Goal: Book appointment/travel/reservation

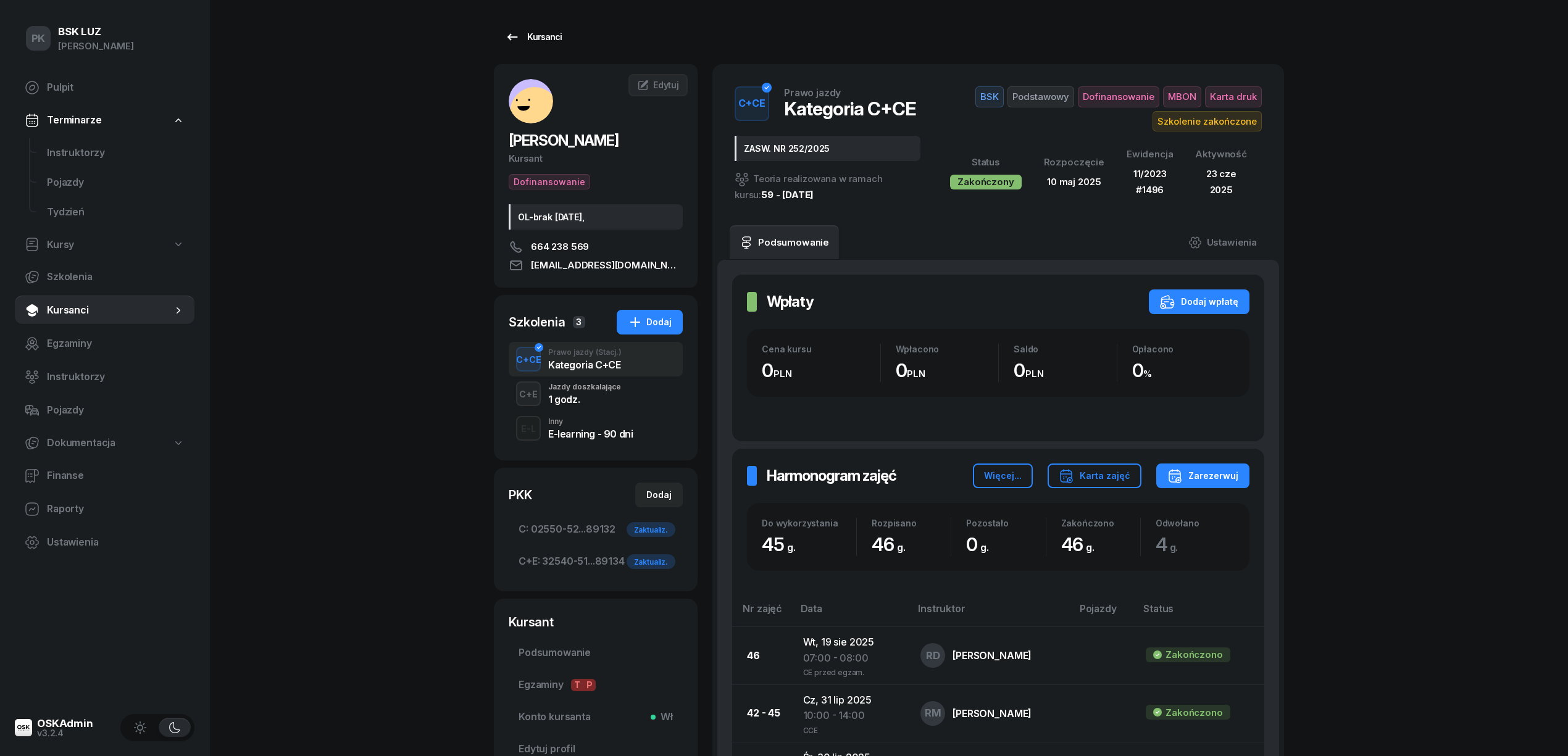
click at [559, 29] on link "Kursanci" at bounding box center [534, 37] width 79 height 25
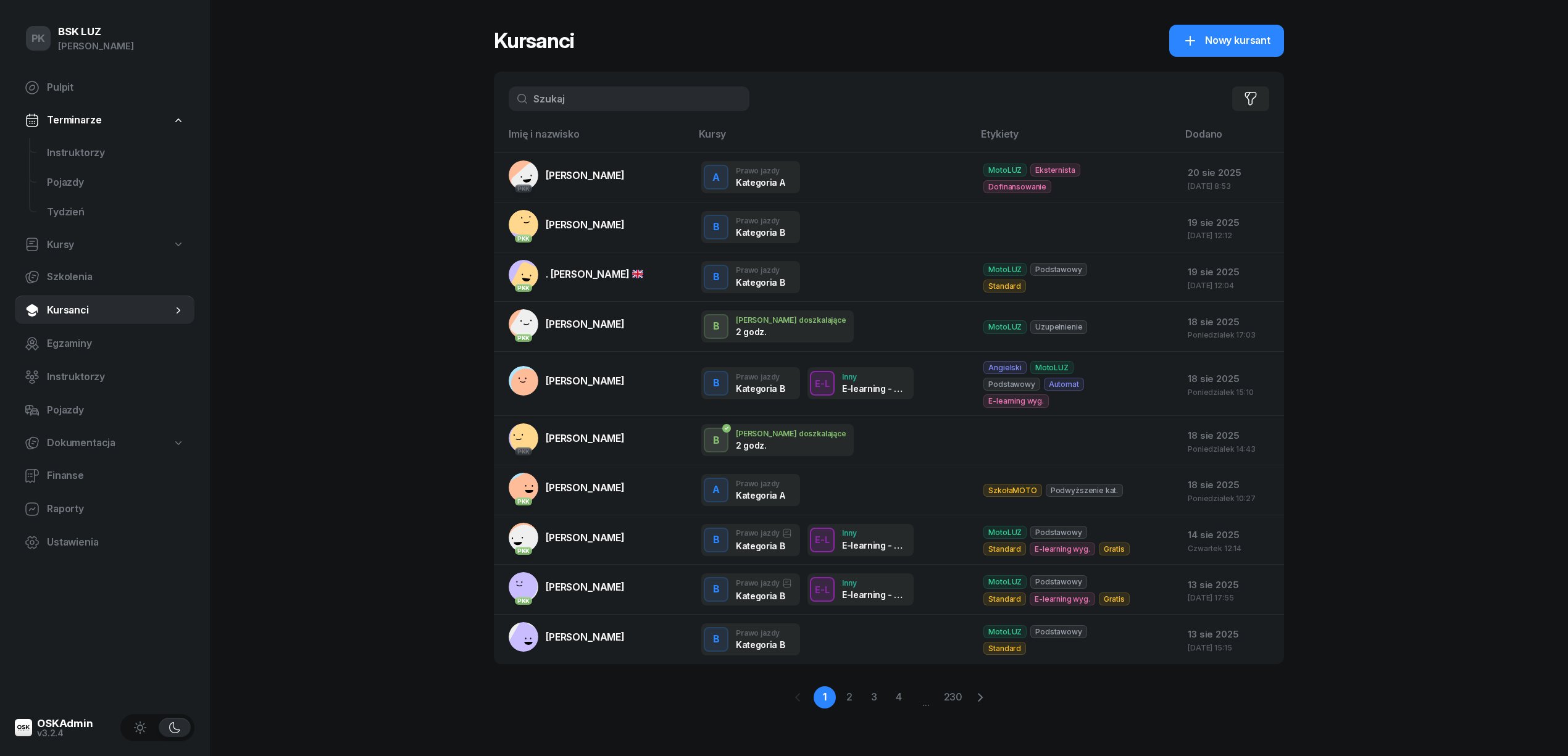
click at [566, 100] on input "text" at bounding box center [629, 98] width 241 height 25
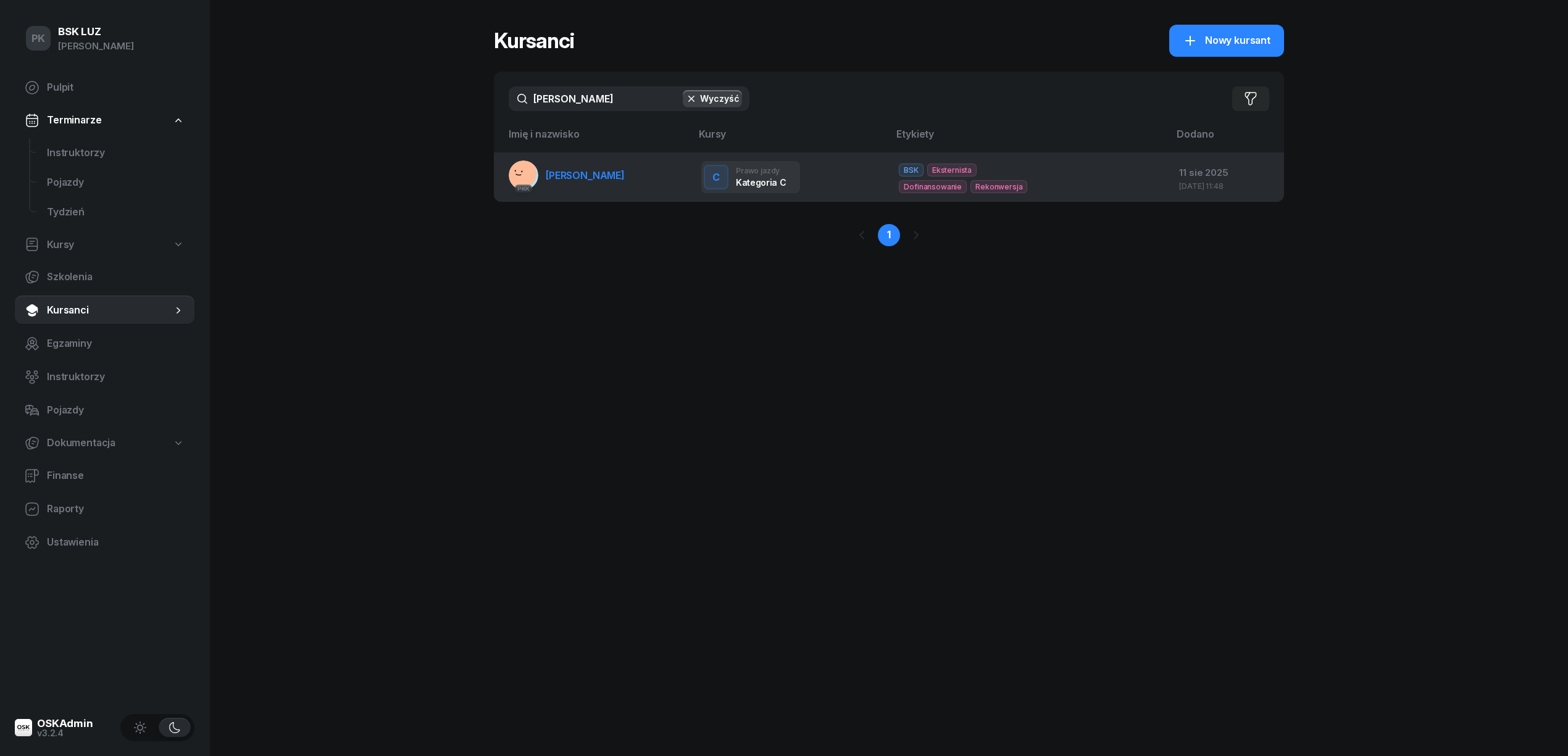
type input "[PERSON_NAME]"
click at [618, 179] on span "[PERSON_NAME]" at bounding box center [585, 175] width 79 height 12
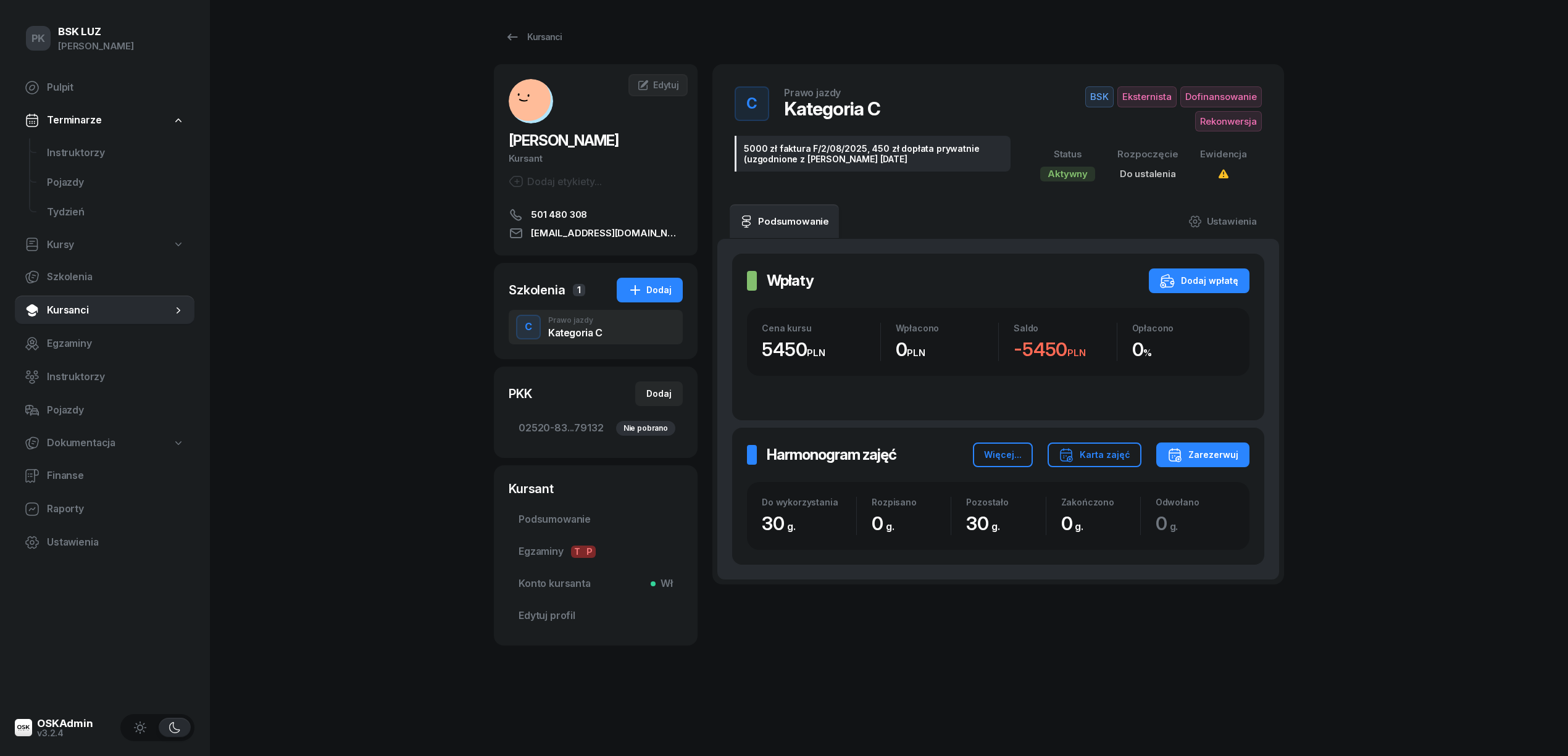
click at [467, 684] on div "PK BSK [PERSON_NAME] Pulpit Terminarze Instruktorzy Pojazdy Tydzień Kursy Szkol…" at bounding box center [784, 378] width 1568 height 756
click at [492, 664] on div "PK BSK [PERSON_NAME] Pulpit Terminarze Instruktorzy Pojazdy Tydzień Kursy Szkol…" at bounding box center [784, 378] width 1568 height 756
click at [294, 274] on div "PK BSK [PERSON_NAME] Pulpit Terminarze Instruktorzy Pojazdy Tydzień Kursy Szkol…" at bounding box center [784, 378] width 1568 height 756
click at [326, 271] on div "PK BSK [PERSON_NAME] Pulpit Terminarze Instruktorzy Pojazdy Tydzień Kursy Szkol…" at bounding box center [784, 378] width 1568 height 756
click at [516, 38] on icon at bounding box center [512, 36] width 15 height 15
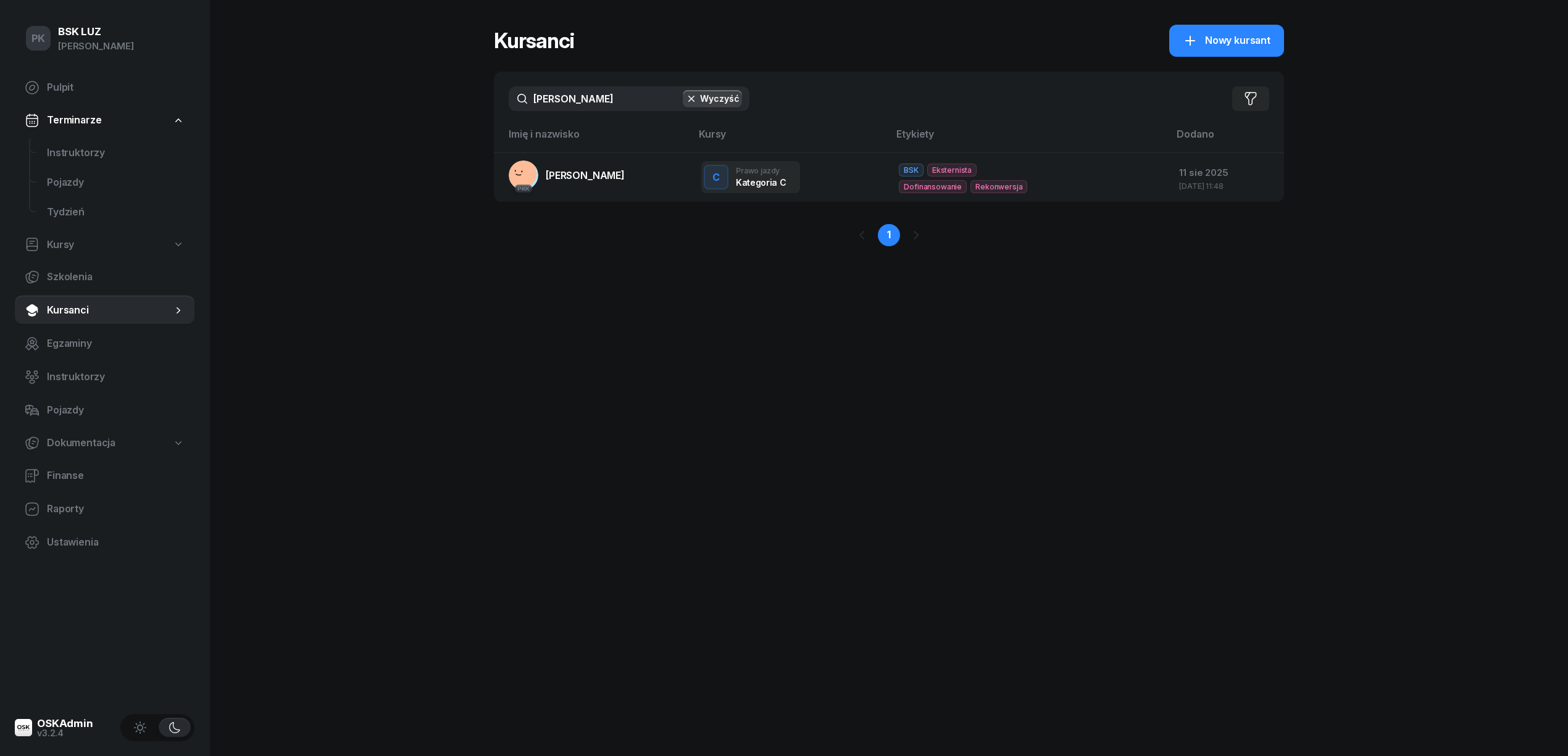
click at [405, 87] on div "PK BSK [PERSON_NAME] Pulpit Terminarze Instruktorzy Pojazdy Tydzień Kursy Szkol…" at bounding box center [784, 378] width 1568 height 756
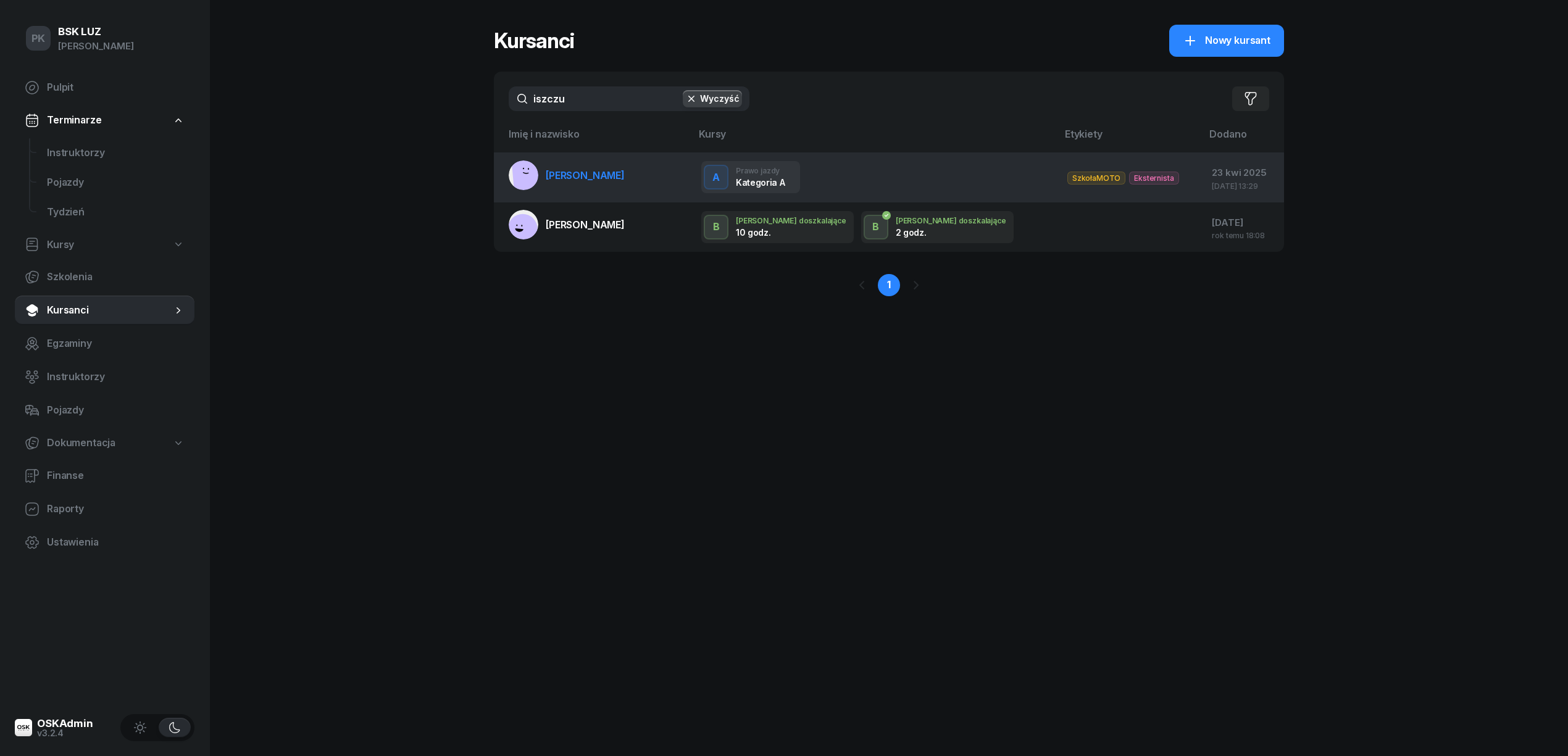
type input "iszczu"
click at [575, 188] on link "[PERSON_NAME]" at bounding box center [567, 175] width 116 height 29
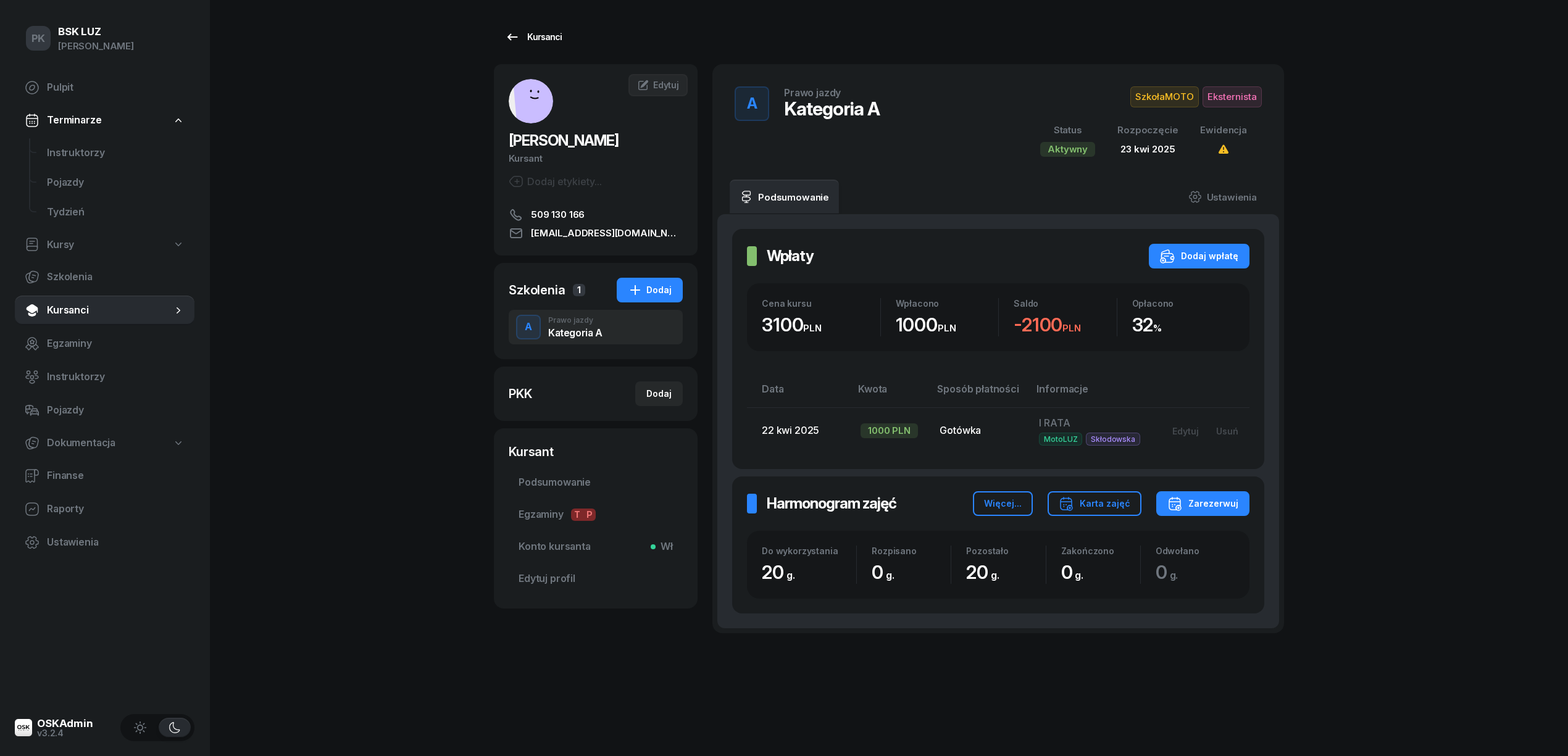
click at [513, 29] on icon at bounding box center [512, 36] width 15 height 15
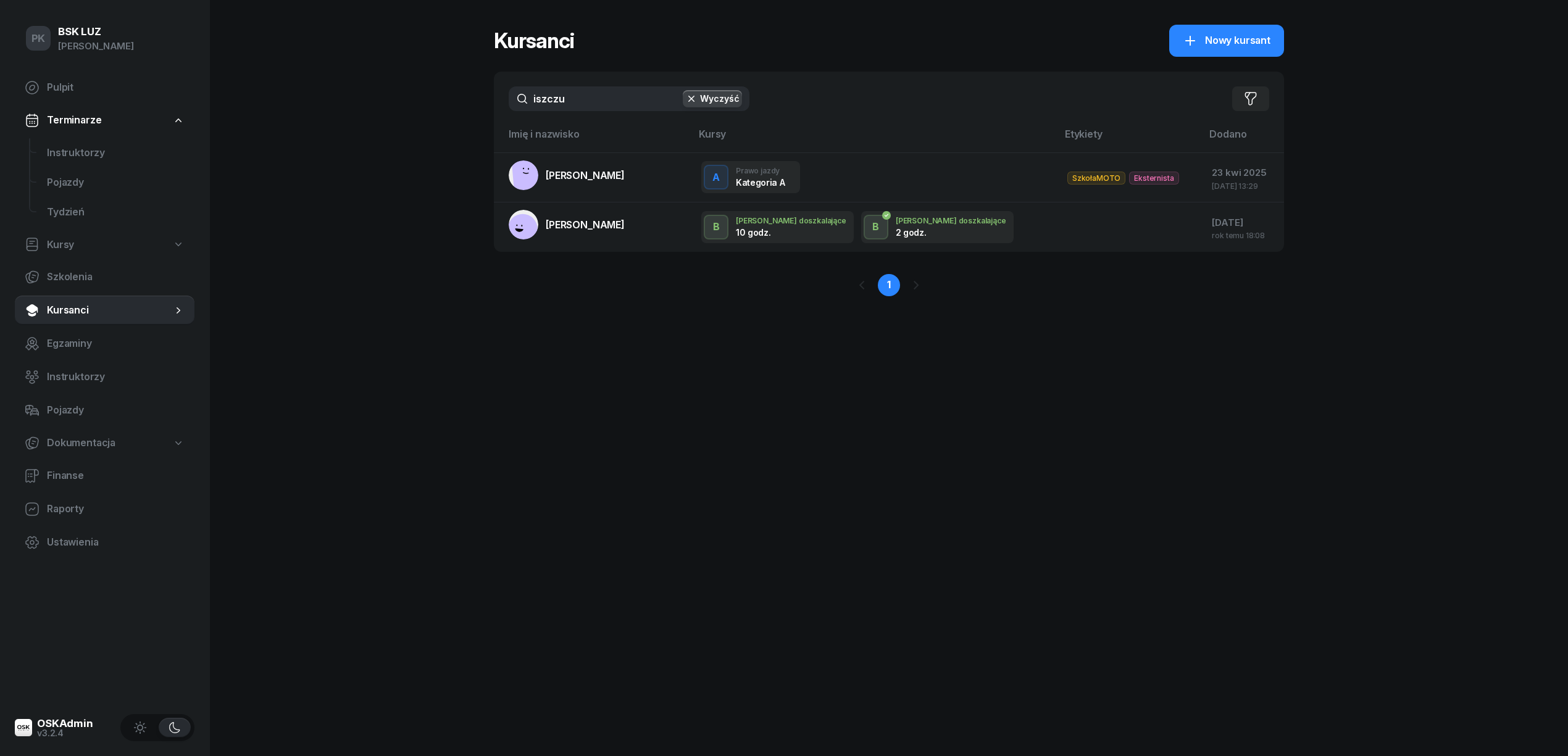
drag, startPoint x: 600, startPoint y: 102, endPoint x: 416, endPoint y: 103, distance: 184.0
click at [416, 103] on div "PK BSK [PERSON_NAME] Pulpit Terminarze Instruktorzy Pojazdy Tydzień Kursy Szkol…" at bounding box center [784, 378] width 1568 height 756
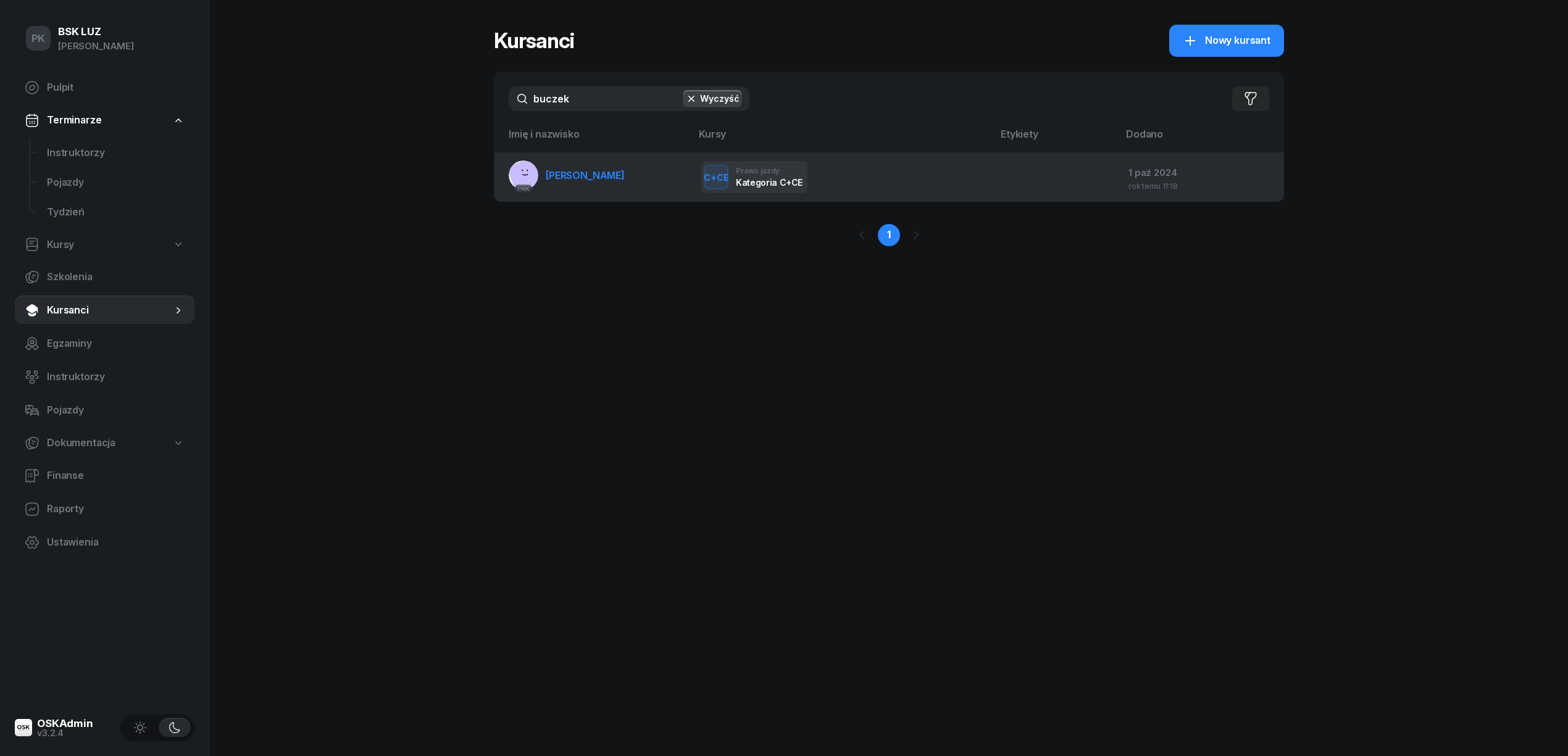
type input "buczek"
click at [559, 180] on link "PKK [PERSON_NAME]" at bounding box center [567, 175] width 116 height 29
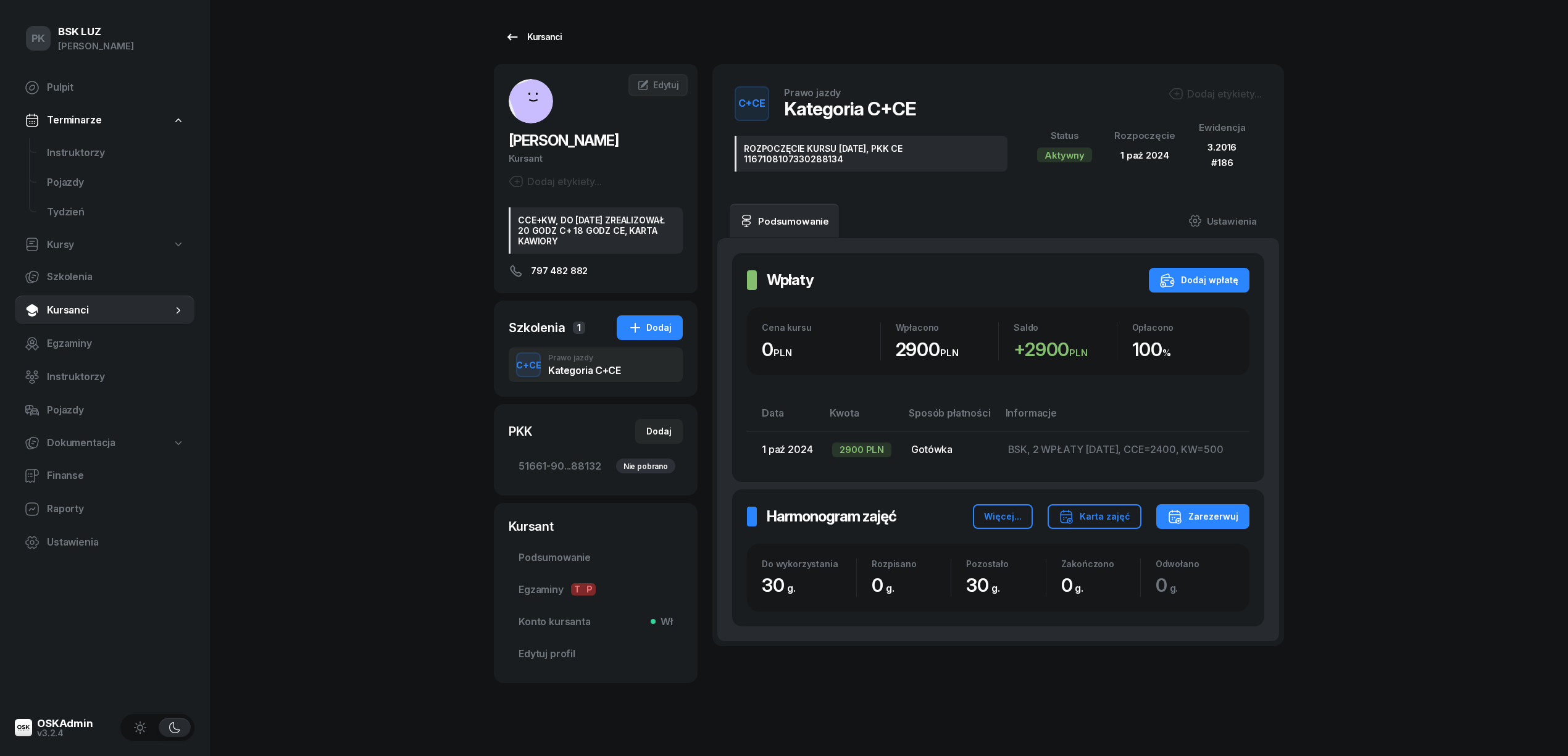
click at [524, 33] on div "Kursanci" at bounding box center [533, 36] width 57 height 15
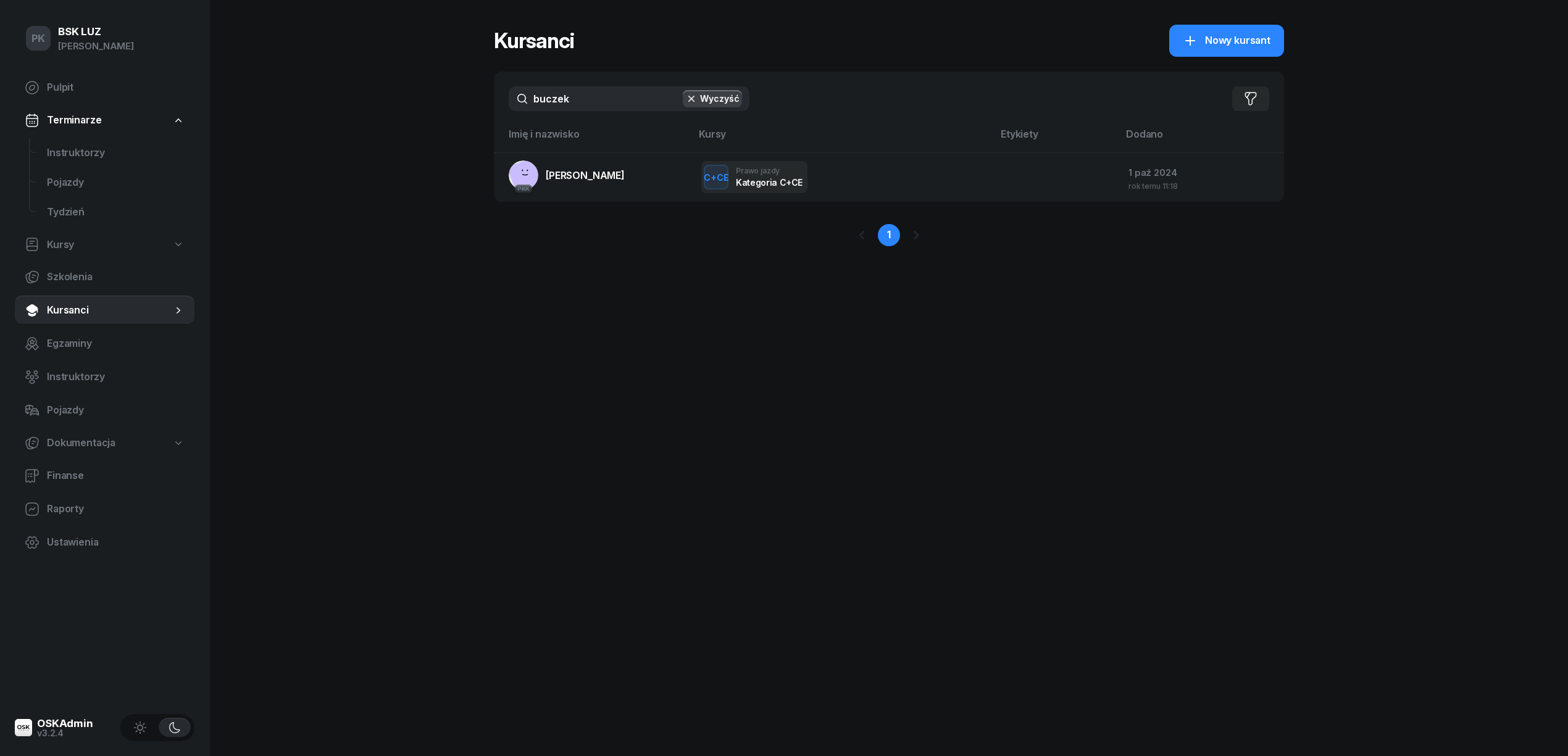
drag, startPoint x: 606, startPoint y: 103, endPoint x: 438, endPoint y: 103, distance: 168.0
click at [438, 103] on div "PK BSK [PERSON_NAME] Pulpit Terminarze Instruktorzy Pojazdy Tydzień Kursy Szkol…" at bounding box center [784, 378] width 1568 height 756
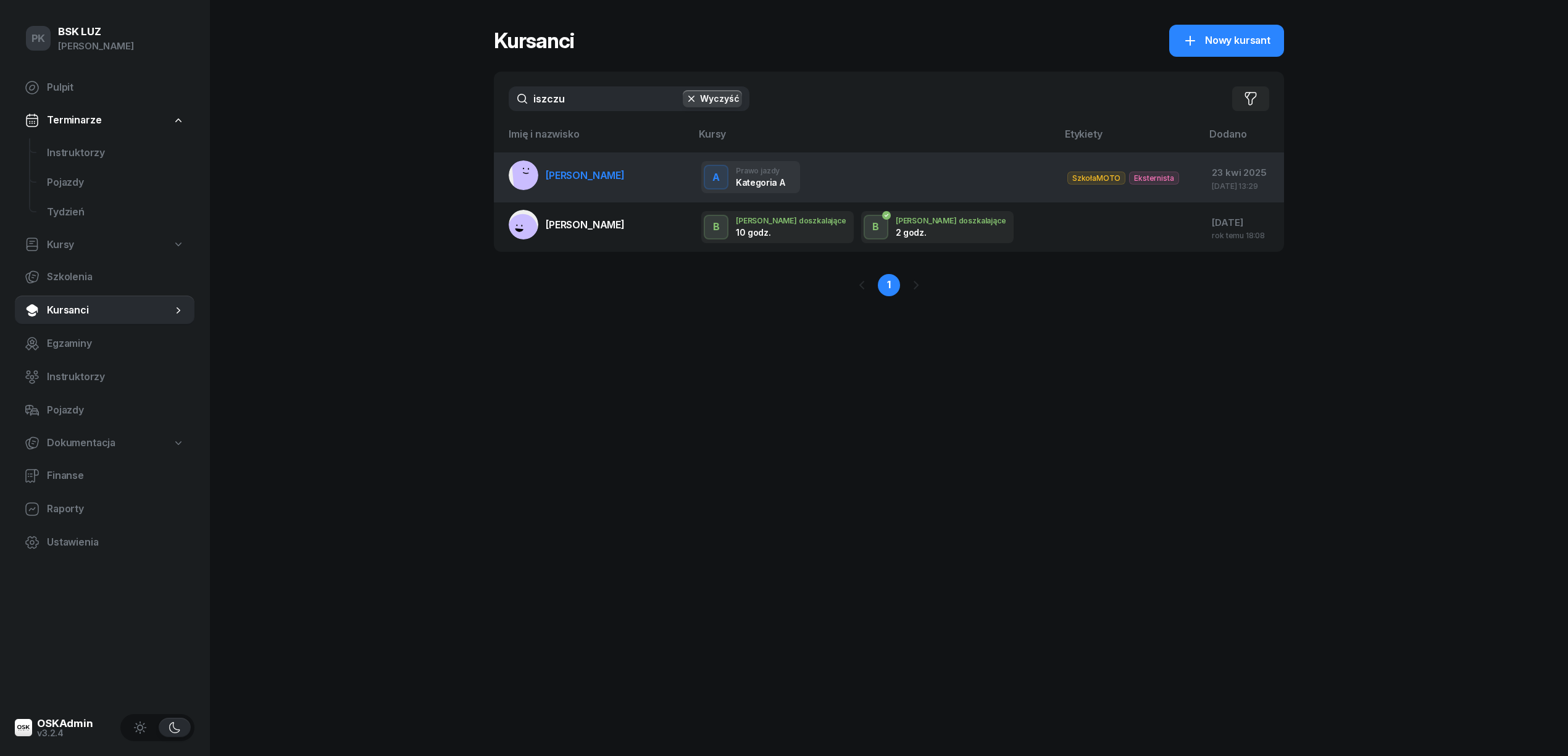
type input "iszczu"
click at [625, 185] on link "[PERSON_NAME]" at bounding box center [567, 175] width 116 height 29
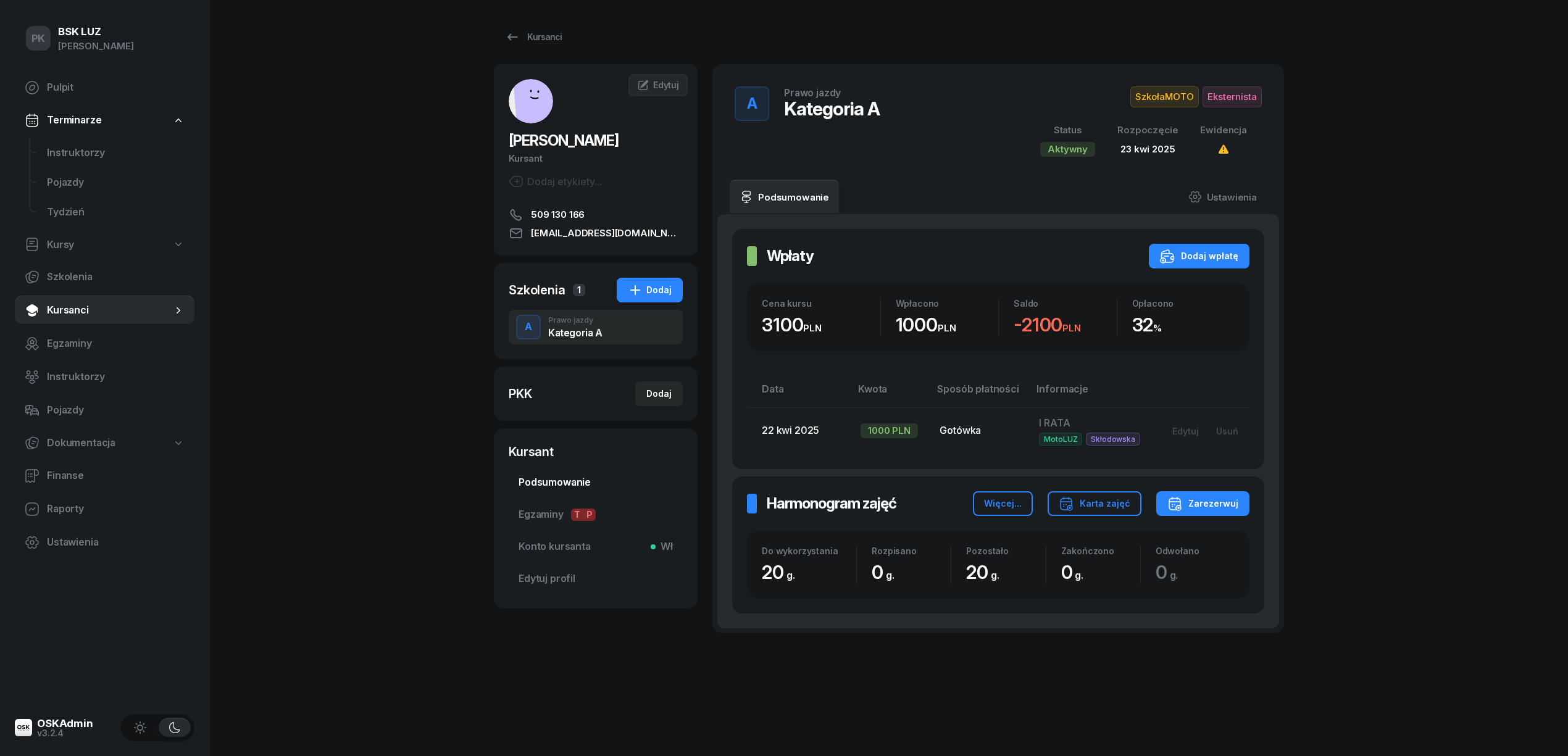
click at [570, 480] on span "Podsumowanie" at bounding box center [596, 483] width 155 height 16
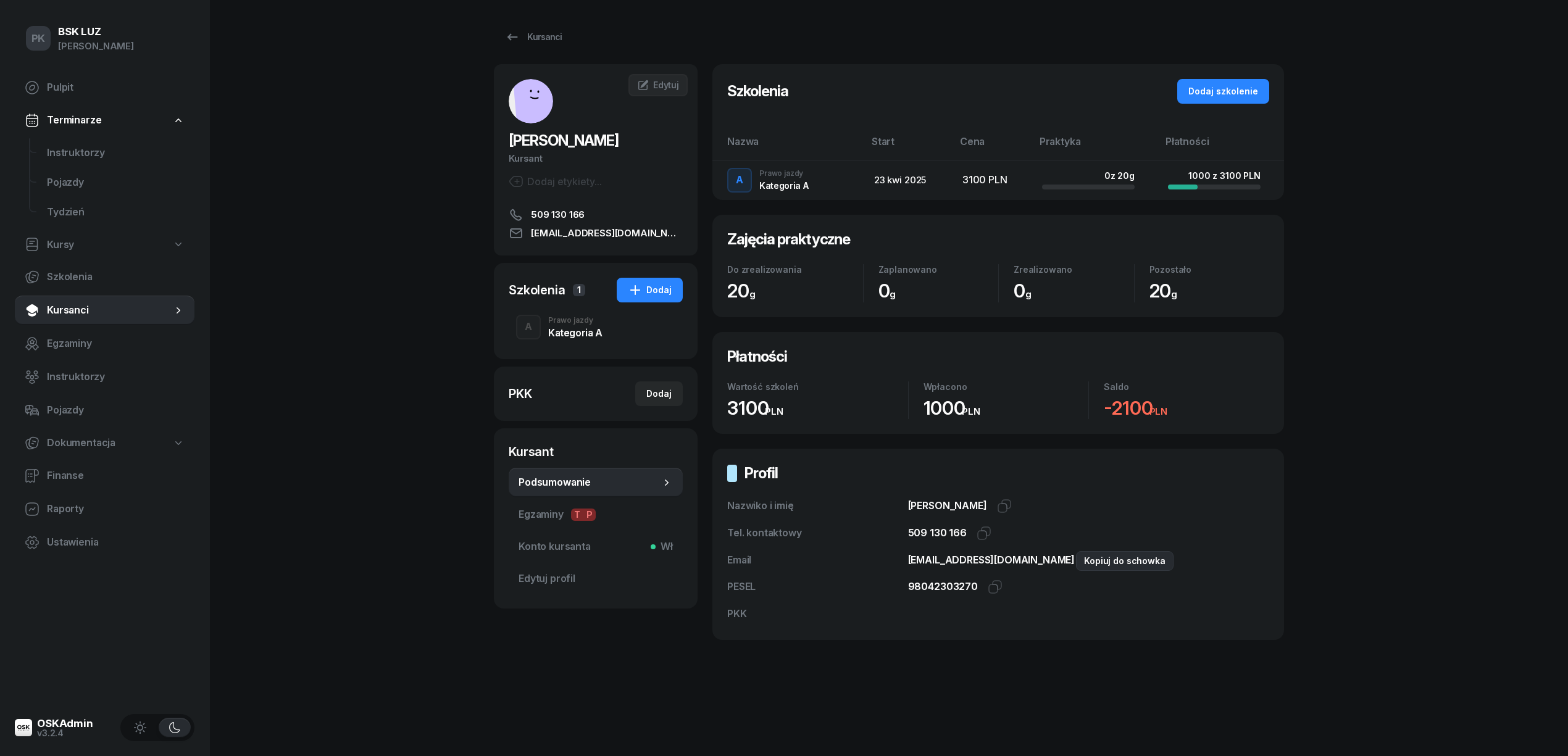
click at [1090, 559] on icon "button" at bounding box center [1094, 558] width 9 height 9
click at [298, 652] on div "PK BSK [PERSON_NAME] Pulpit Terminarze Instruktorzy Pojazdy Tydzień Kursy Szkol…" at bounding box center [784, 378] width 1568 height 756
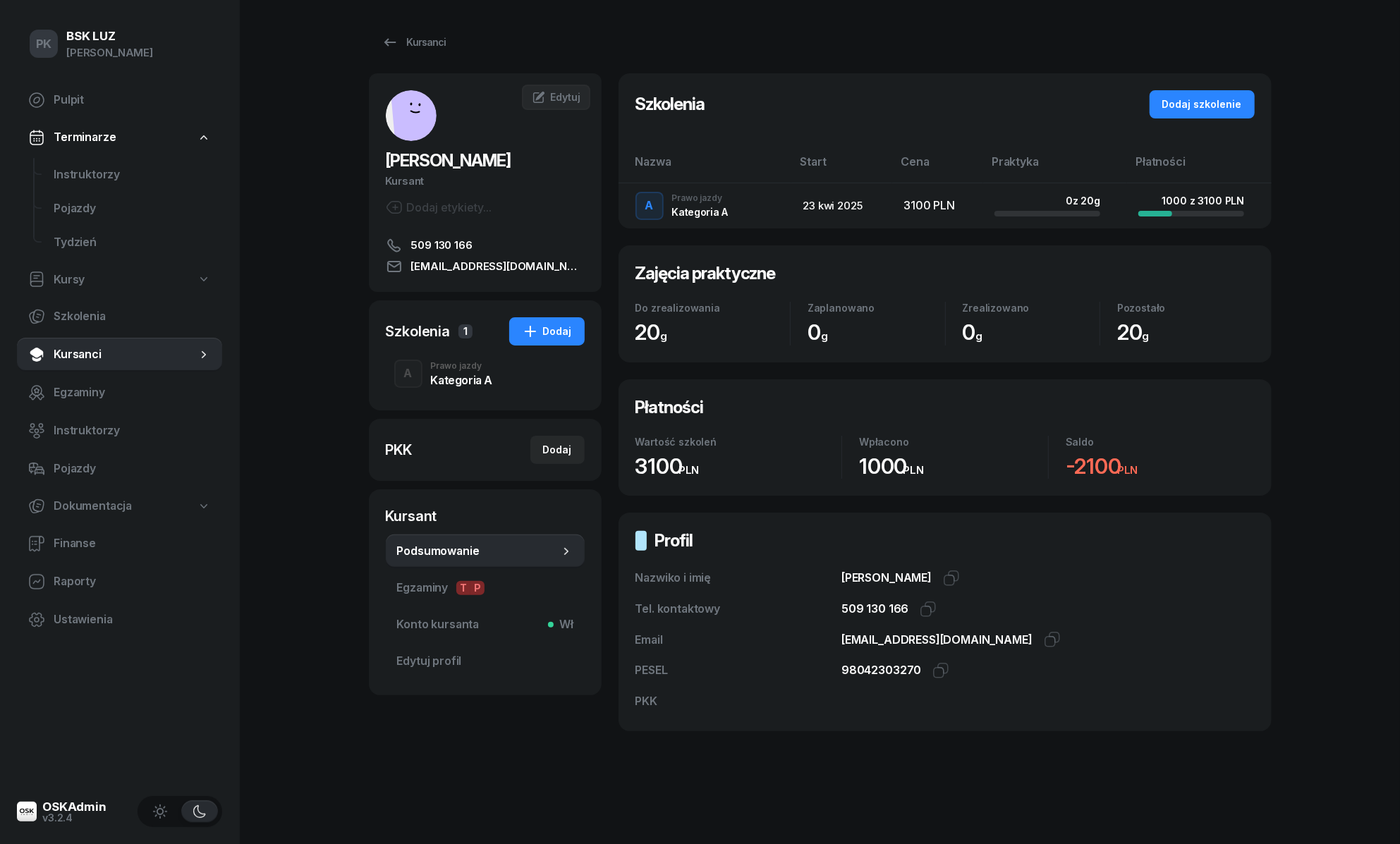
click at [438, 382] on div "Kategoria A" at bounding box center [462, 379] width 62 height 11
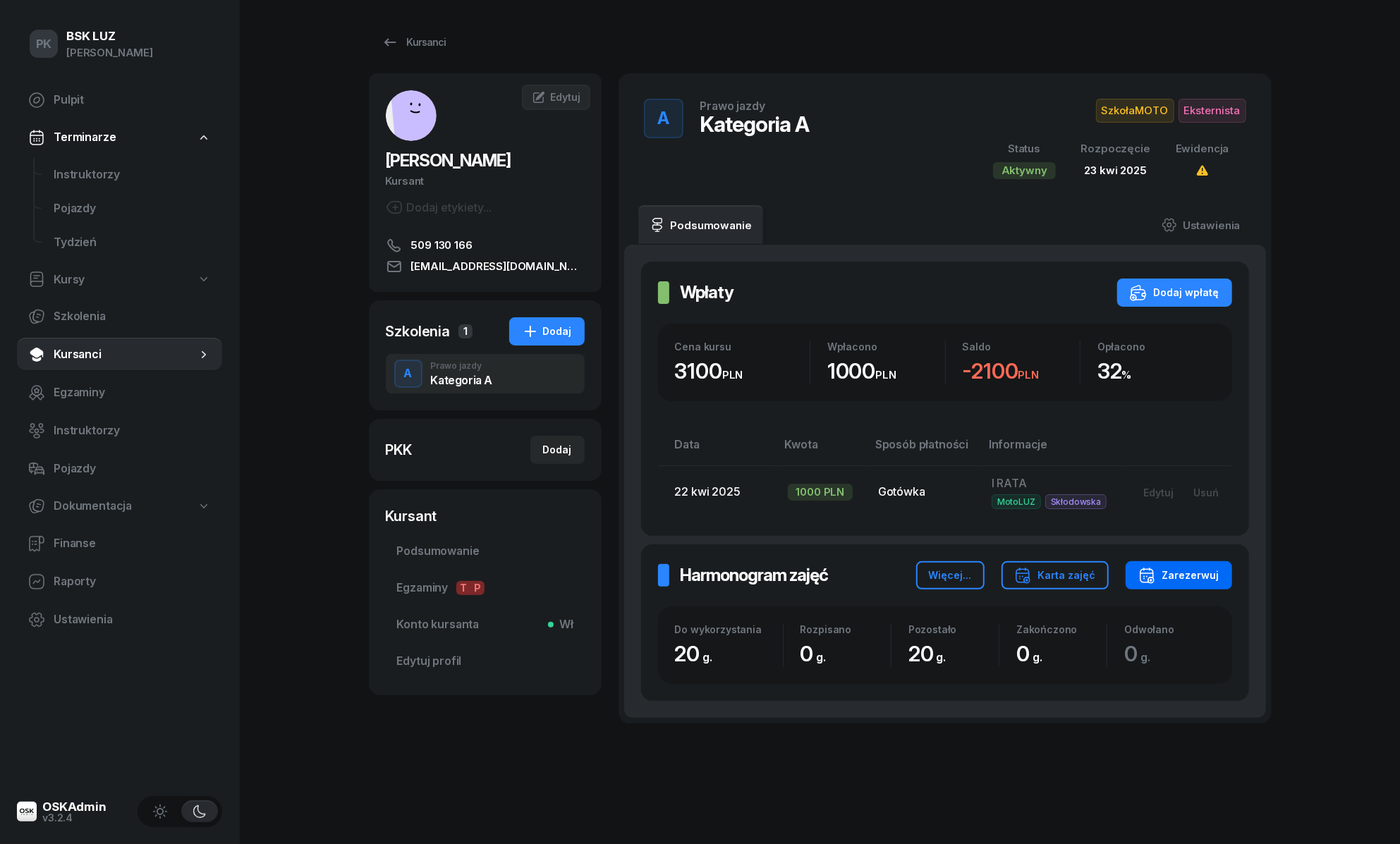
click at [1180, 578] on div "Zarezerwuj" at bounding box center [1179, 575] width 81 height 17
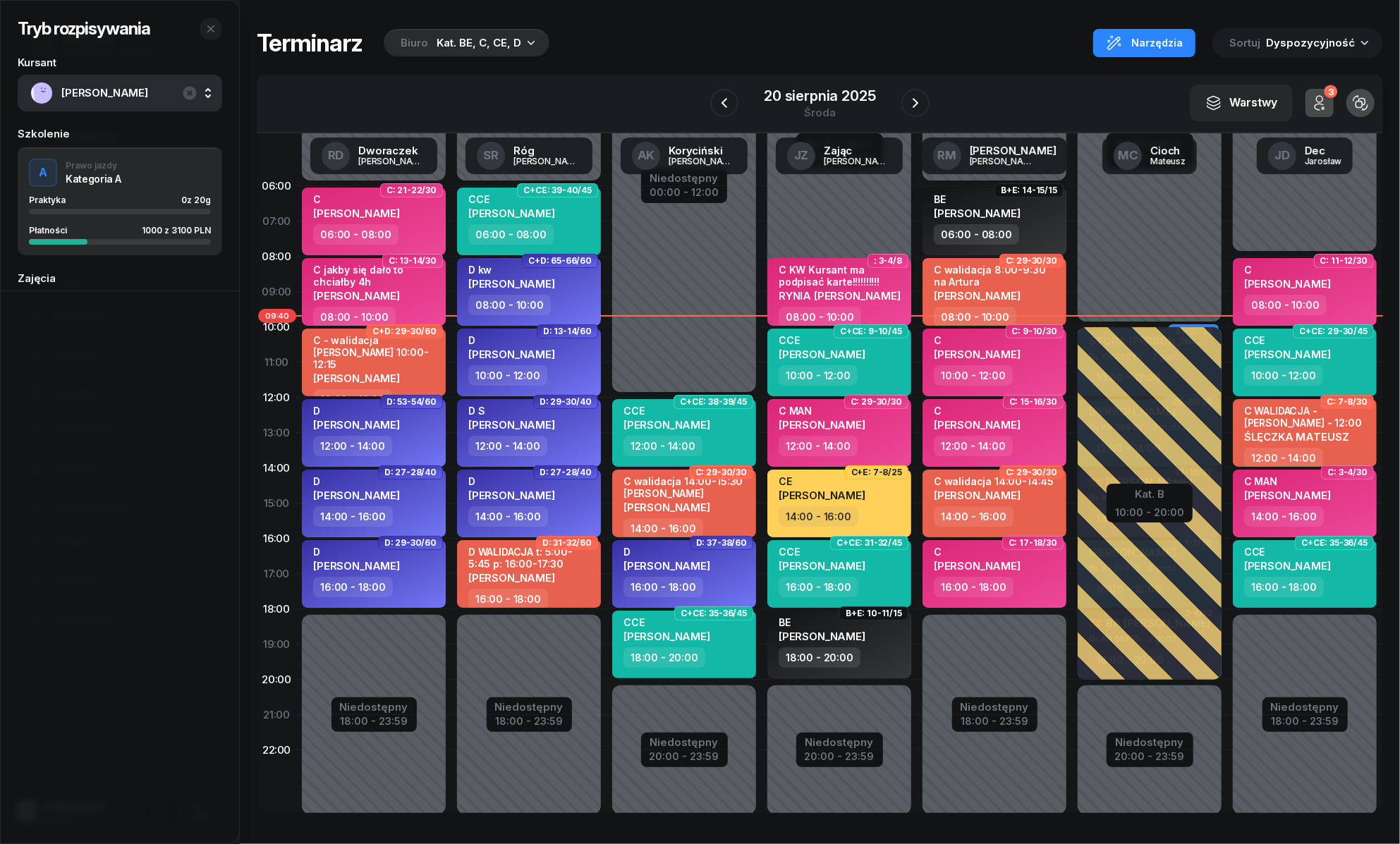
click at [490, 34] on div "Kat. BE, C, CE, D" at bounding box center [479, 42] width 85 height 17
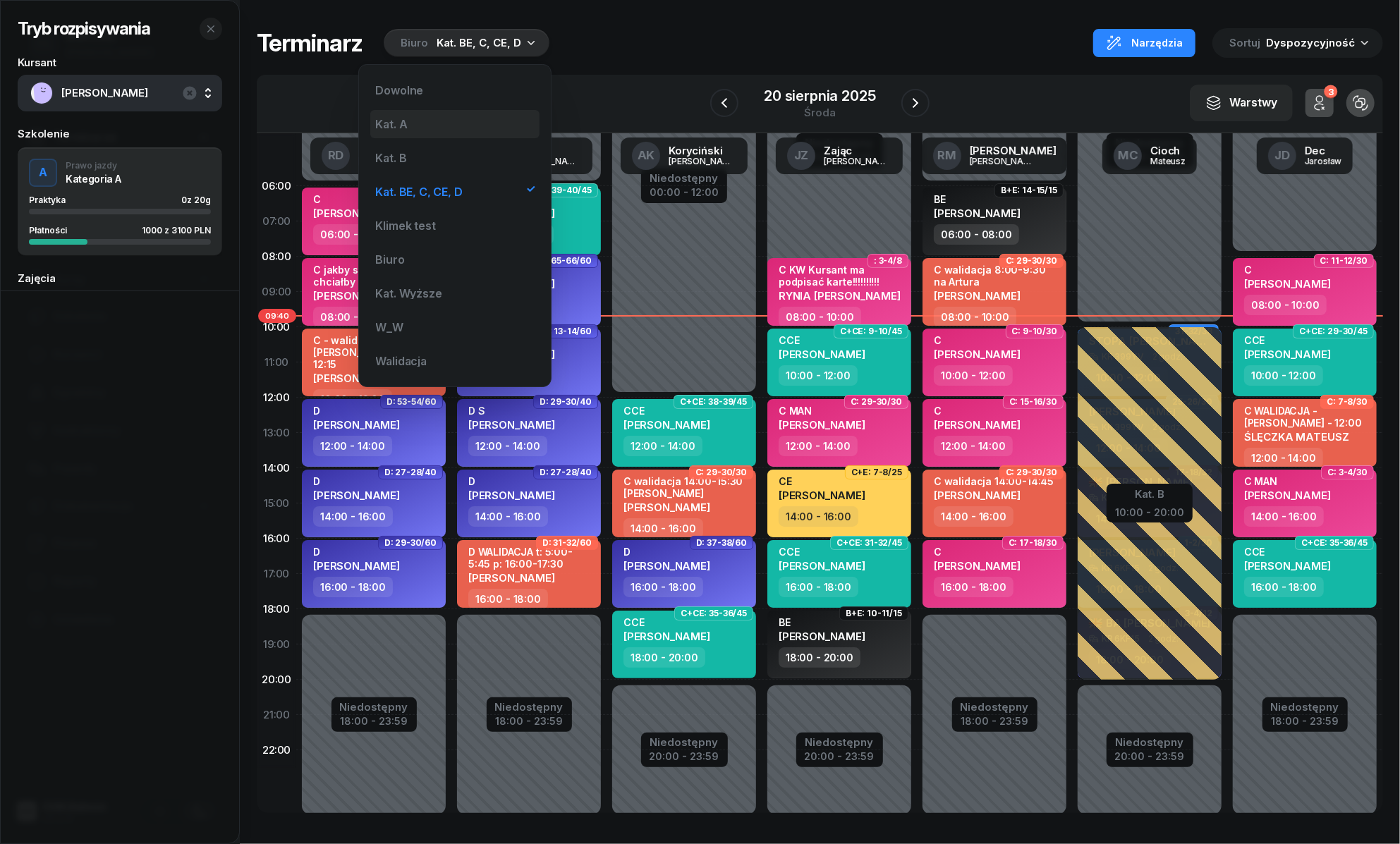
click at [420, 119] on div "Kat. A" at bounding box center [455, 124] width 169 height 28
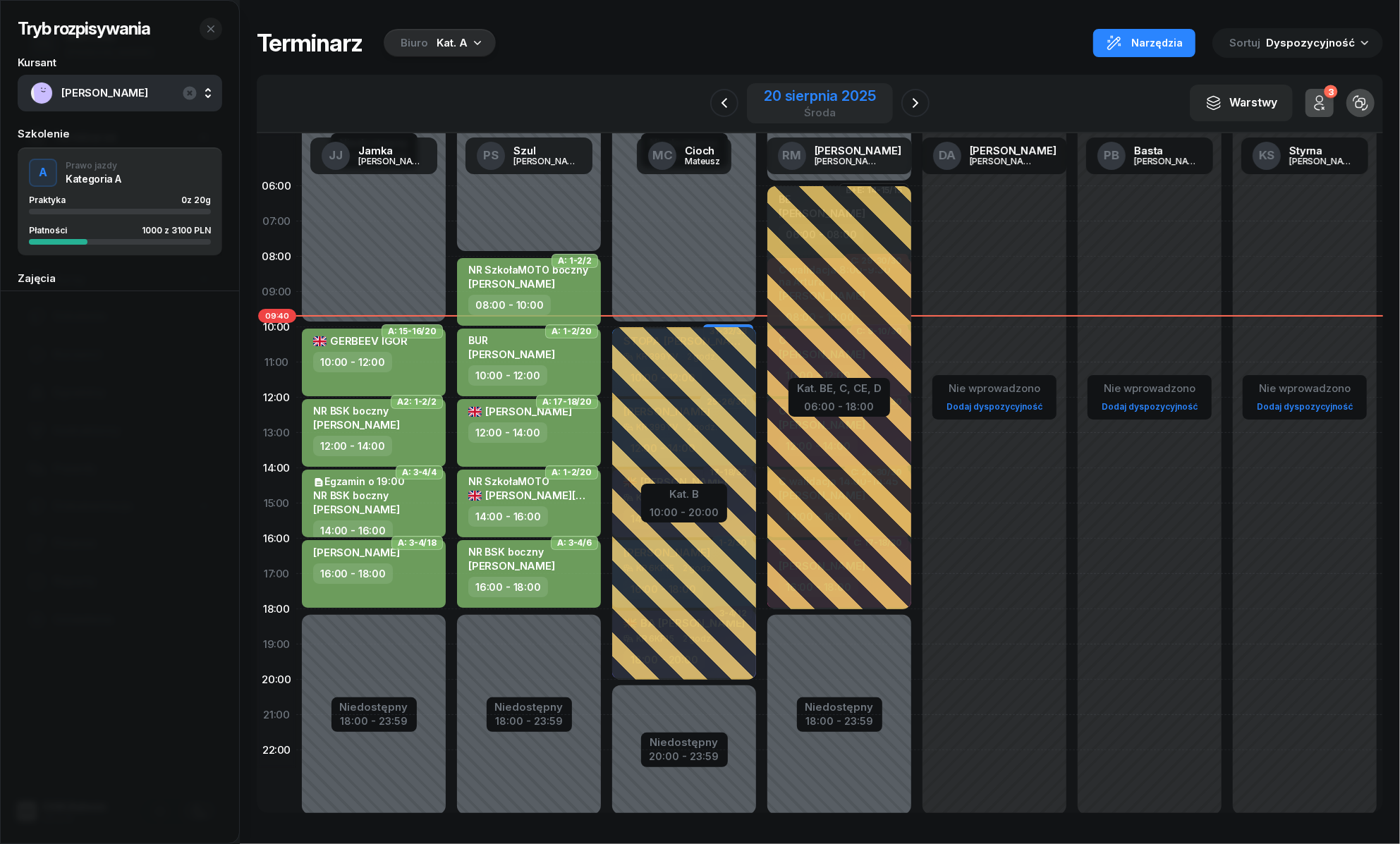
click at [817, 94] on div "20 sierpnia 2025" at bounding box center [819, 96] width 112 height 14
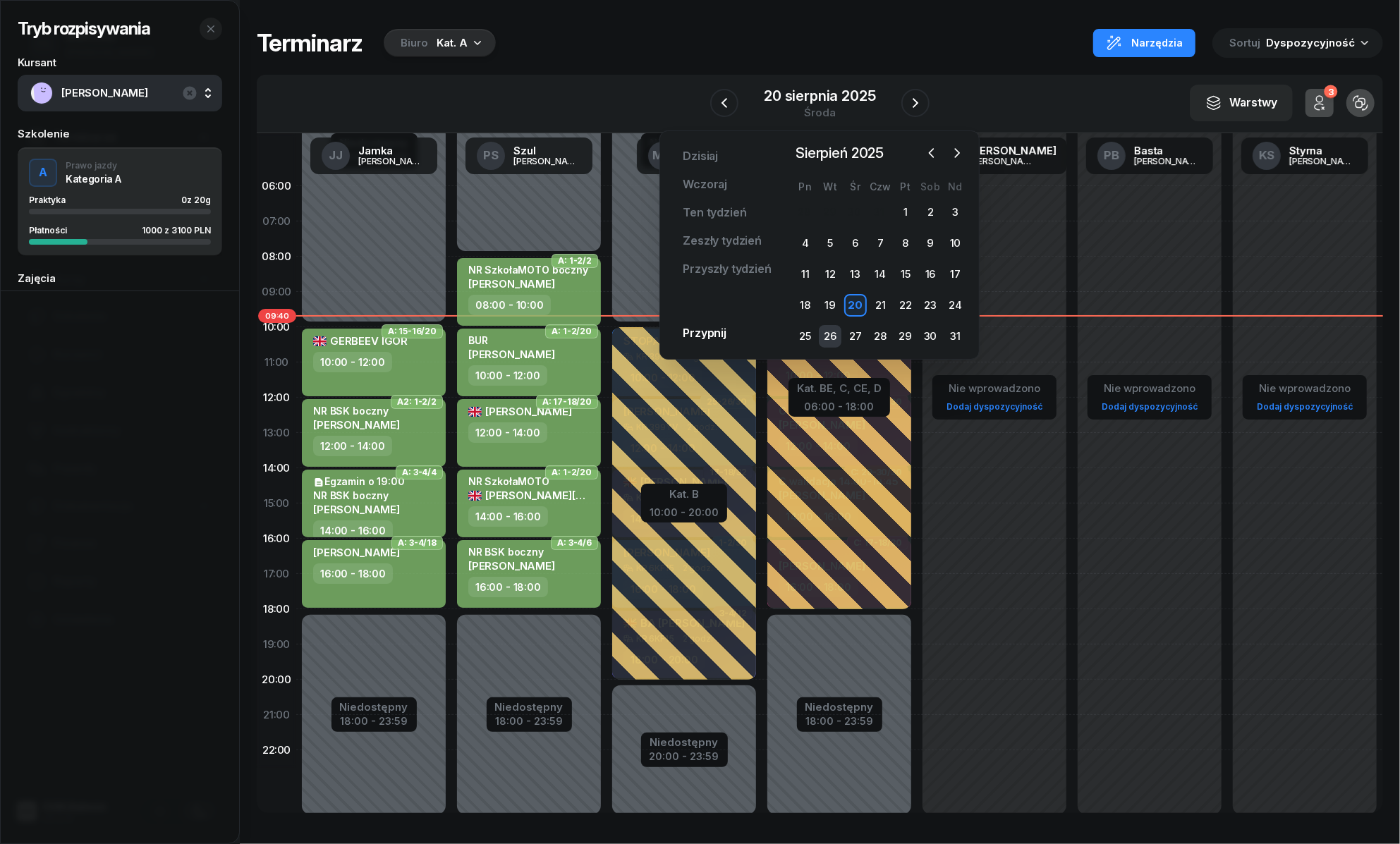
click at [821, 331] on div "26" at bounding box center [830, 336] width 23 height 23
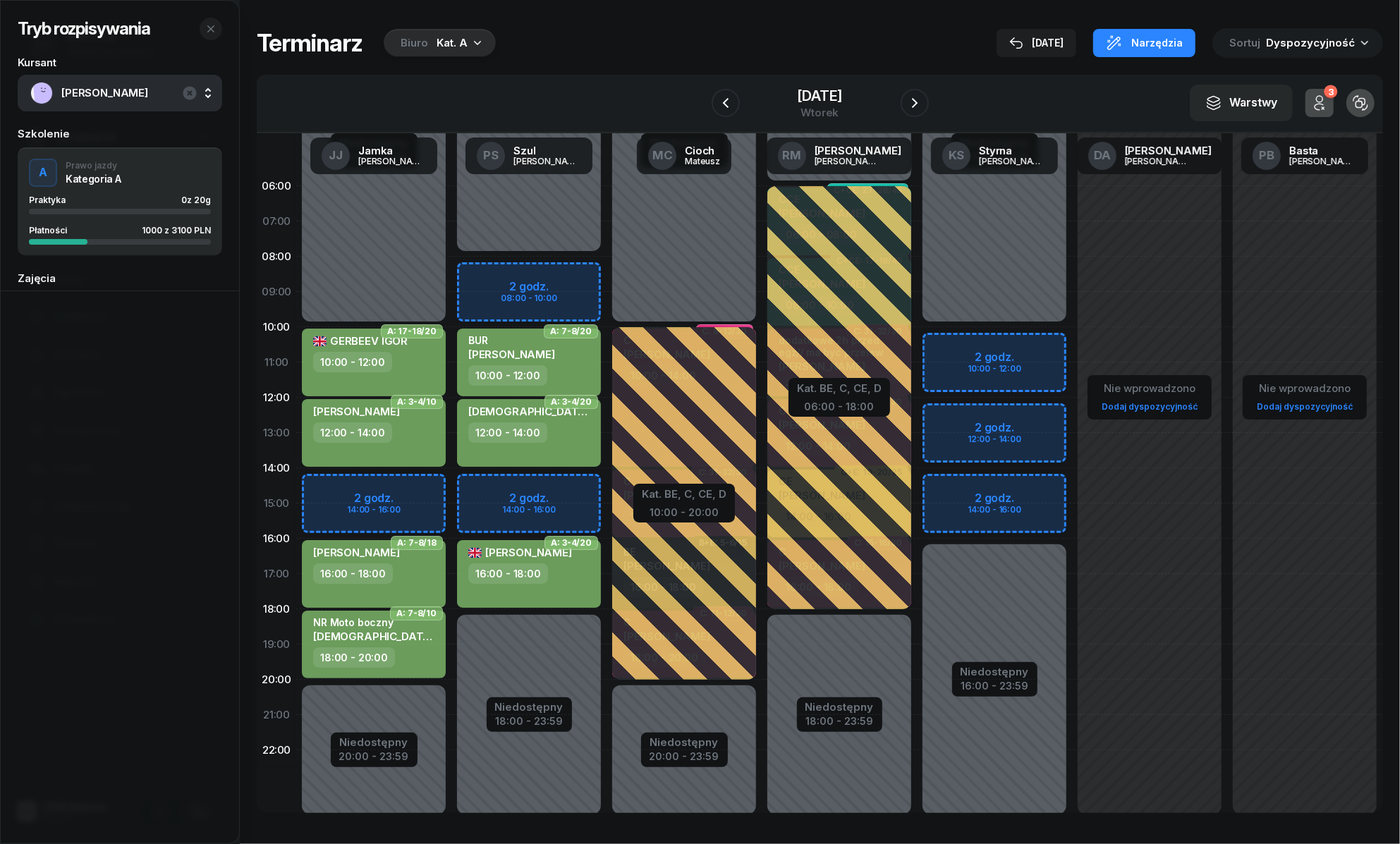
click at [607, 486] on div "Niedostępny 00:00 - 08:00 Niedostępny 18:00 - 23:59 2 godz. 08:00 - 10:00 2 god…" at bounding box center [684, 503] width 155 height 670
select select "14"
select select "16"
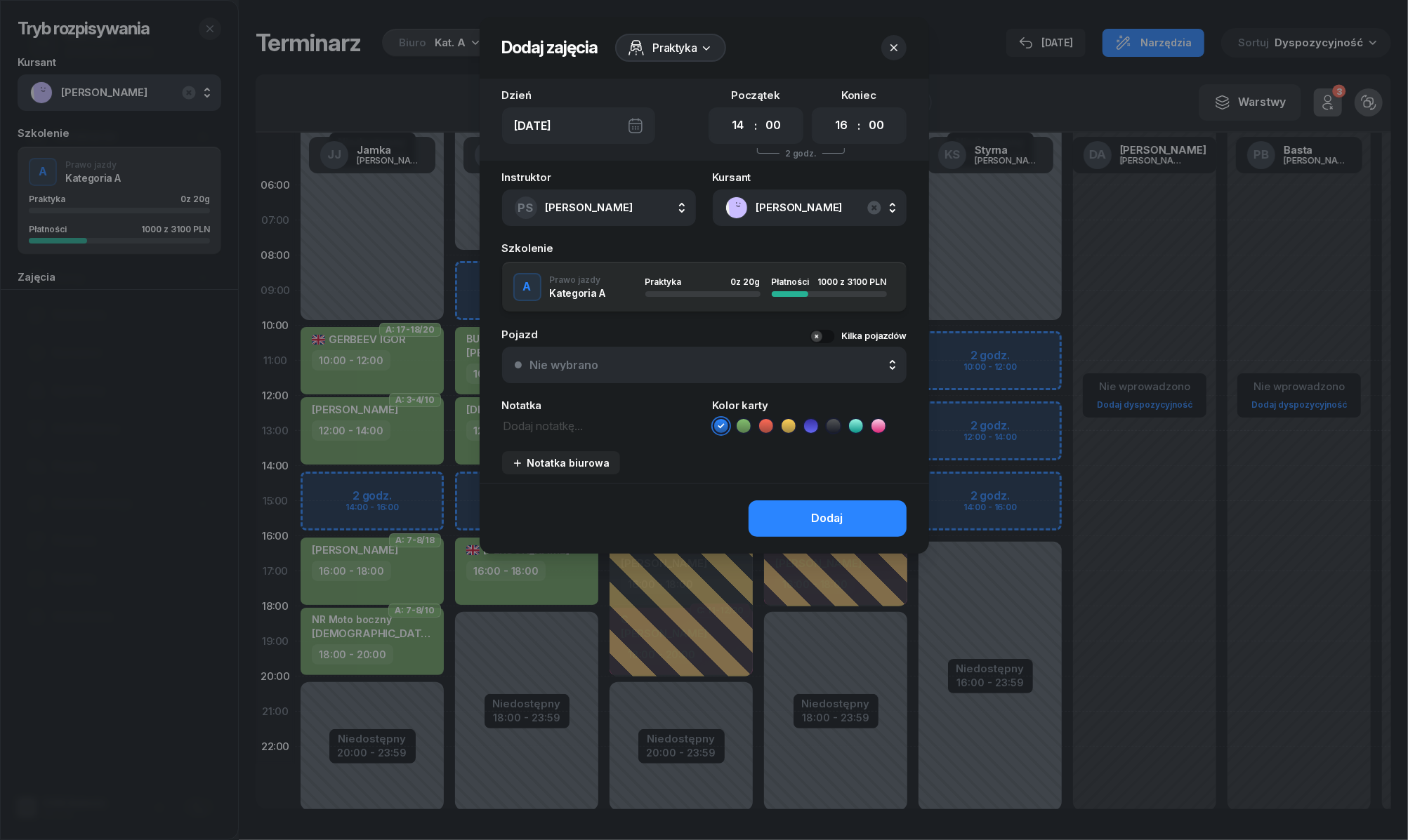
click at [737, 424] on icon at bounding box center [743, 425] width 14 height 14
click at [815, 511] on div "Dodaj" at bounding box center [828, 518] width 32 height 18
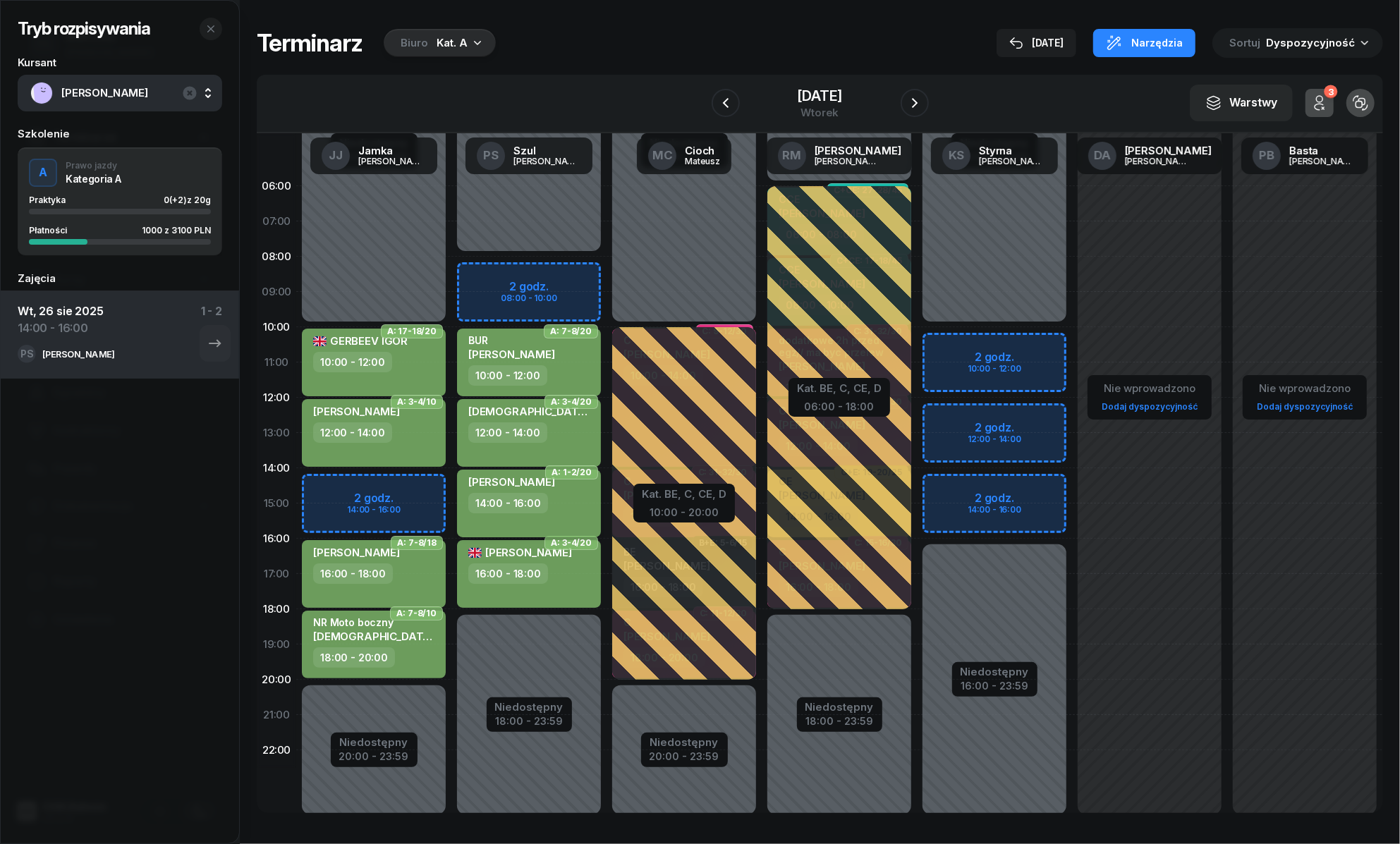
click at [563, 509] on div "14:00 - 16:00" at bounding box center [530, 503] width 124 height 20
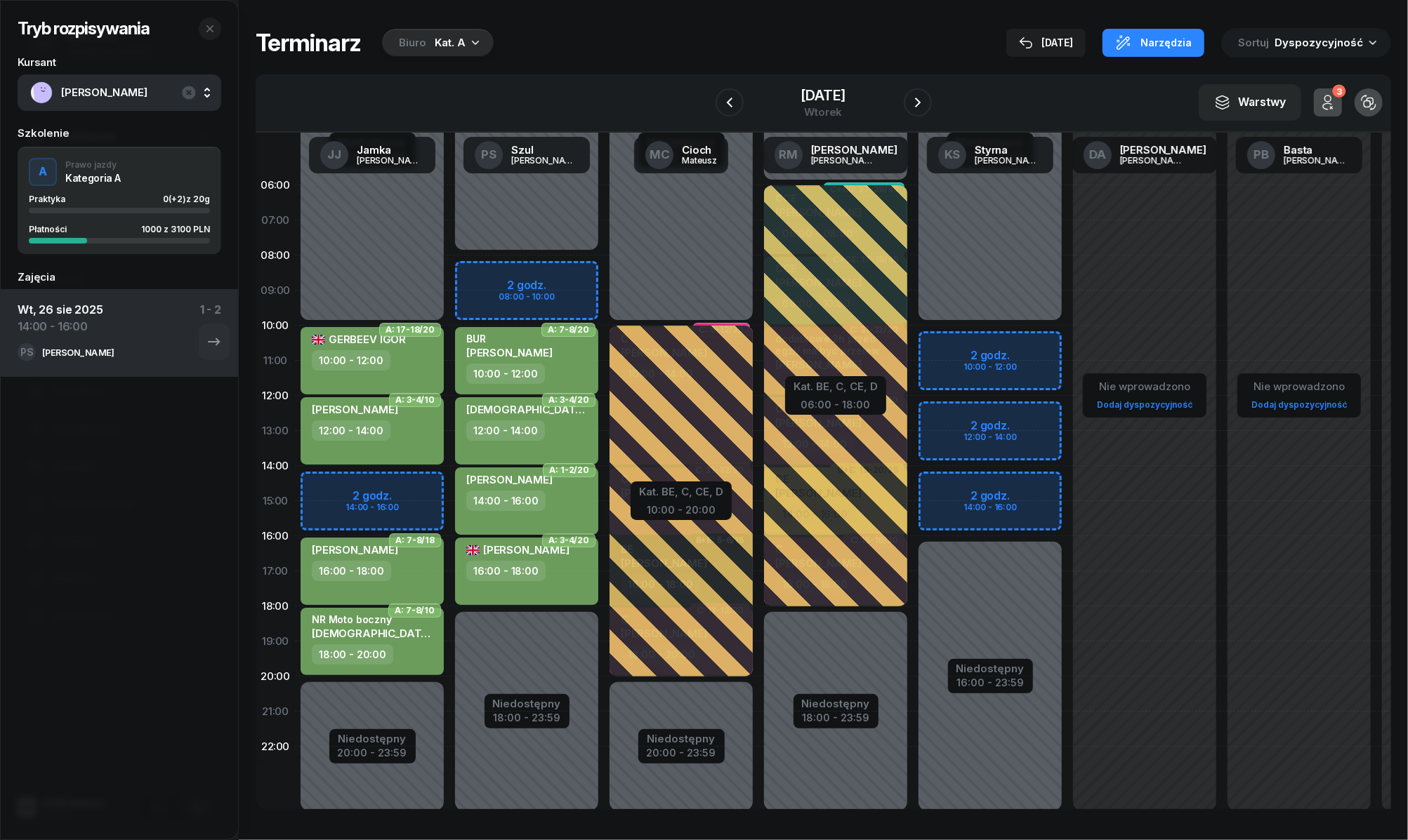
select select "14"
select select "16"
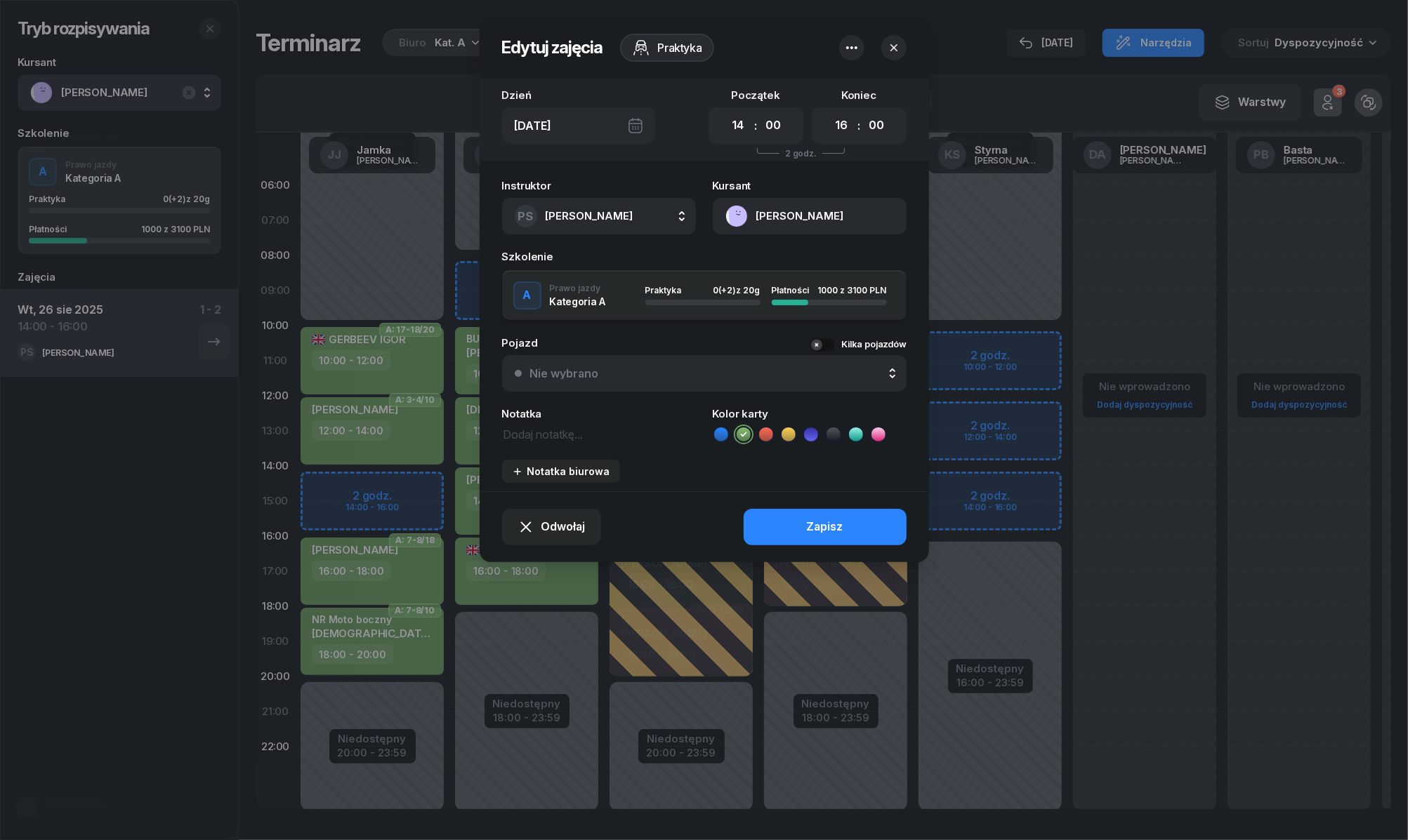
click at [546, 438] on textarea at bounding box center [598, 433] width 194 height 18
type textarea "NR SzkołaMOTO"
click at [779, 514] on button "Zapisz" at bounding box center [825, 527] width 163 height 36
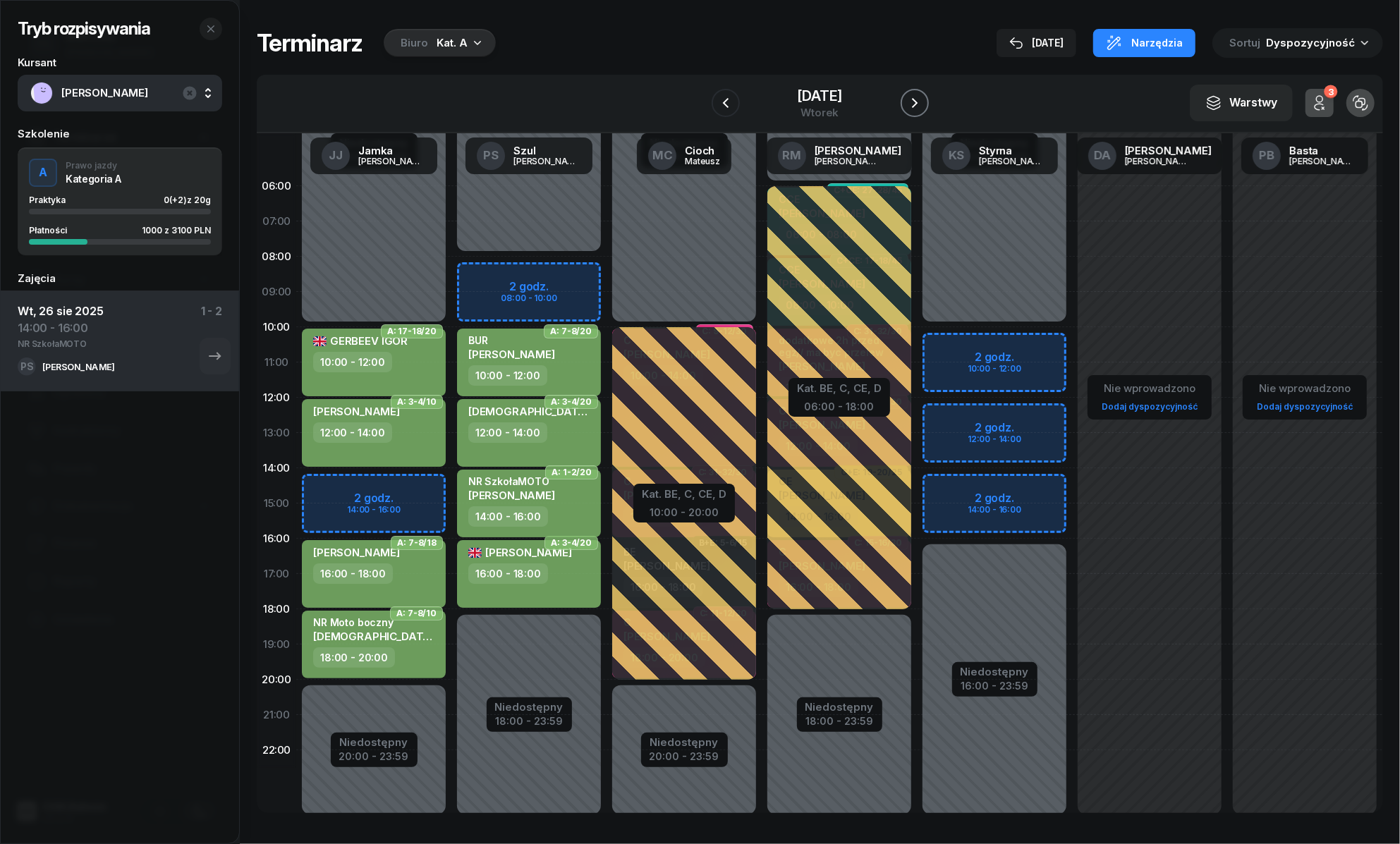
click at [910, 104] on icon "button" at bounding box center [914, 103] width 17 height 17
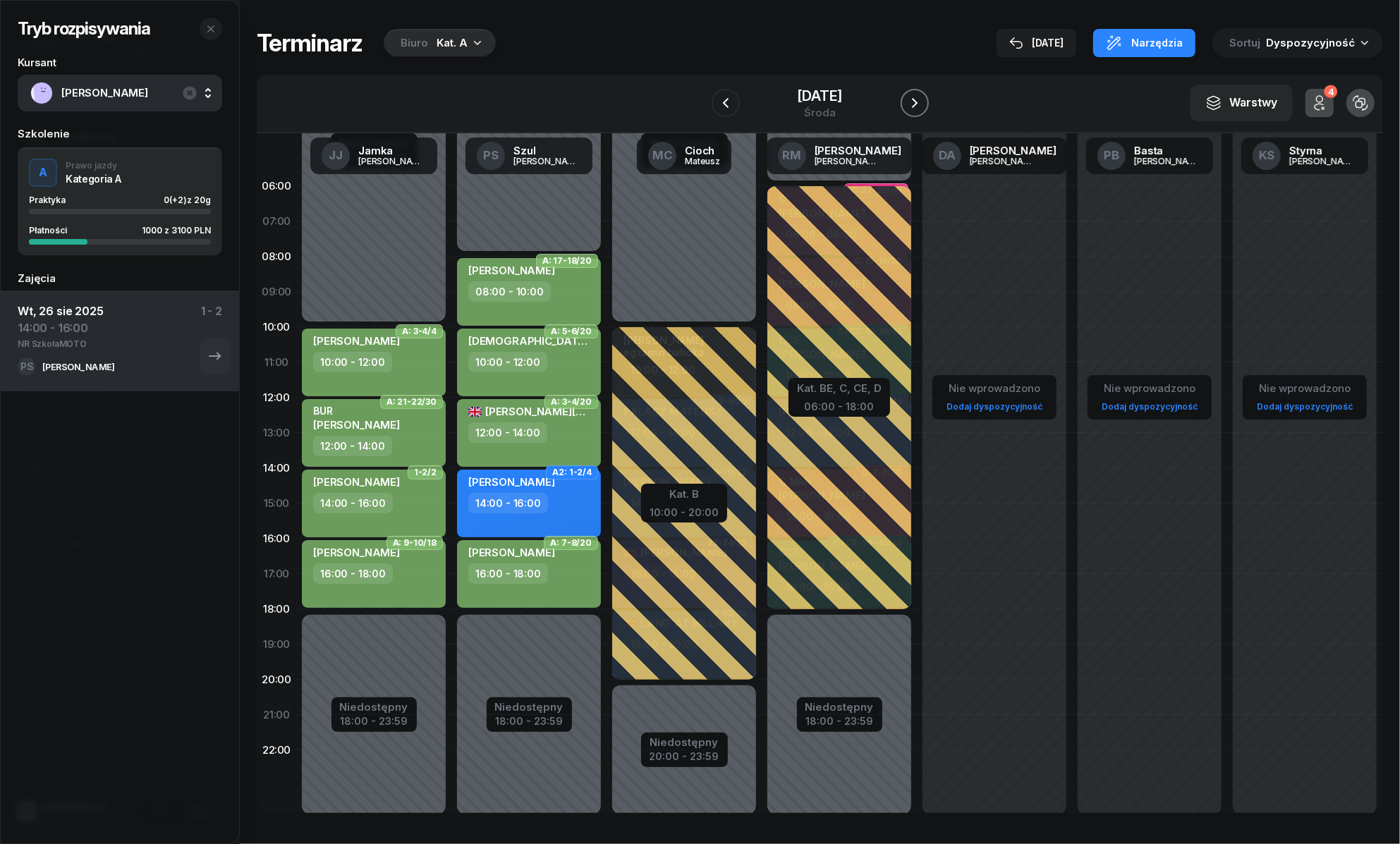
click at [910, 104] on icon "button" at bounding box center [914, 103] width 17 height 17
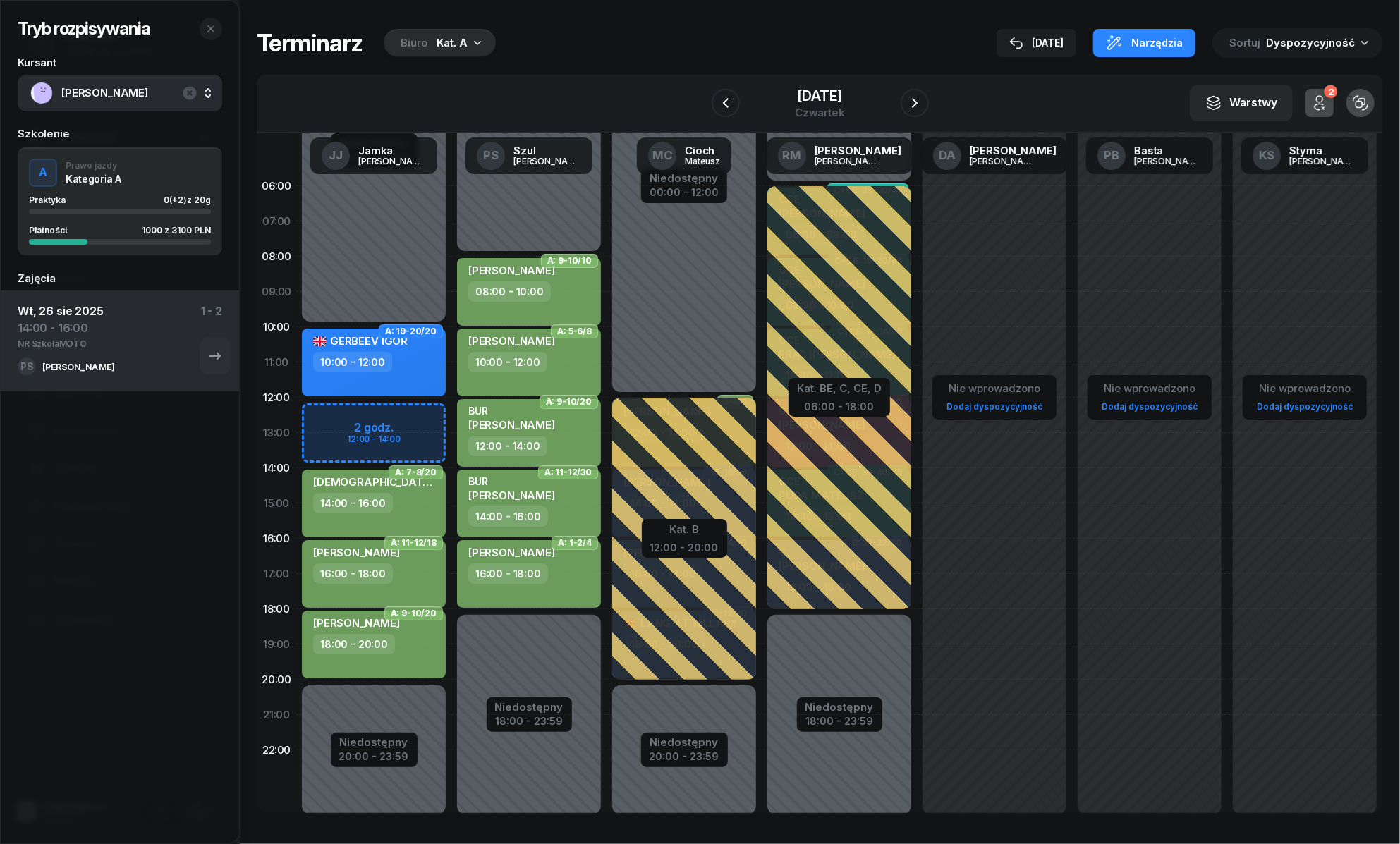
click at [452, 412] on div "Niedostępny 00:00 - 10:00 Niedostępny 20:00 - 23:59 2 godz. 12:00 - 14:00 A: 19…" at bounding box center [529, 503] width 155 height 670
select select "12"
select select "14"
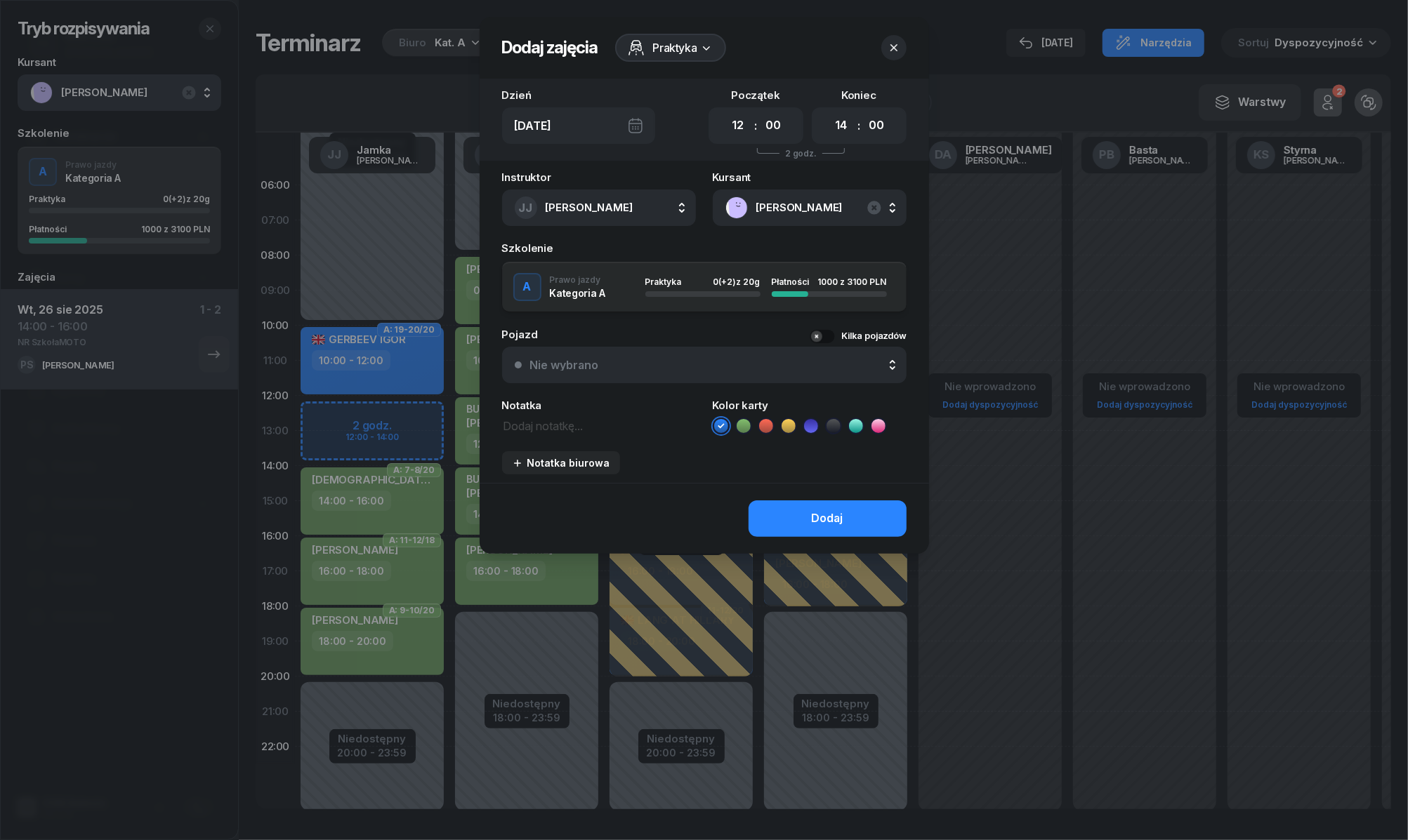
drag, startPoint x: 744, startPoint y: 421, endPoint x: 762, endPoint y: 457, distance: 40.2
click at [745, 422] on icon at bounding box center [743, 425] width 14 height 14
click at [785, 515] on button "Dodaj" at bounding box center [828, 518] width 158 height 36
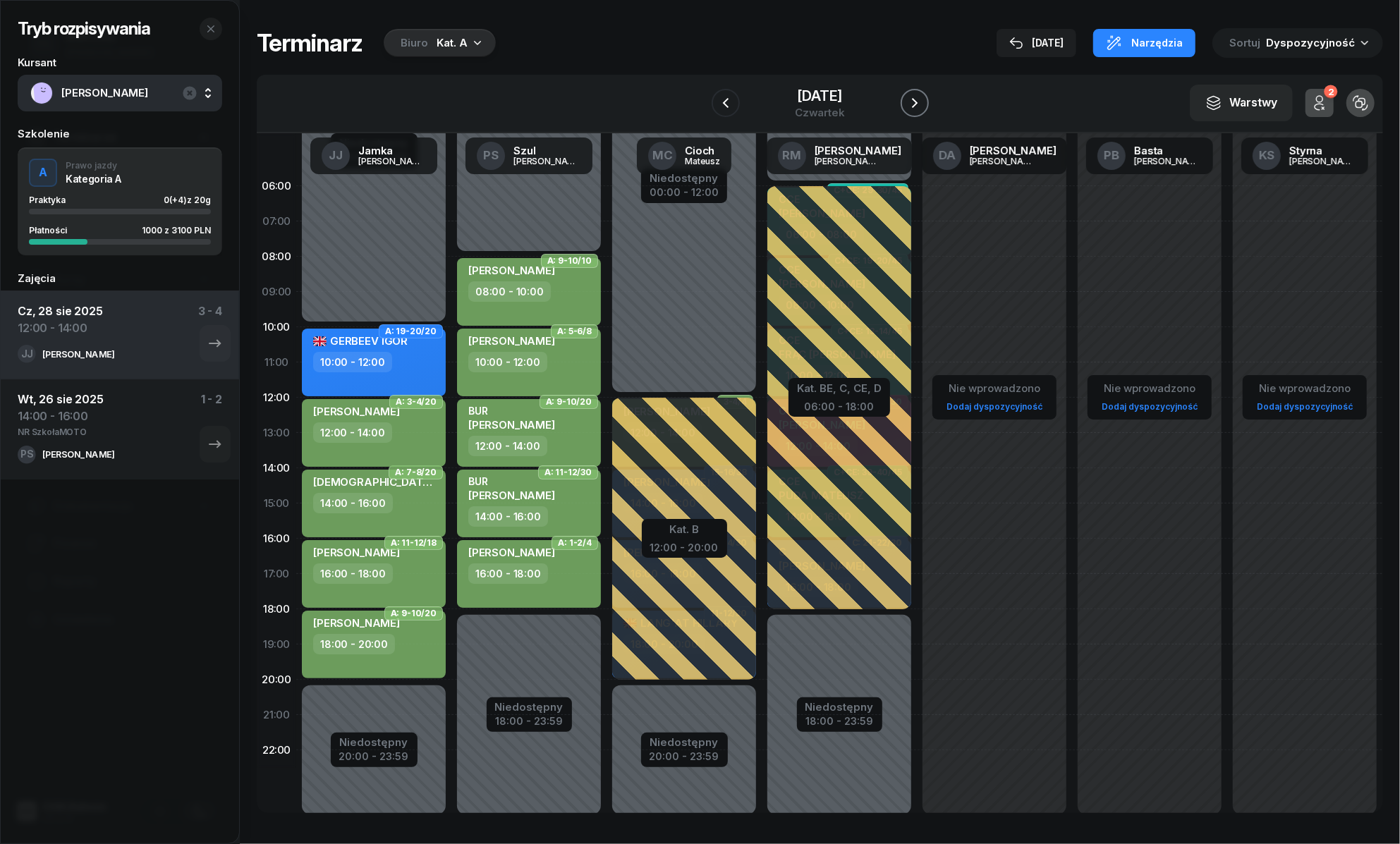
click at [918, 102] on icon "button" at bounding box center [914, 103] width 17 height 17
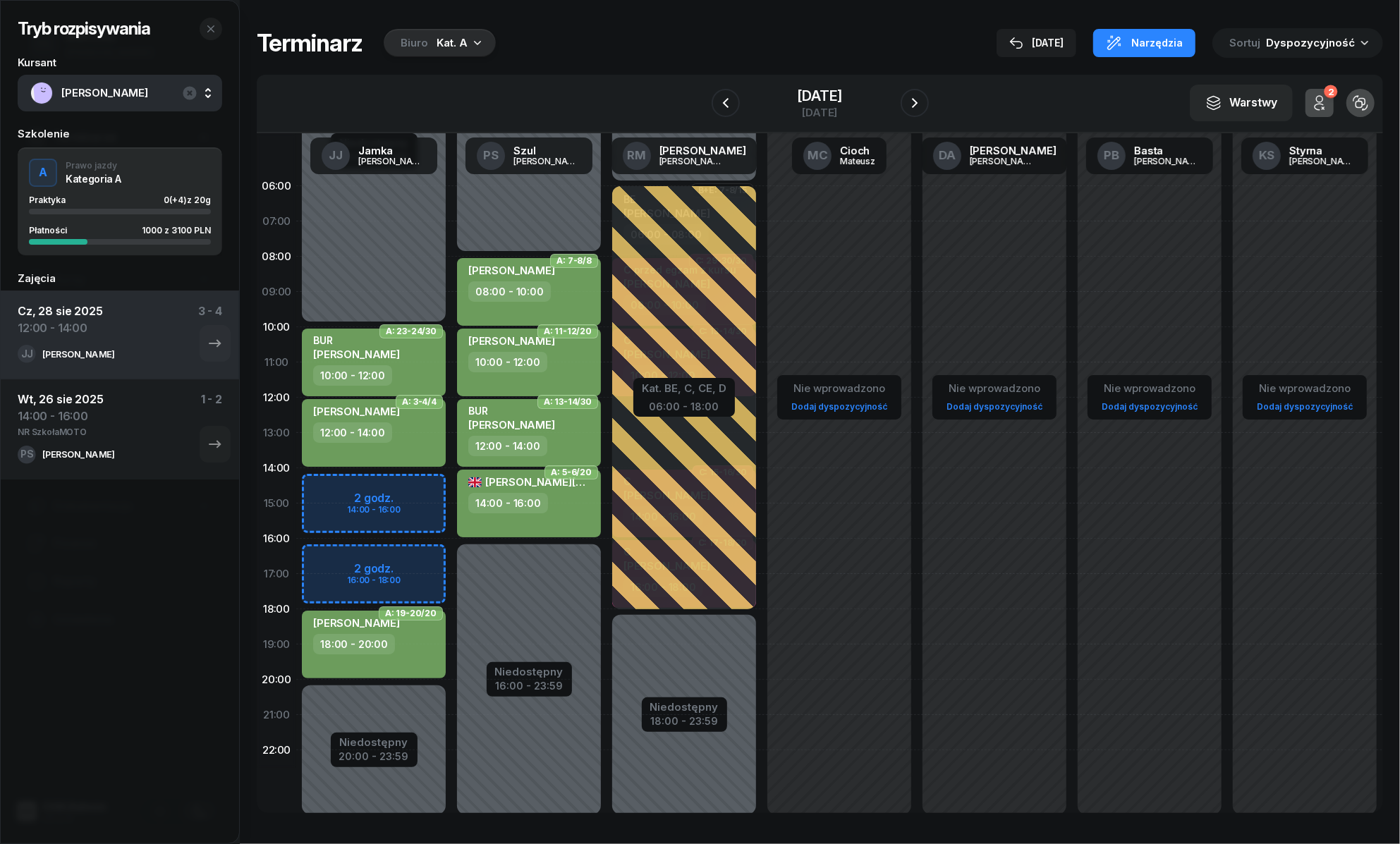
click at [452, 491] on div "Niedostępny 00:00 - 10:00 Niedostępny 20:00 - 23:59 2 godz. 14:00 - 16:00 2 god…" at bounding box center [529, 503] width 155 height 670
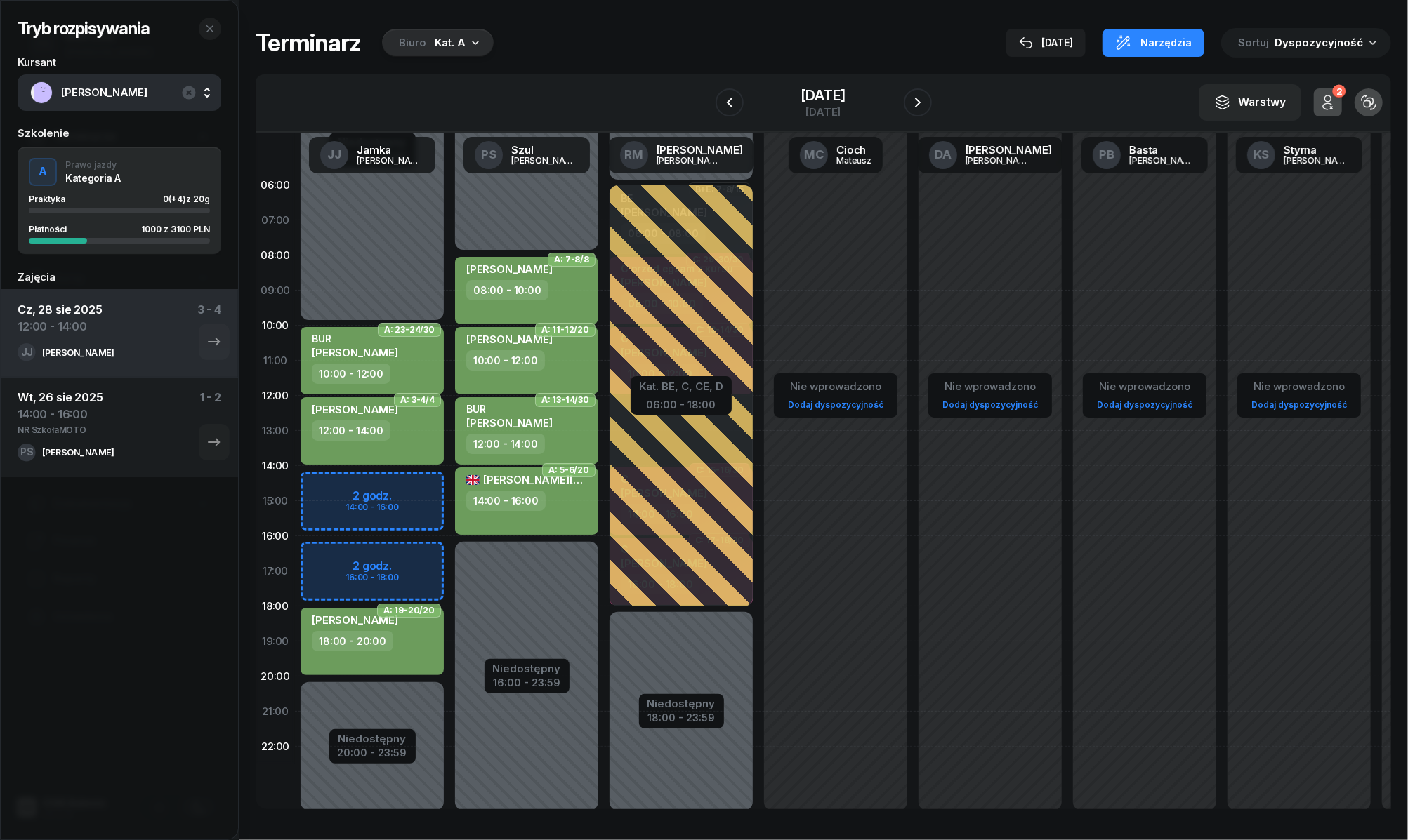
select select "14"
select select "16"
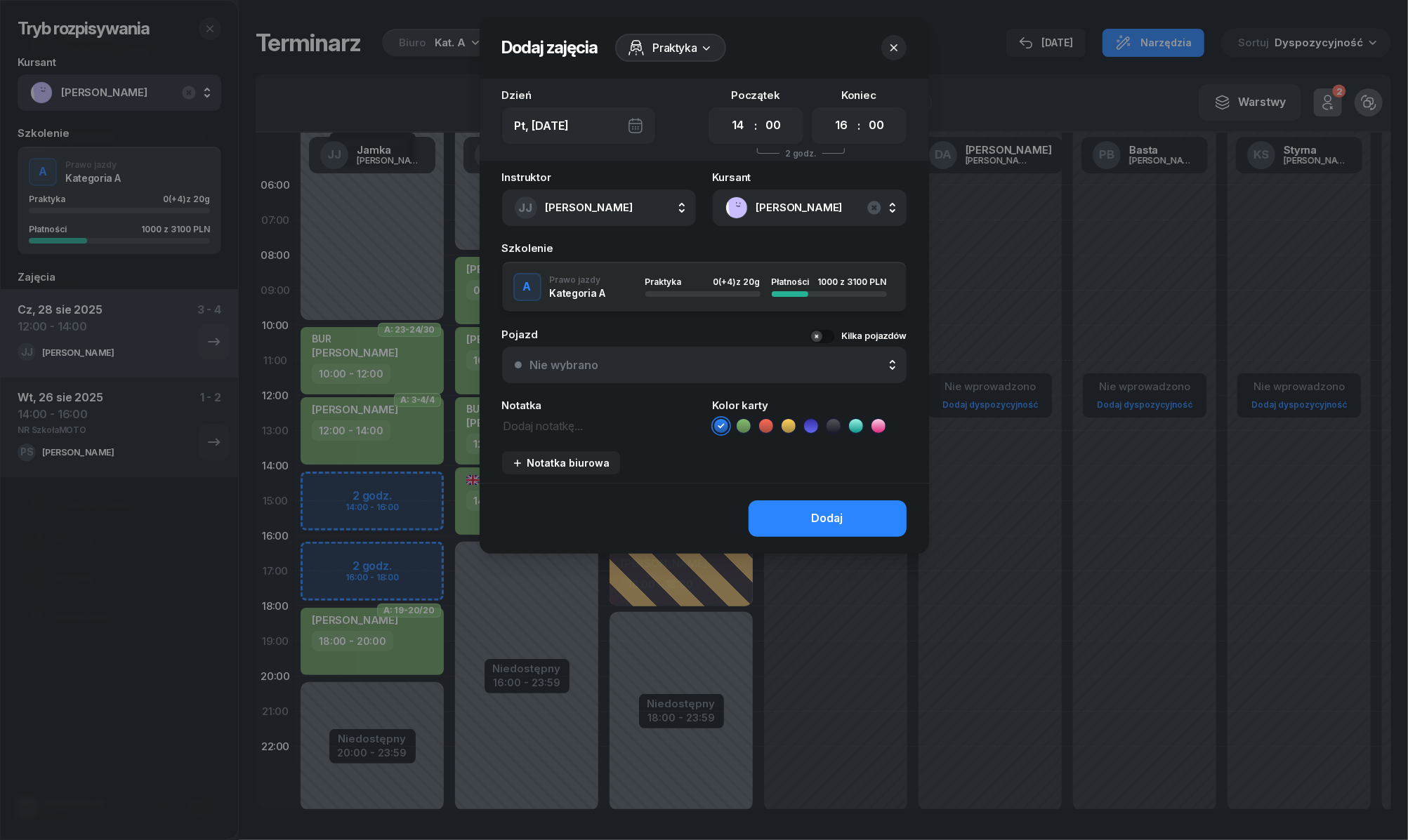
drag, startPoint x: 742, startPoint y: 423, endPoint x: 790, endPoint y: 513, distance: 102.0
click at [742, 425] on icon at bounding box center [743, 425] width 14 height 14
click at [790, 514] on button "Dodaj" at bounding box center [828, 518] width 158 height 36
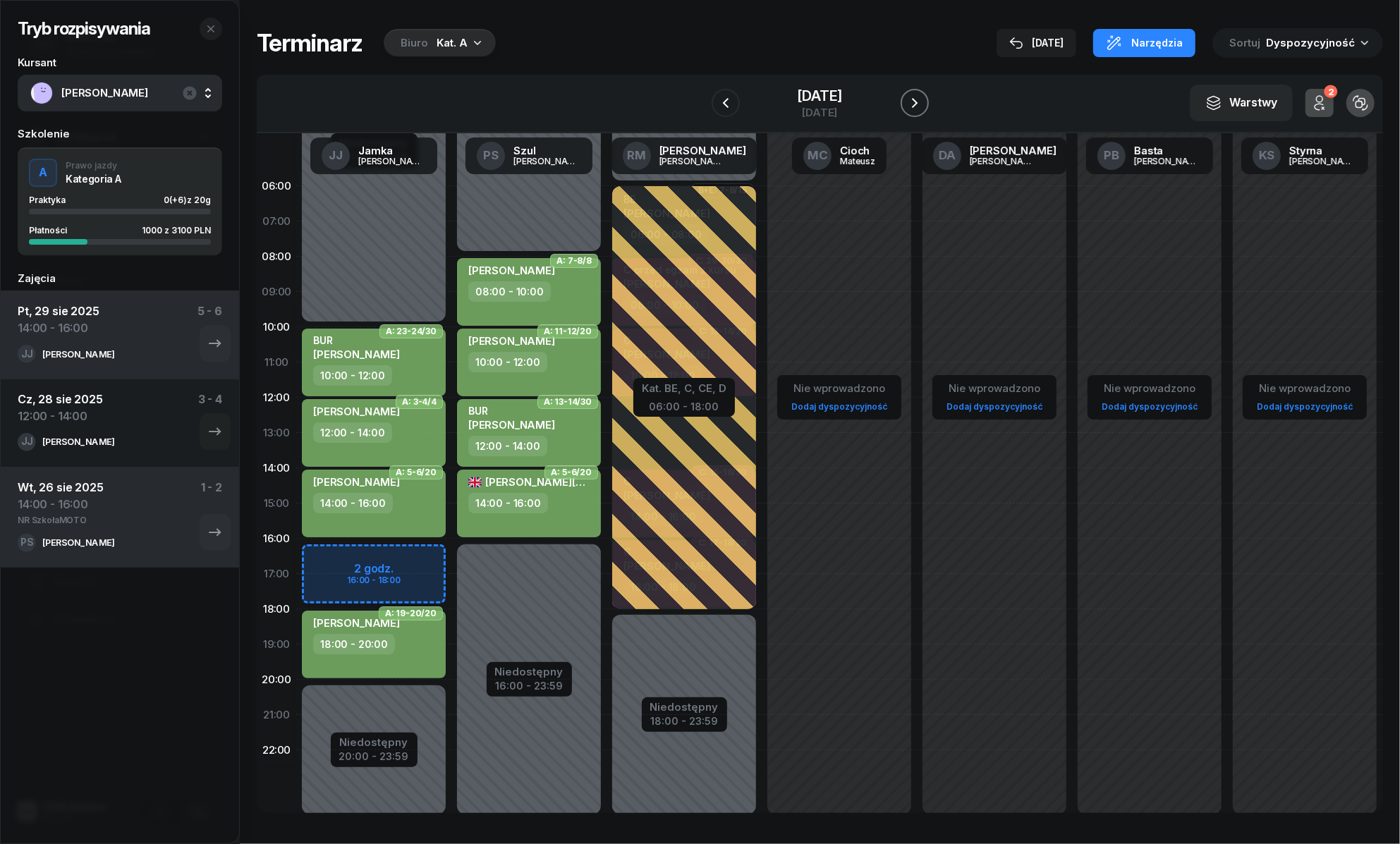
click at [909, 105] on icon "button" at bounding box center [914, 103] width 17 height 17
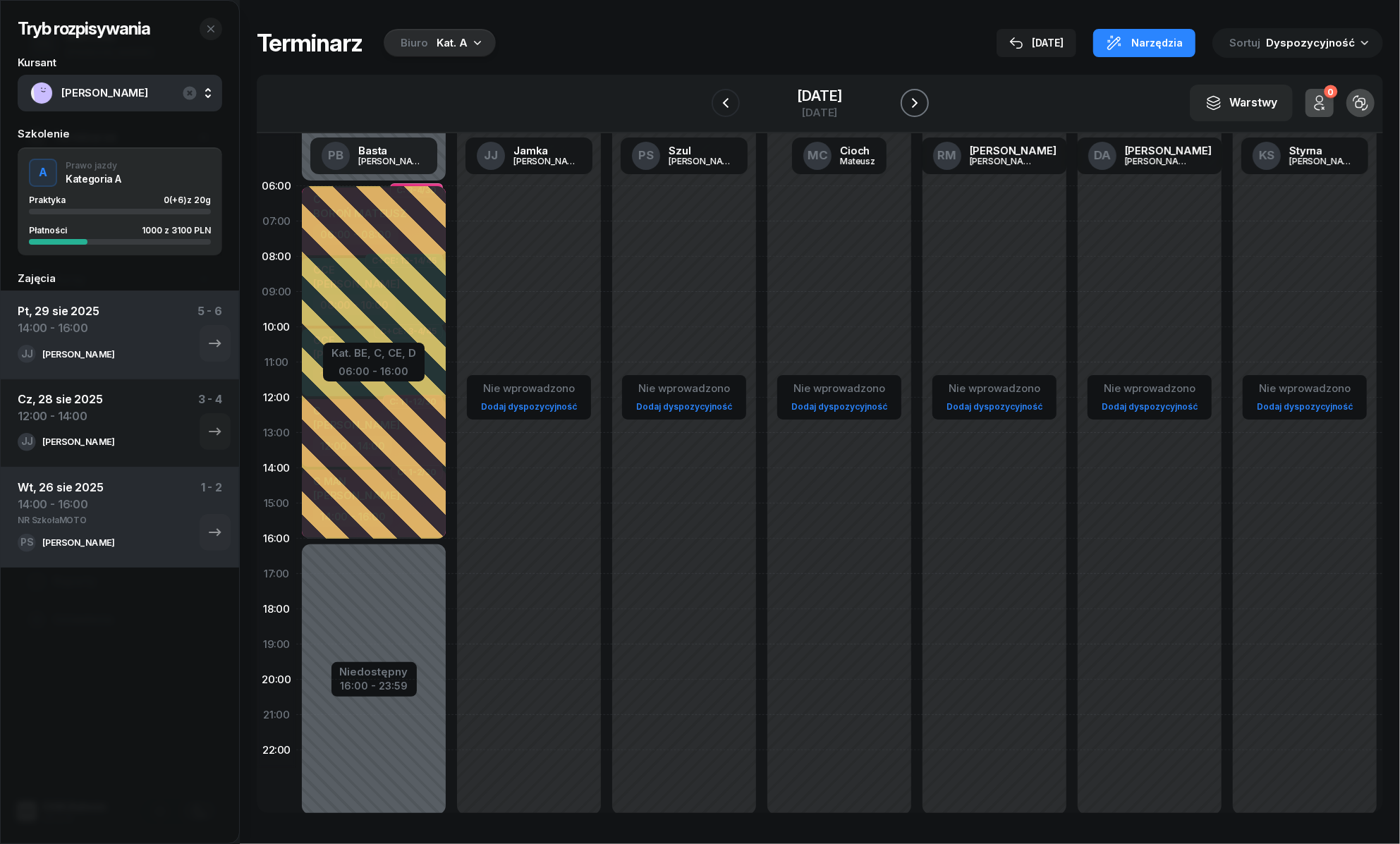
click at [909, 105] on icon "button" at bounding box center [914, 103] width 17 height 17
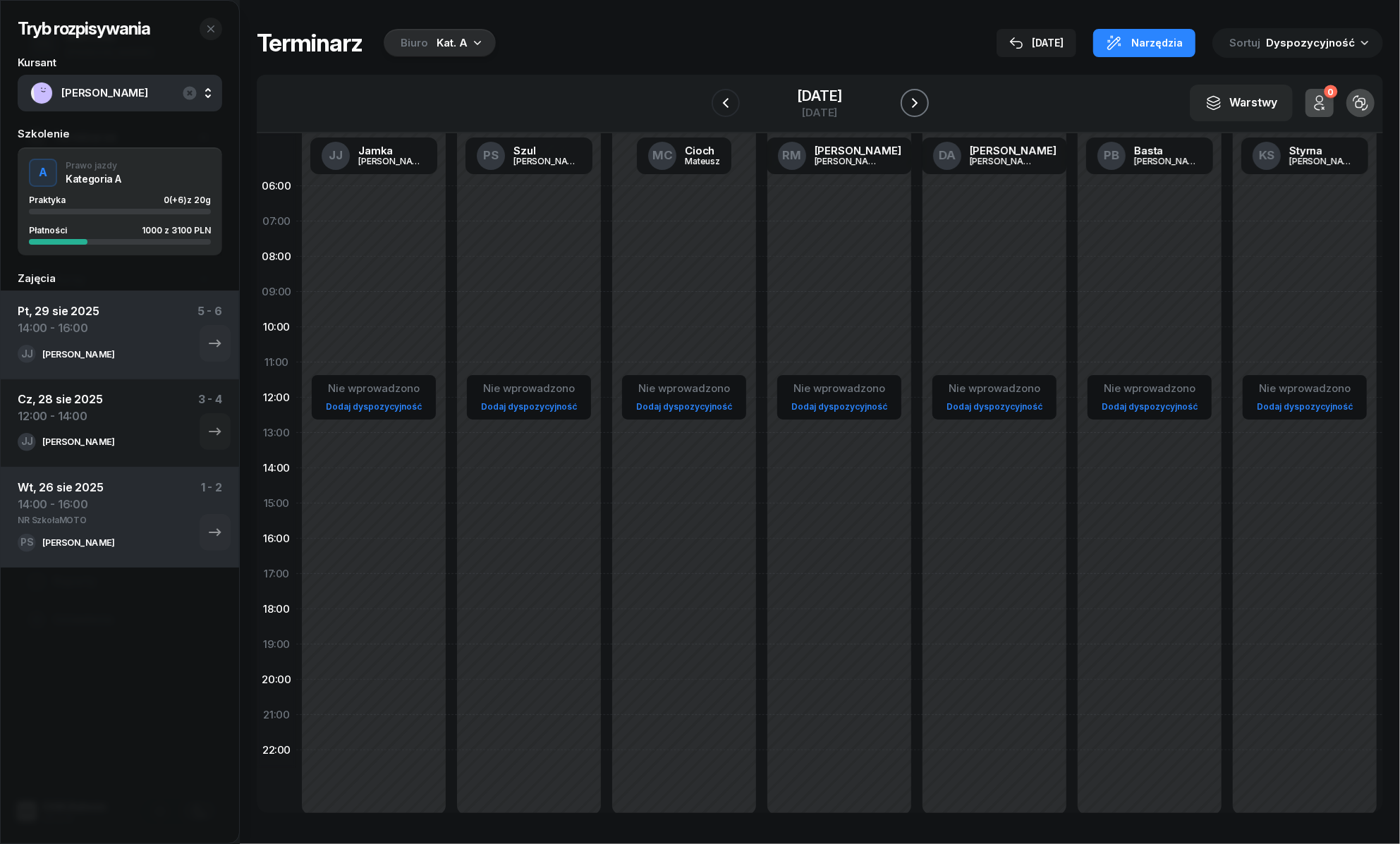
click at [909, 105] on icon "button" at bounding box center [914, 103] width 17 height 17
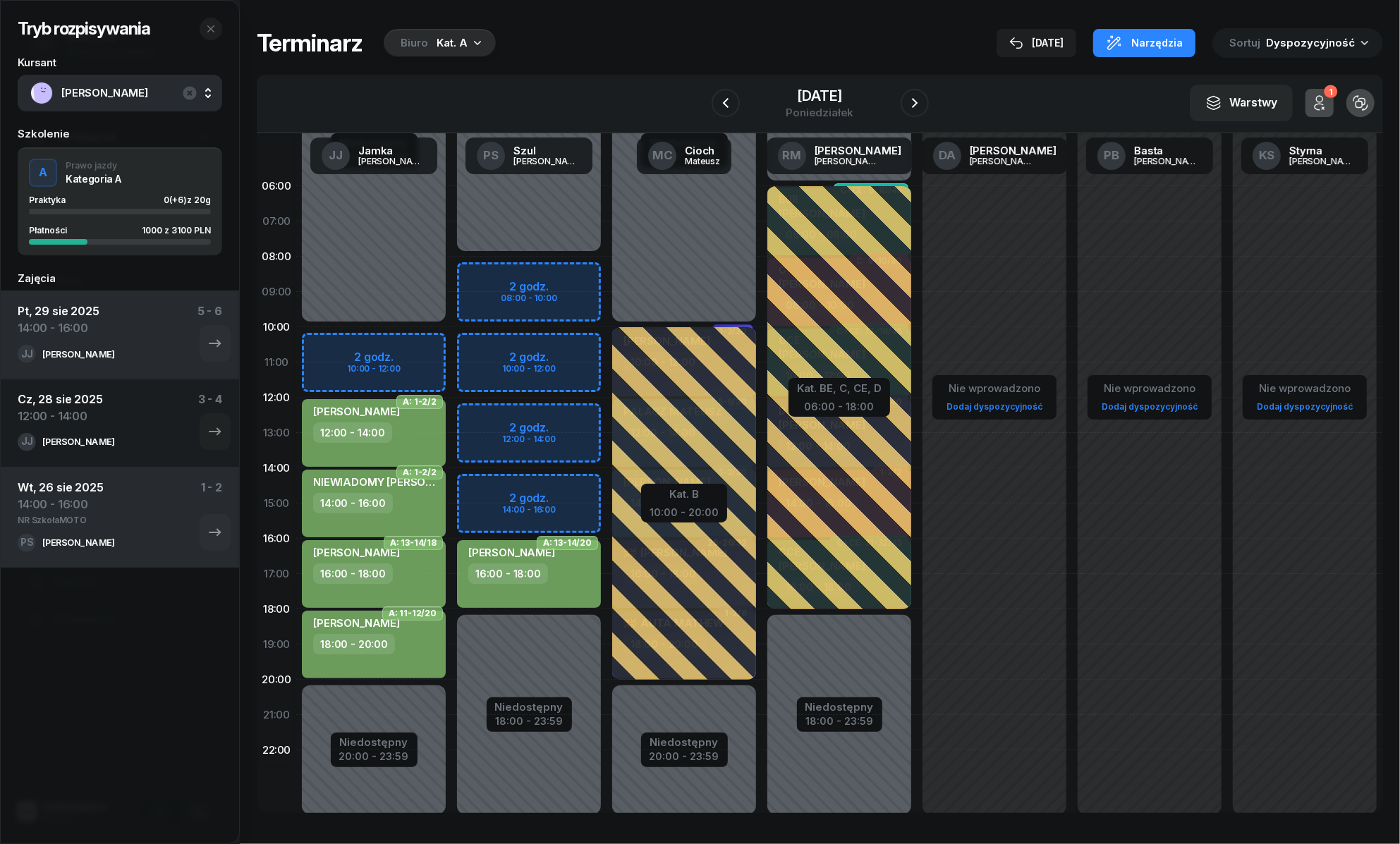
click at [607, 495] on div "Niedostępny 00:00 - 08:00 Niedostępny 18:00 - 23:59 2 godz. 08:00 - 10:00 2 god…" at bounding box center [684, 503] width 155 height 670
select select "14"
select select "16"
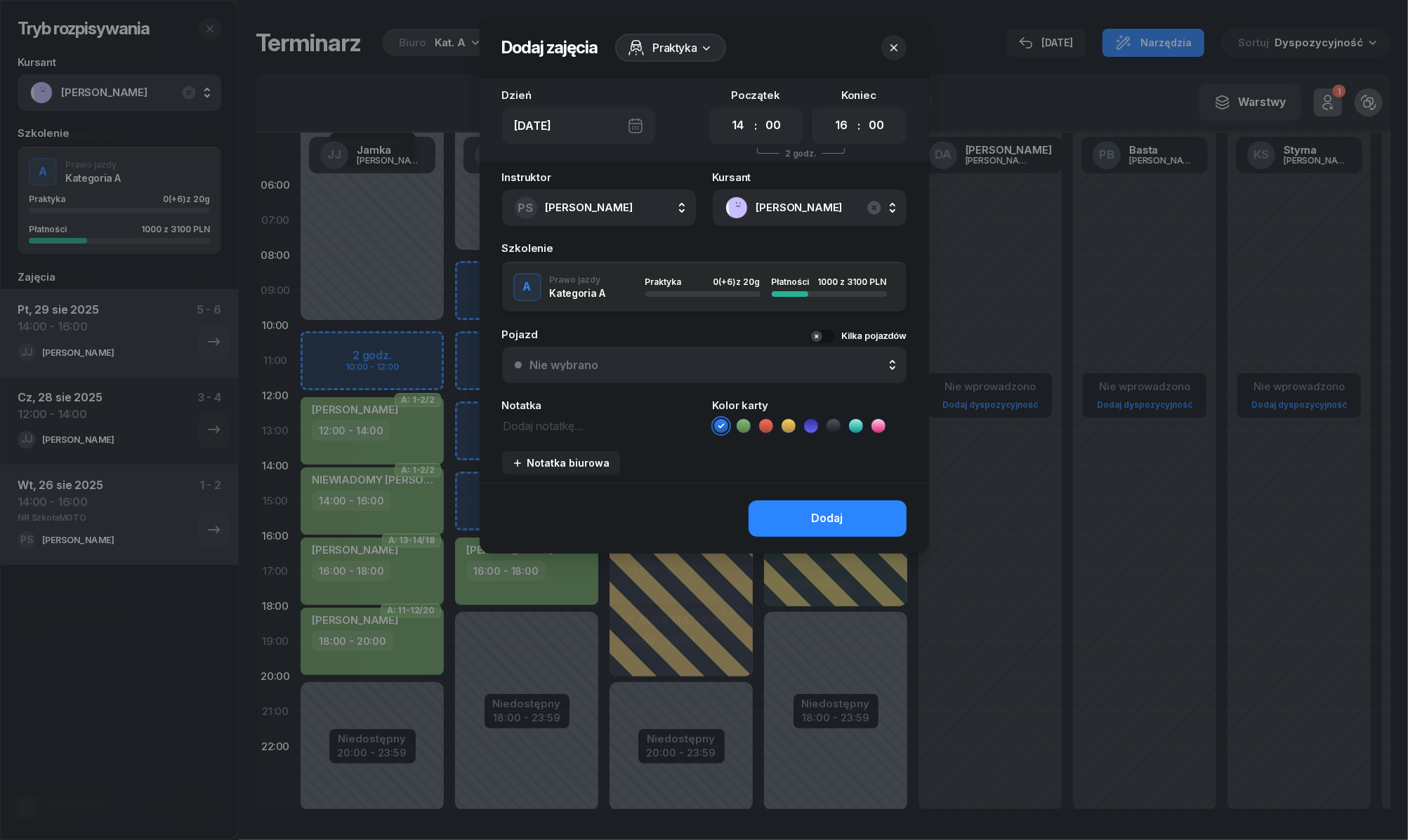
click at [741, 419] on icon at bounding box center [743, 425] width 14 height 14
click at [790, 518] on button "Dodaj" at bounding box center [828, 518] width 158 height 36
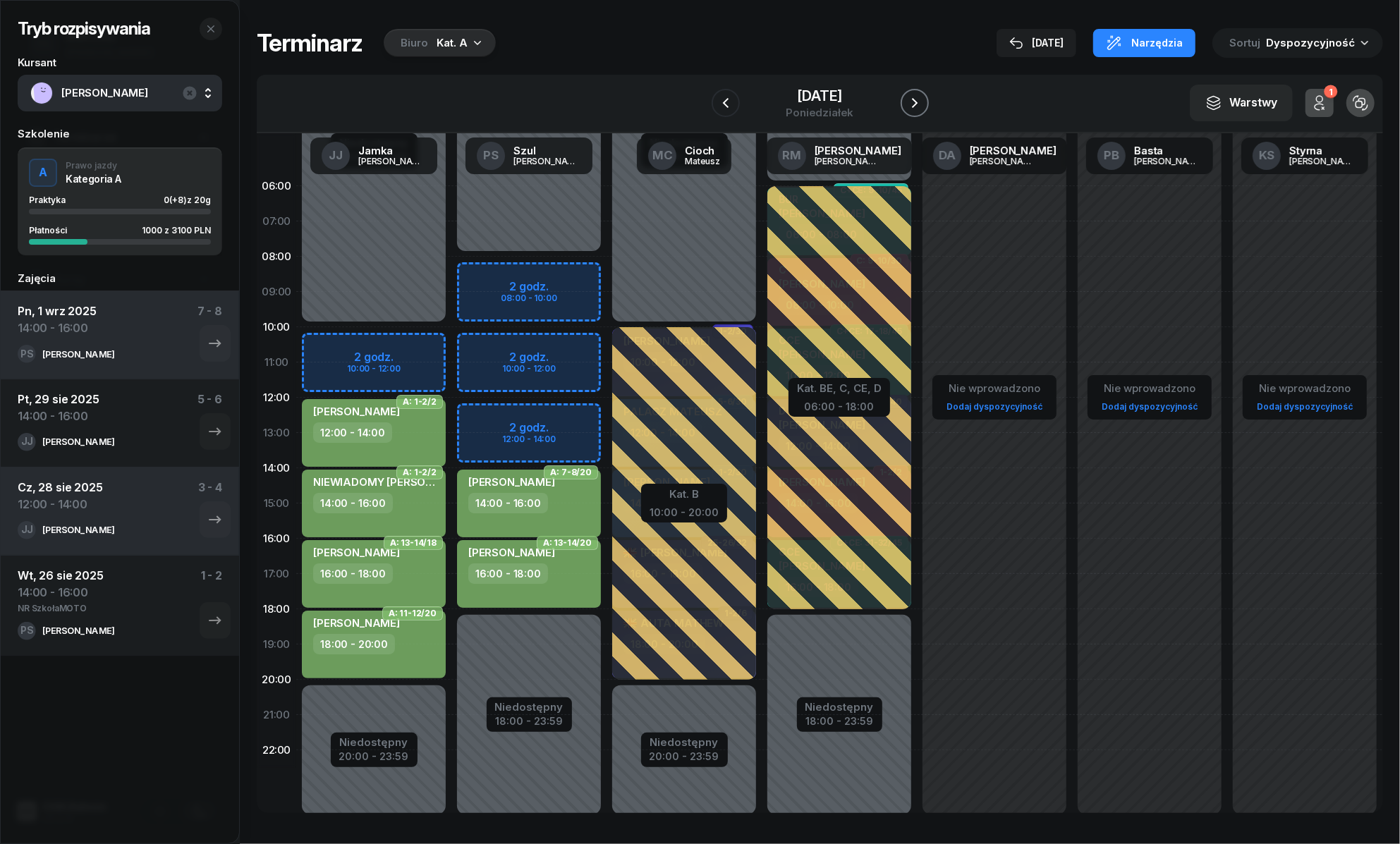
click at [916, 99] on icon "button" at bounding box center [914, 103] width 17 height 17
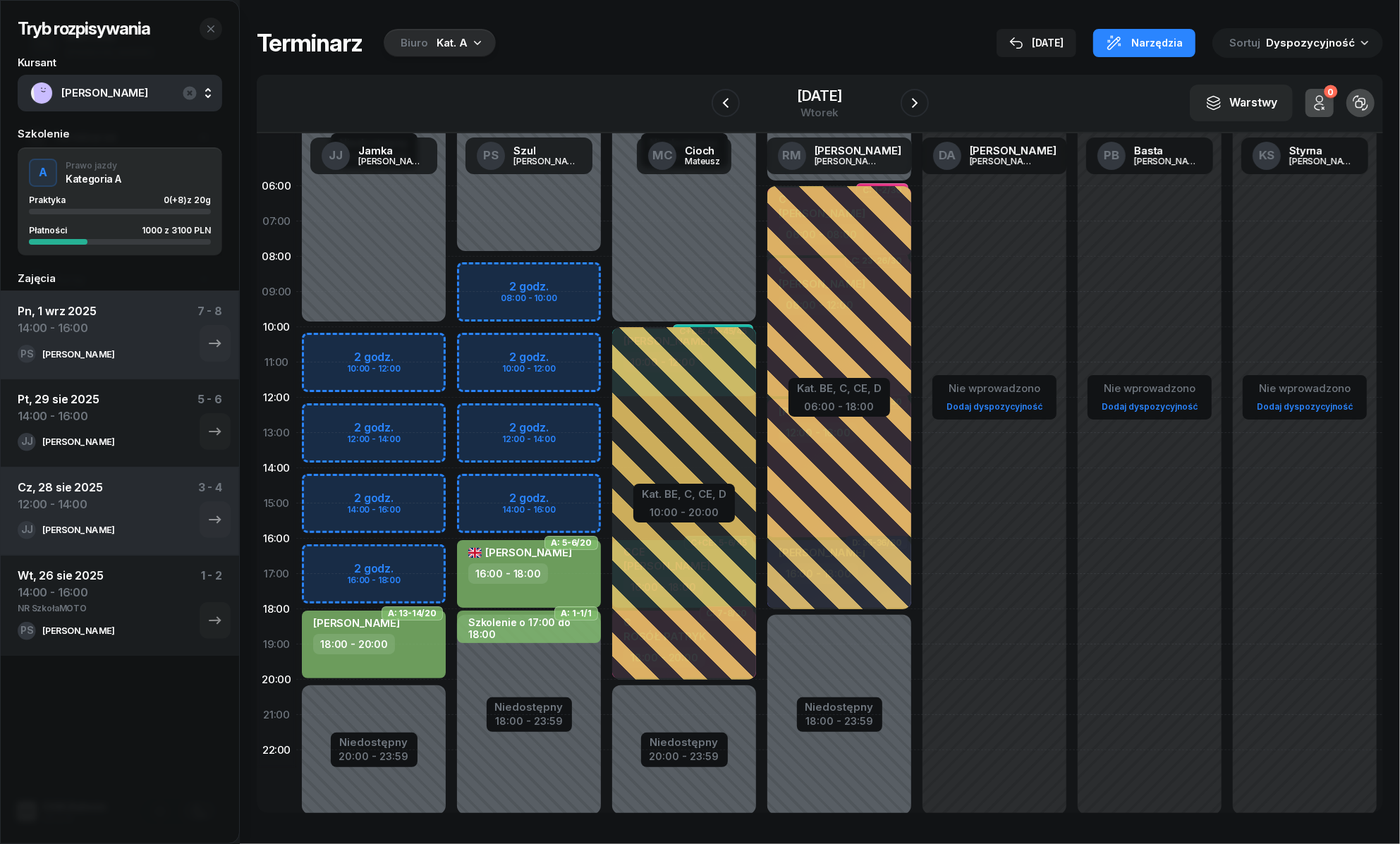
click at [607, 481] on div "Niedostępny 00:00 - 08:00 Niedostępny 18:00 - 23:59 2 godz. 08:00 - 10:00 2 god…" at bounding box center [684, 503] width 155 height 670
select select "14"
select select "16"
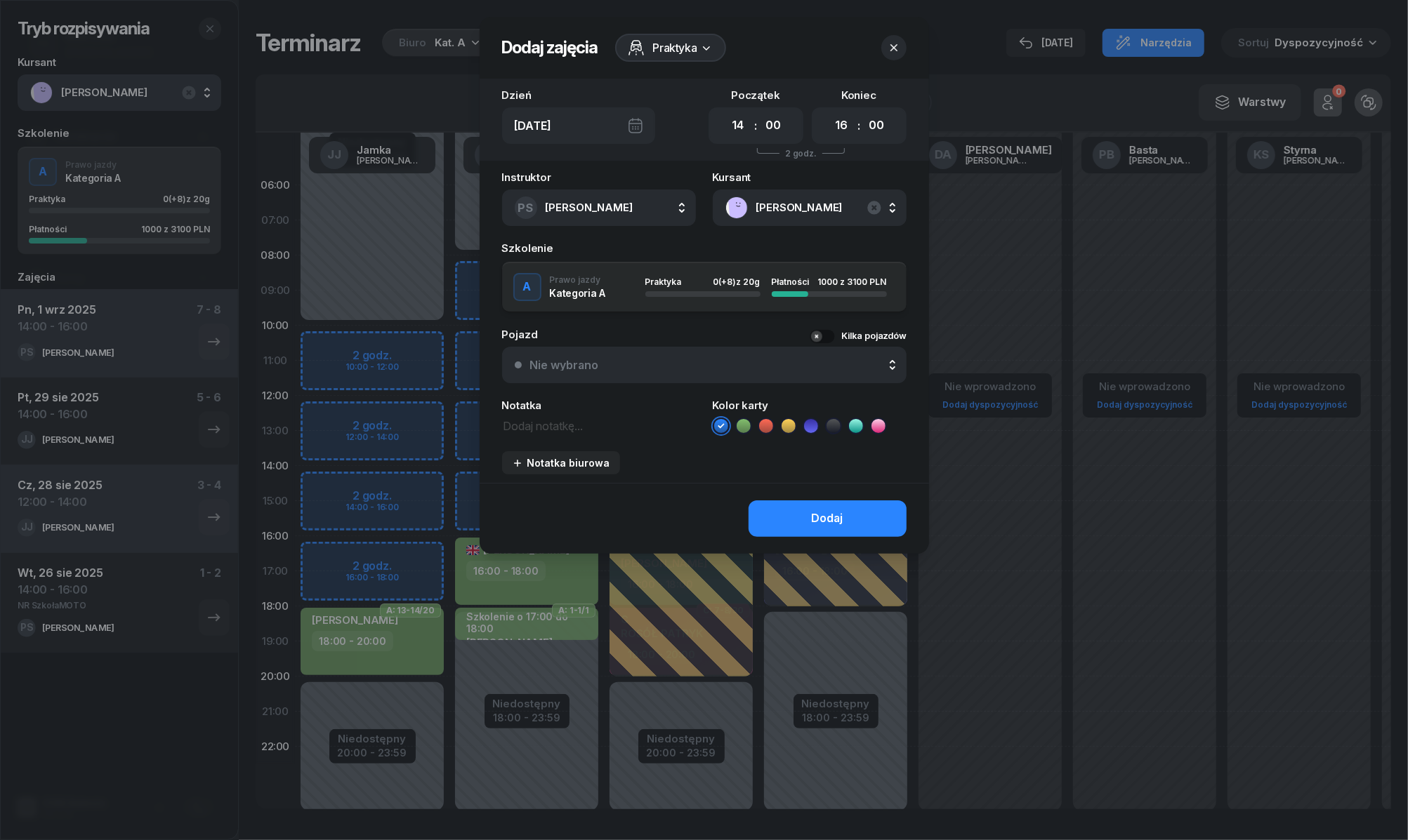
click at [738, 423] on icon at bounding box center [743, 425] width 14 height 14
click at [785, 523] on button "Dodaj" at bounding box center [828, 518] width 158 height 36
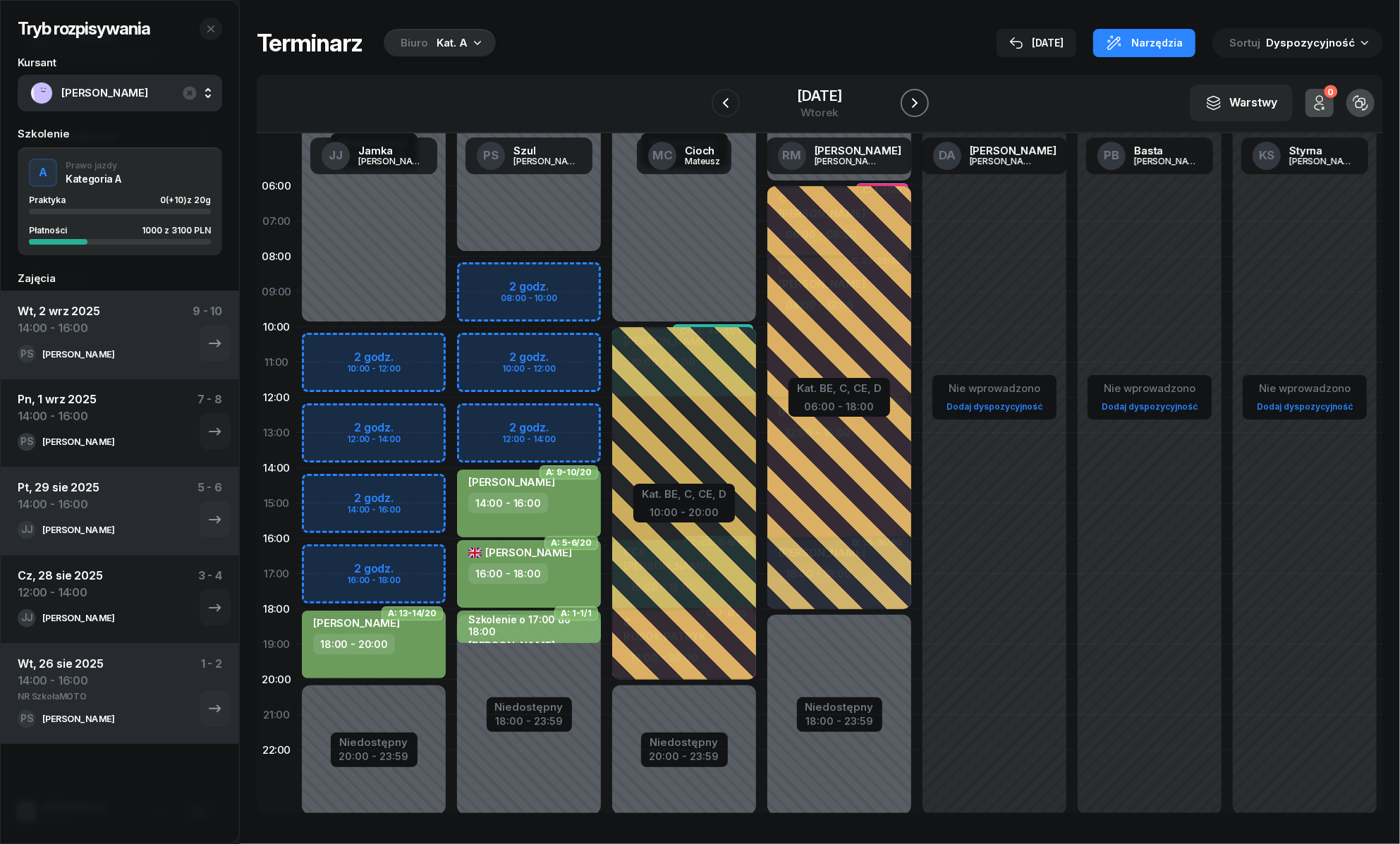
click at [921, 101] on icon "button" at bounding box center [914, 103] width 17 height 17
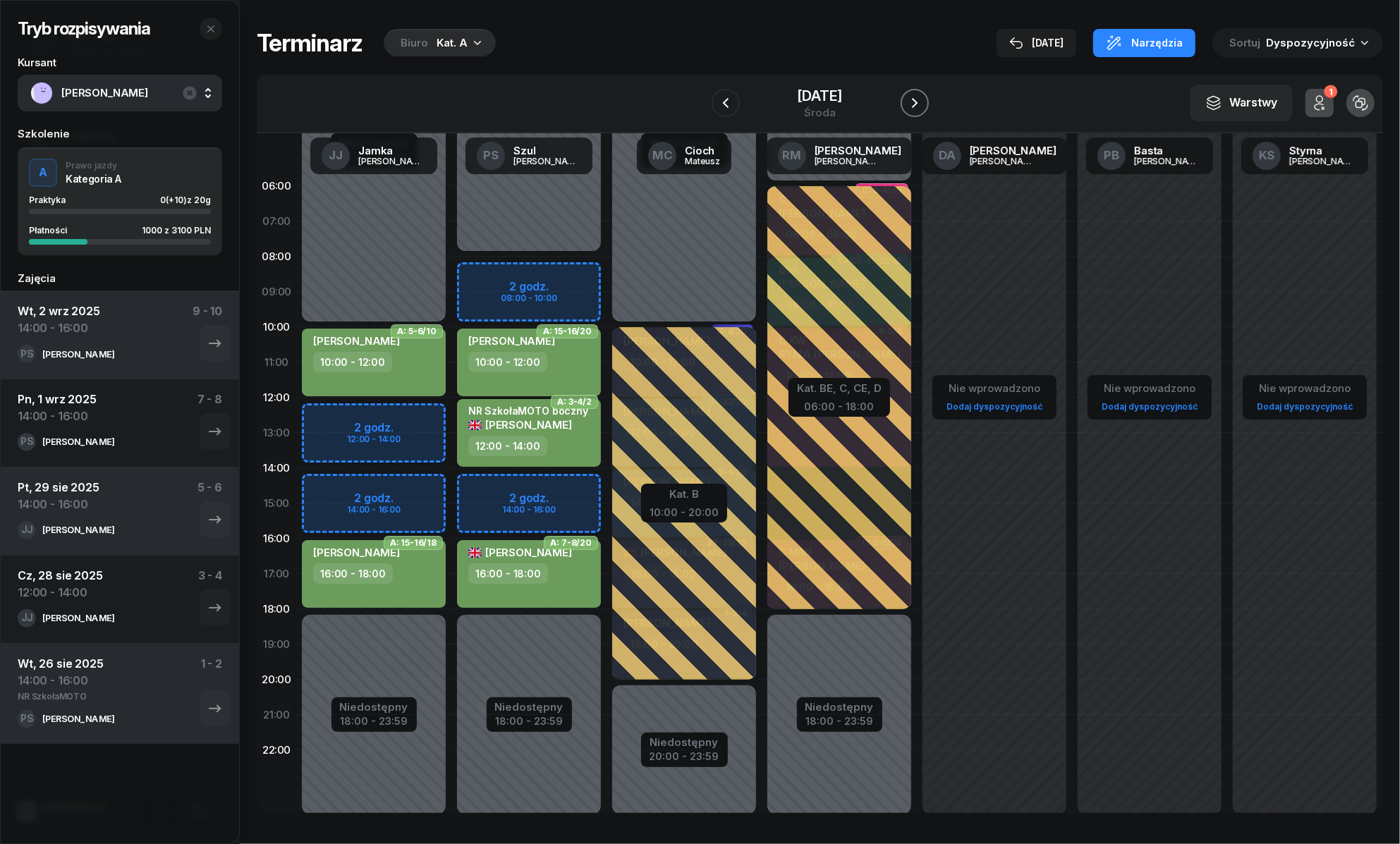
click at [921, 101] on icon "button" at bounding box center [914, 103] width 17 height 17
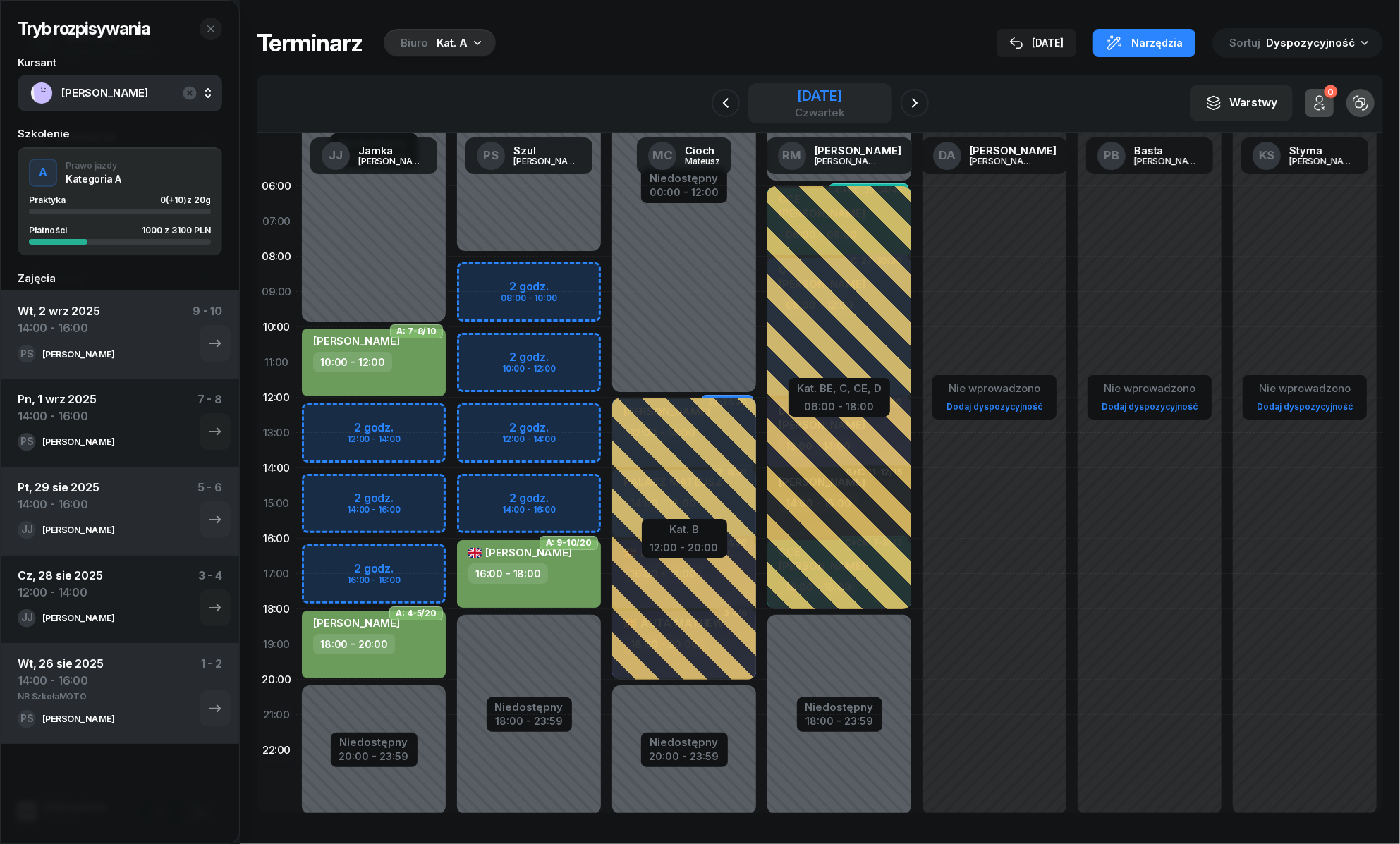
click at [810, 97] on div "[DATE]" at bounding box center [820, 96] width 50 height 14
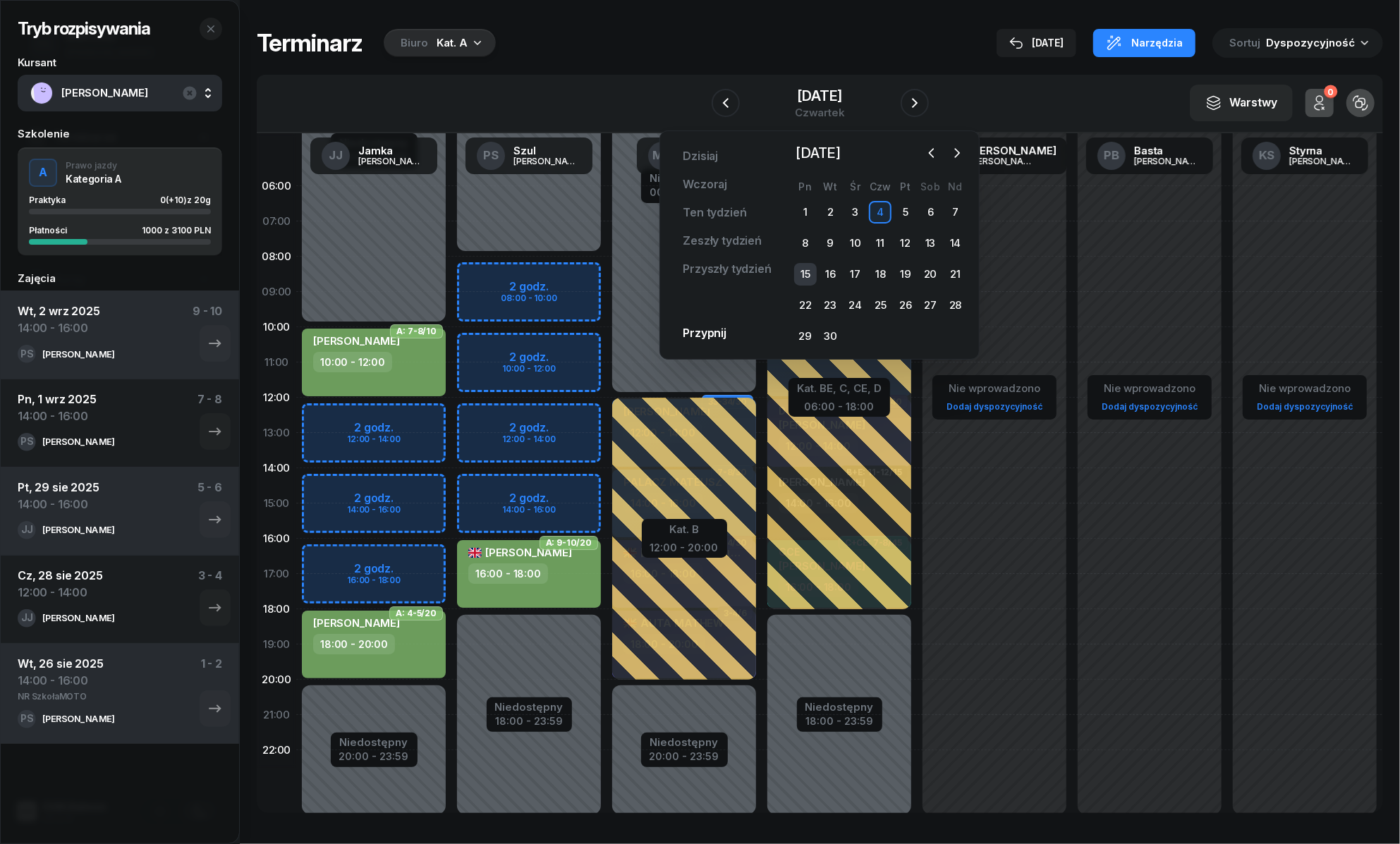
click at [801, 268] on div "15" at bounding box center [805, 274] width 23 height 23
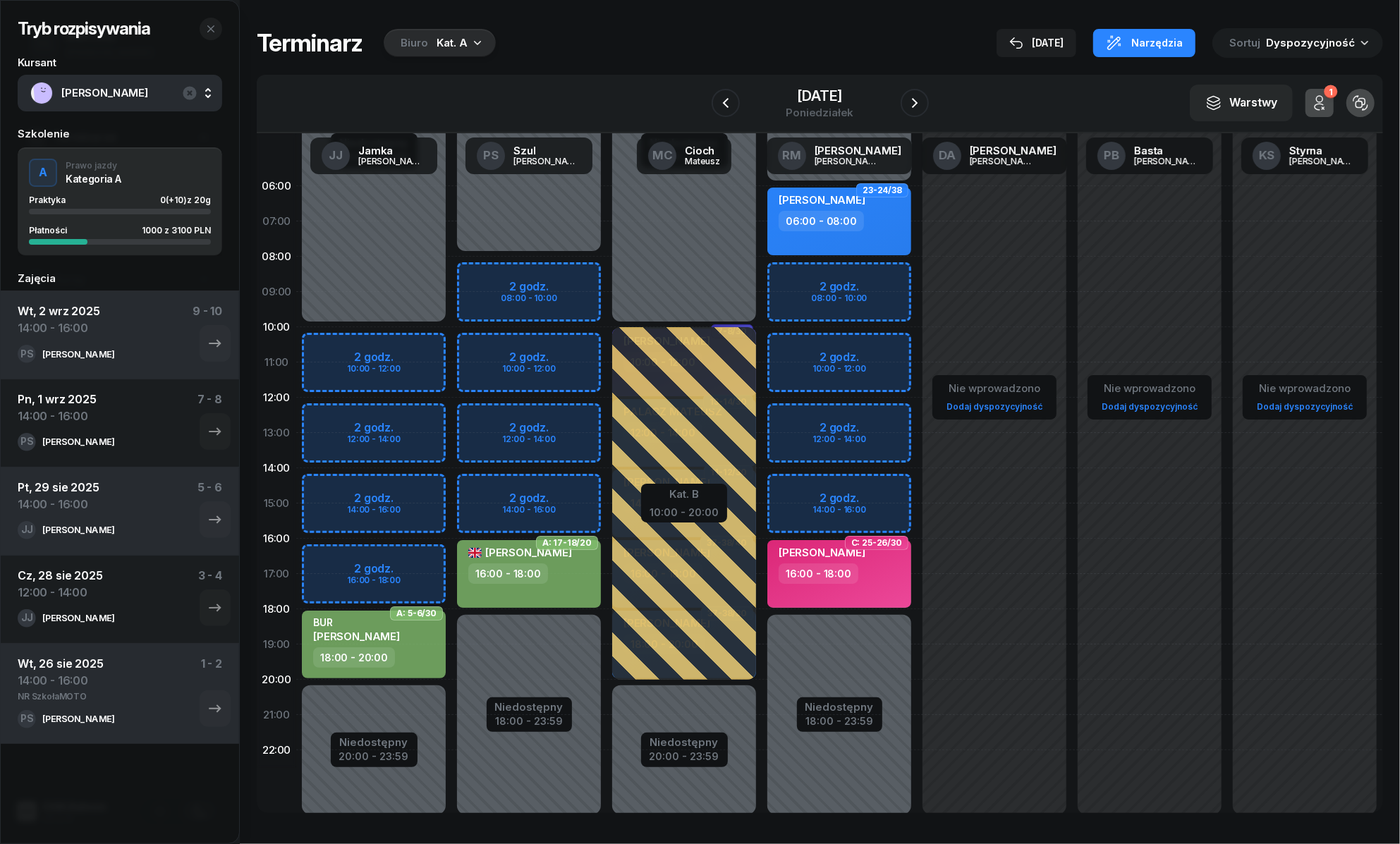
click at [607, 479] on div "Niedostępny 00:00 - 08:00 Niedostępny 18:00 - 23:59 2 godz. 08:00 - 10:00 2 god…" at bounding box center [684, 503] width 155 height 670
select select "14"
select select "16"
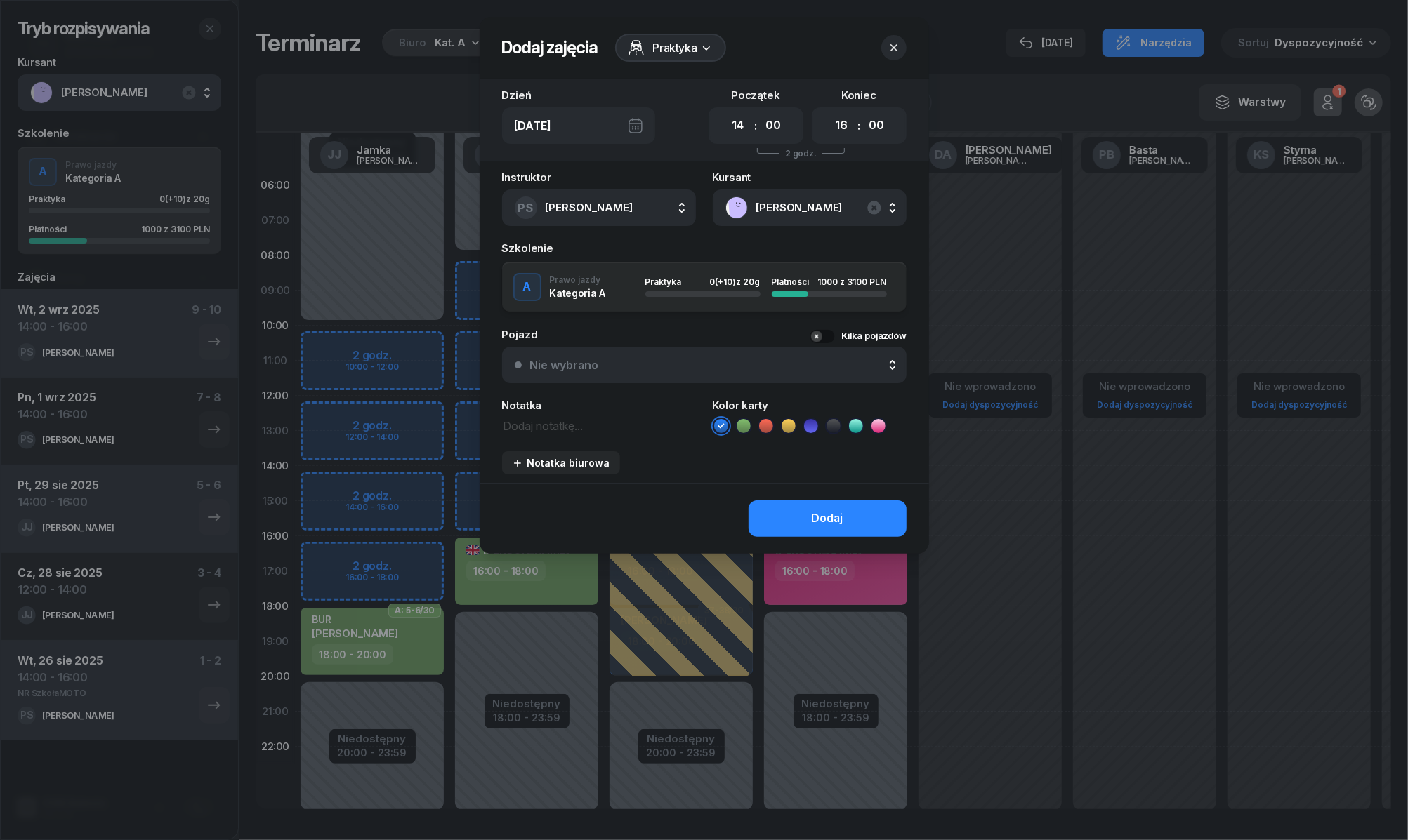
drag, startPoint x: 738, startPoint y: 422, endPoint x: 757, endPoint y: 441, distance: 26.9
click at [738, 423] on icon at bounding box center [743, 425] width 14 height 14
click at [798, 520] on button "Dodaj" at bounding box center [828, 518] width 158 height 36
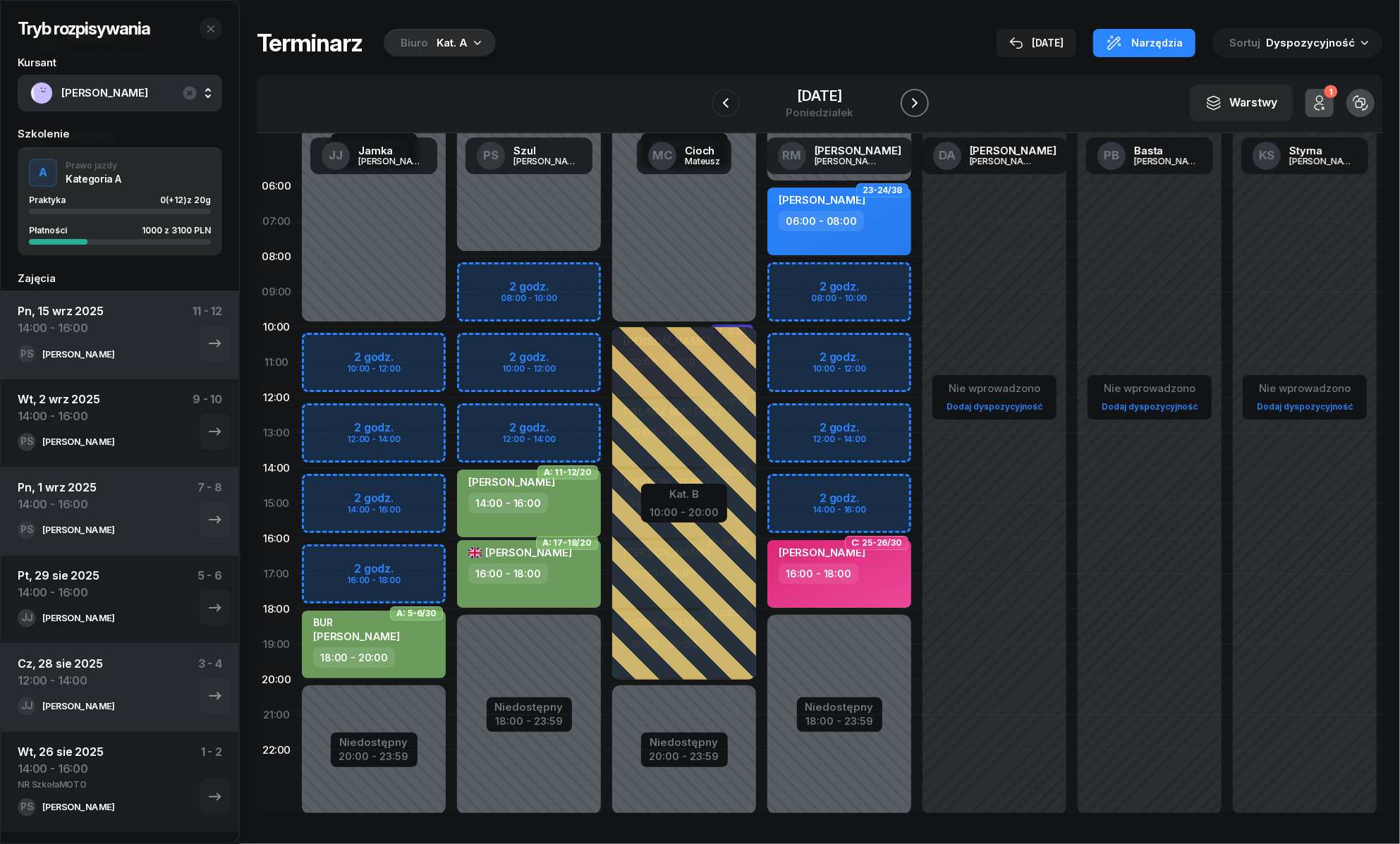
click at [920, 99] on icon "button" at bounding box center [914, 103] width 17 height 17
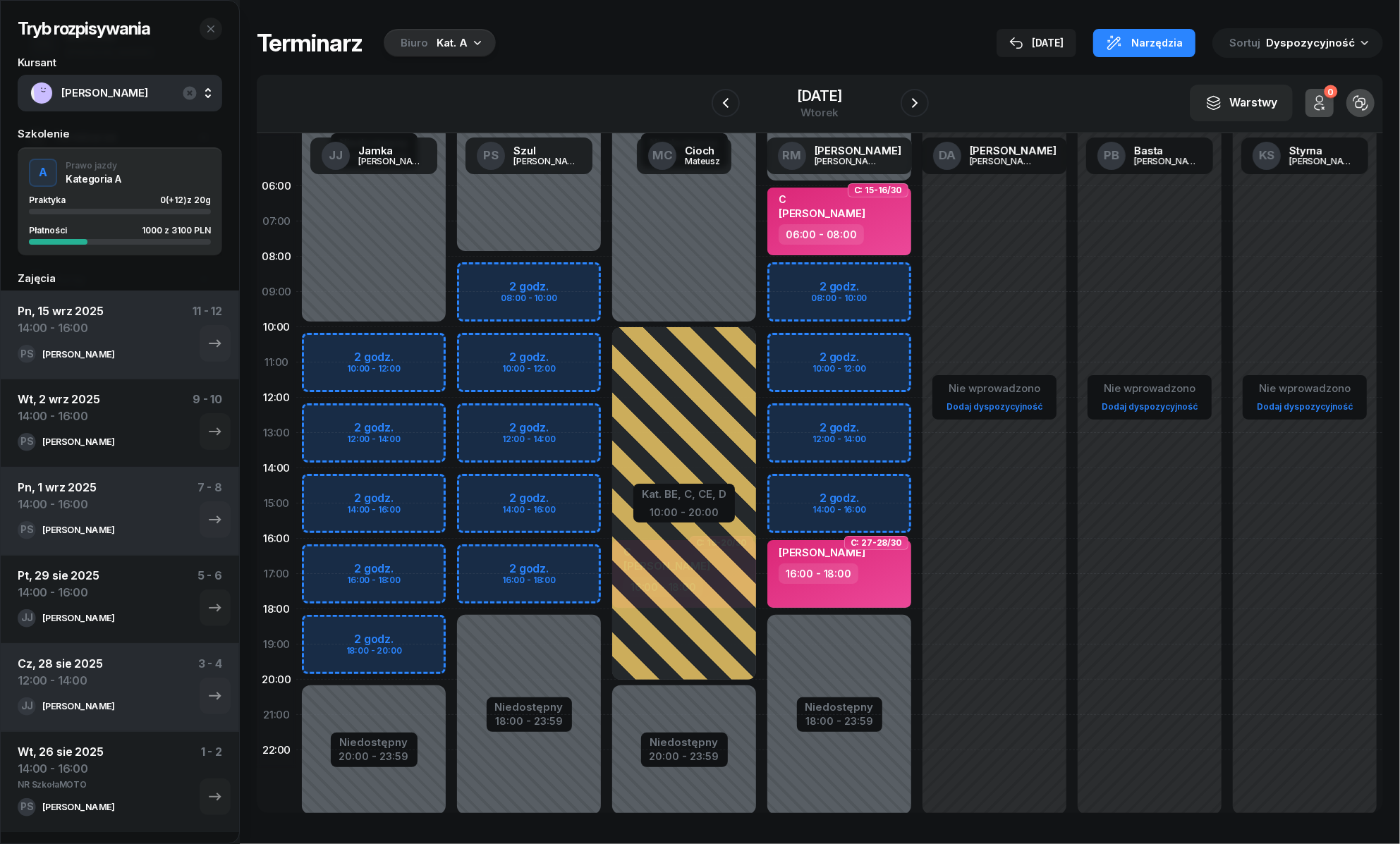
click at [607, 418] on div "Niedostępny 00:00 - 08:00 Niedostępny 18:00 - 23:59 2 godz. 08:00 - 10:00 2 god…" at bounding box center [684, 503] width 155 height 670
select select "12"
select select "14"
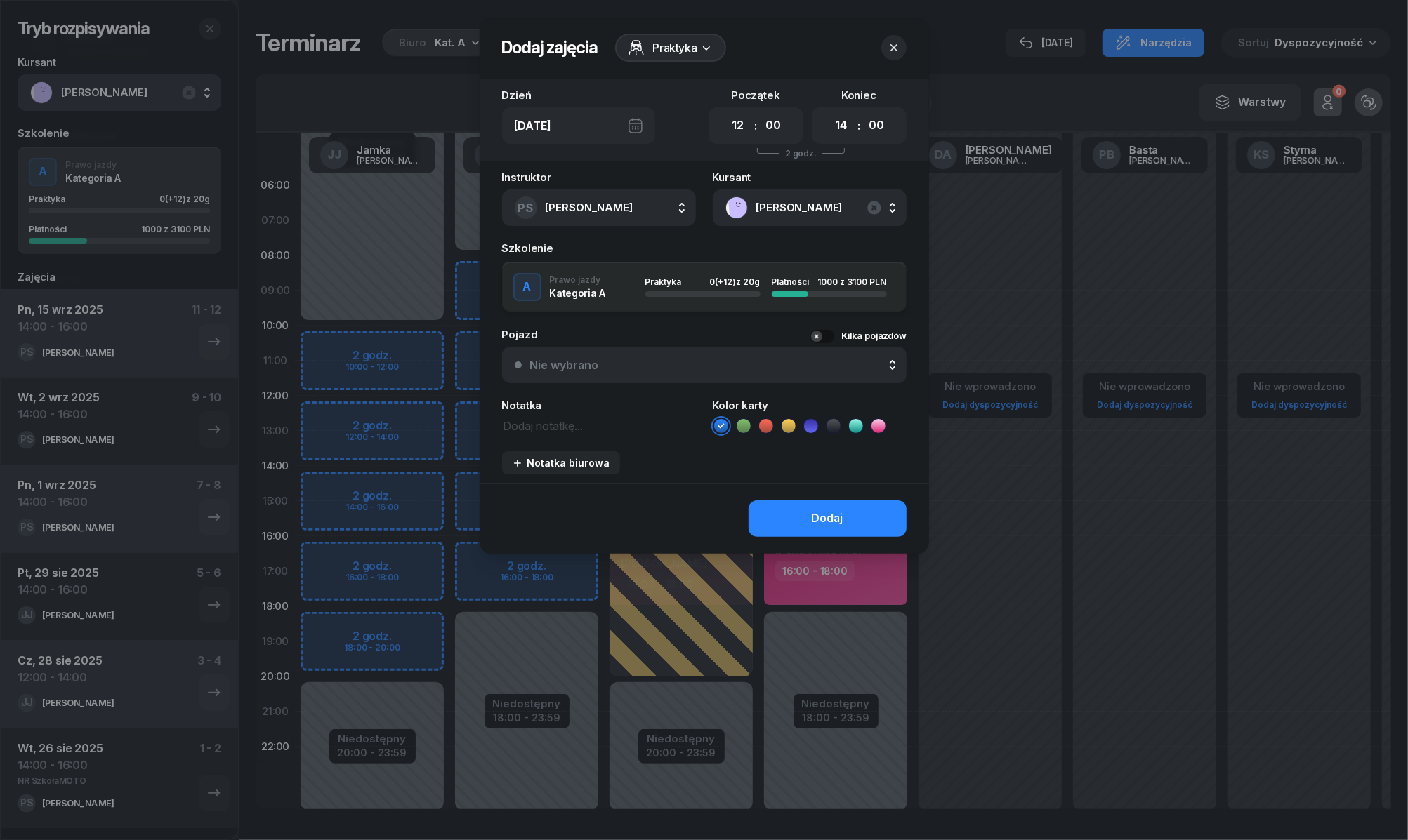
click at [748, 422] on icon at bounding box center [743, 425] width 14 height 14
click at [786, 512] on button "Dodaj" at bounding box center [828, 518] width 158 height 36
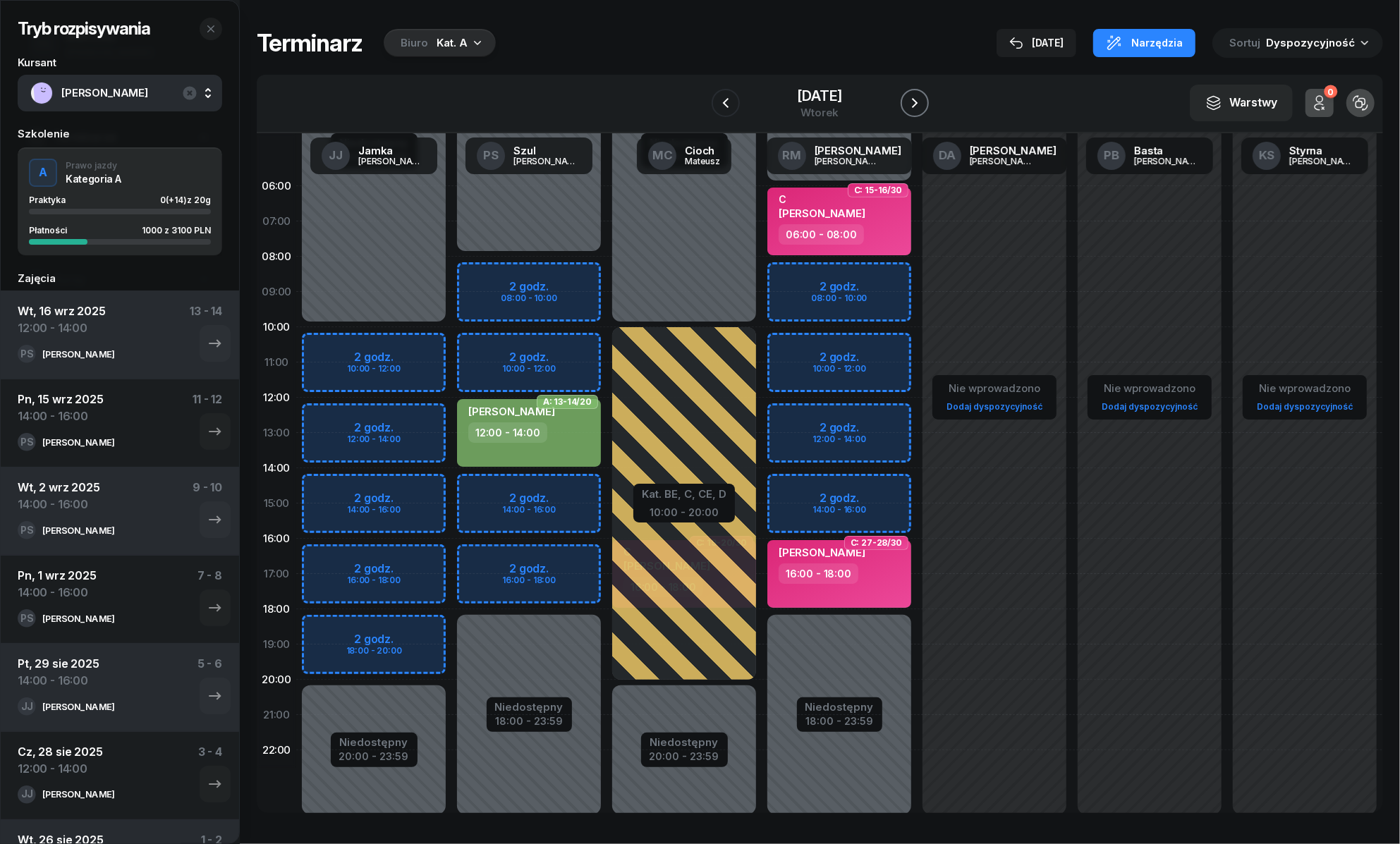
click at [915, 106] on icon "button" at bounding box center [915, 103] width 6 height 10
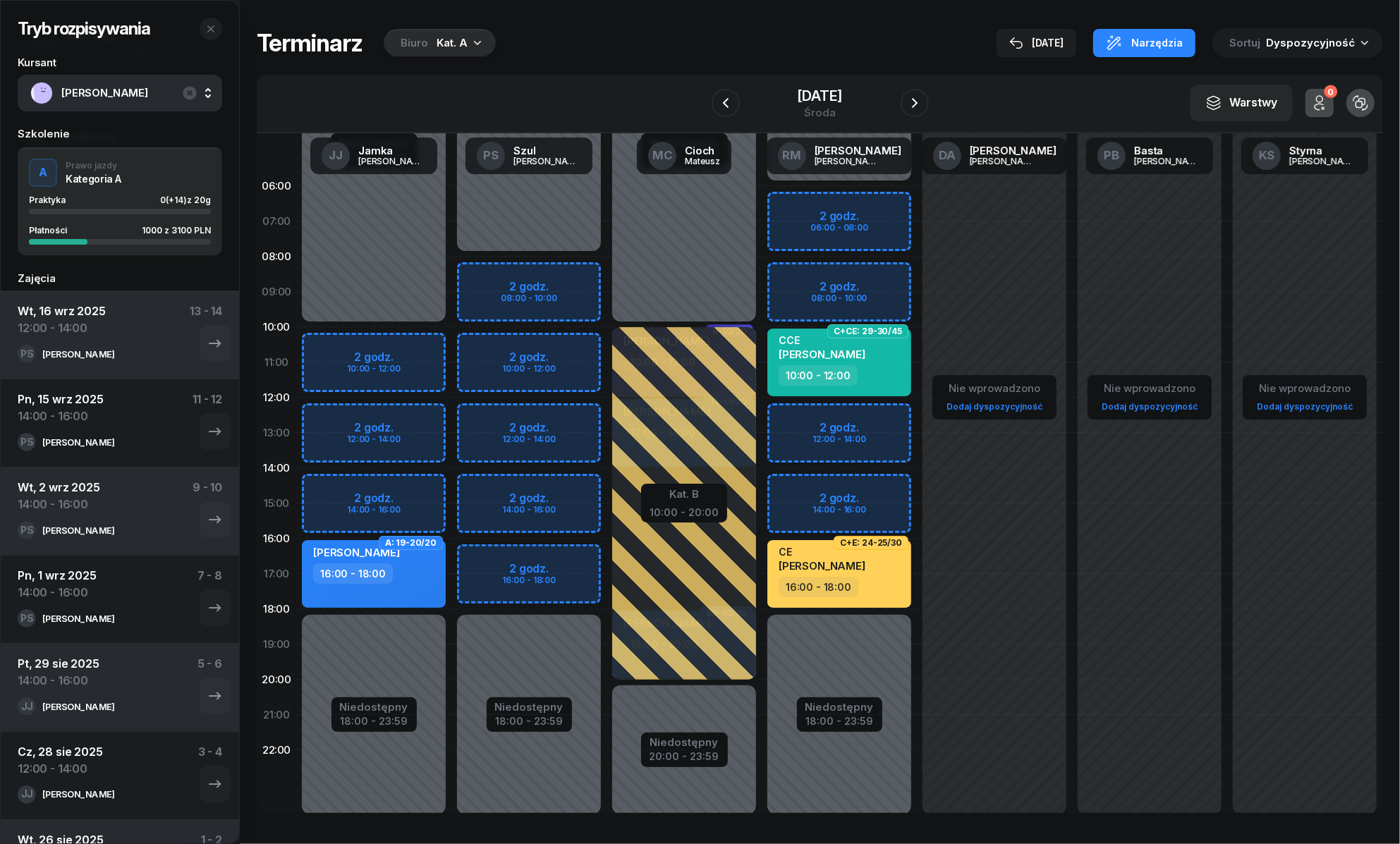
click at [607, 429] on div "Niedostępny 00:00 - 08:00 Niedostępny 18:00 - 23:59 2 godz. 08:00 - 10:00 2 god…" at bounding box center [684, 503] width 155 height 670
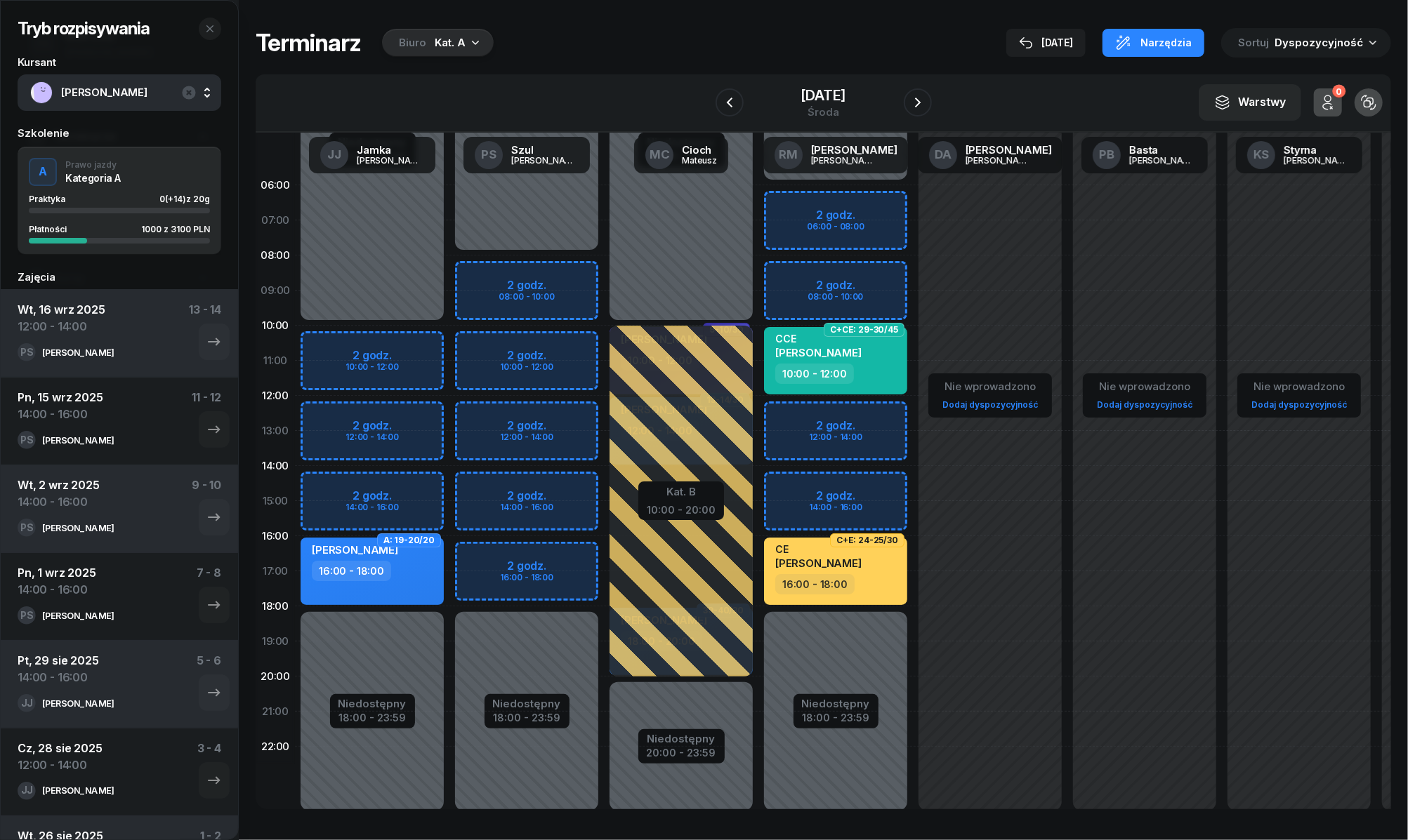
select select "12"
select select "14"
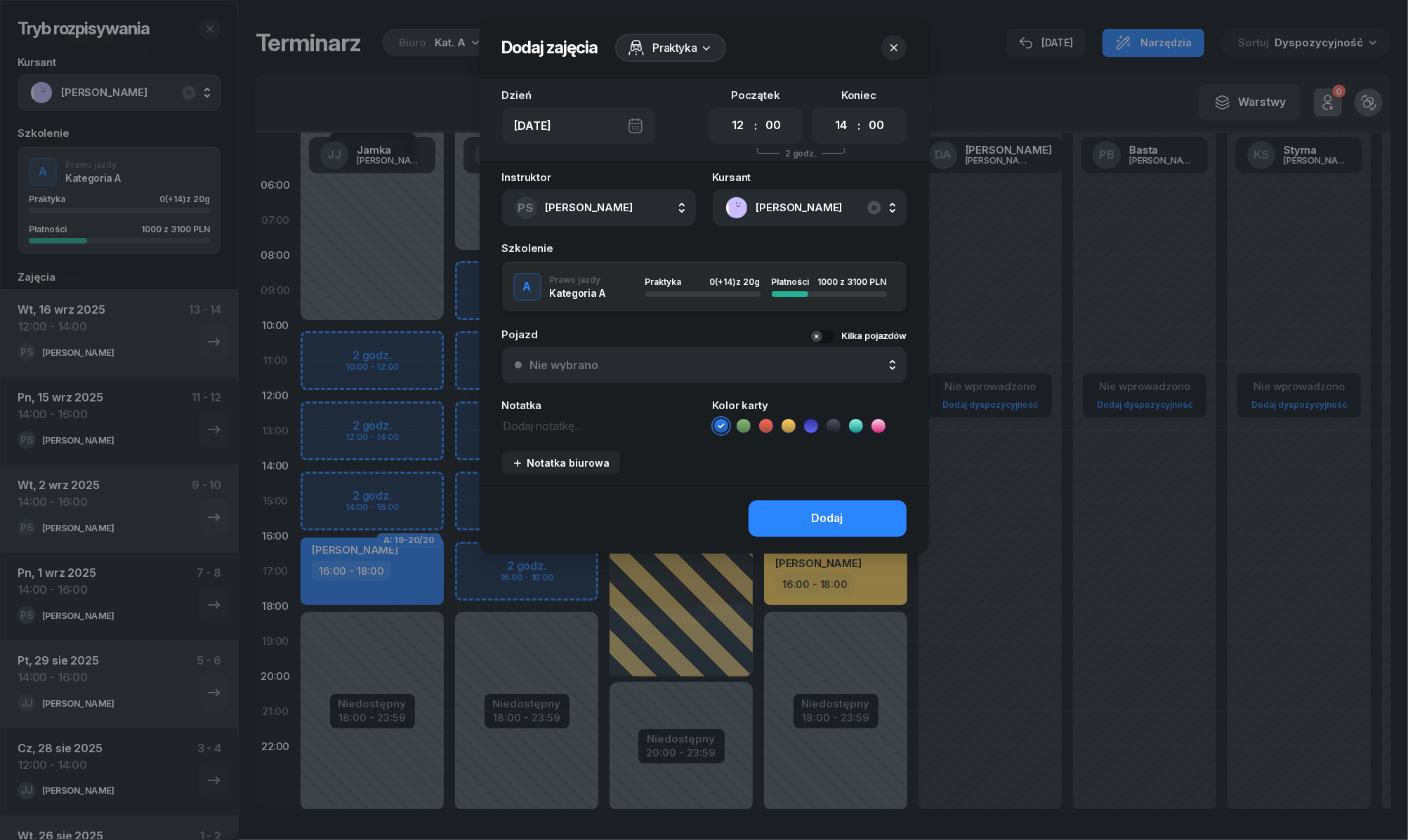
click at [746, 423] on icon at bounding box center [743, 425] width 7 height 5
click at [869, 517] on button "Dodaj" at bounding box center [828, 518] width 158 height 36
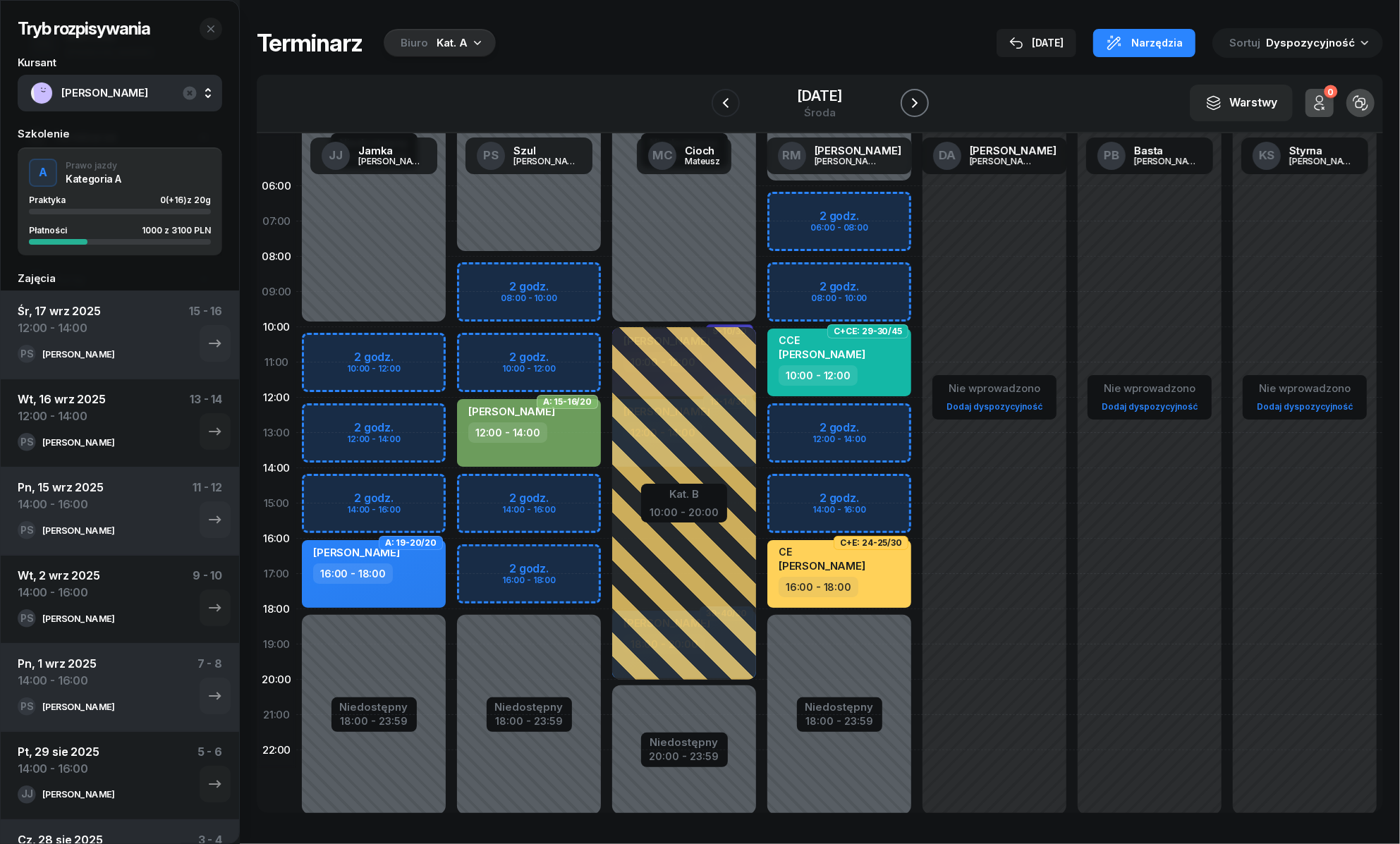
click at [918, 99] on icon "button" at bounding box center [914, 103] width 17 height 17
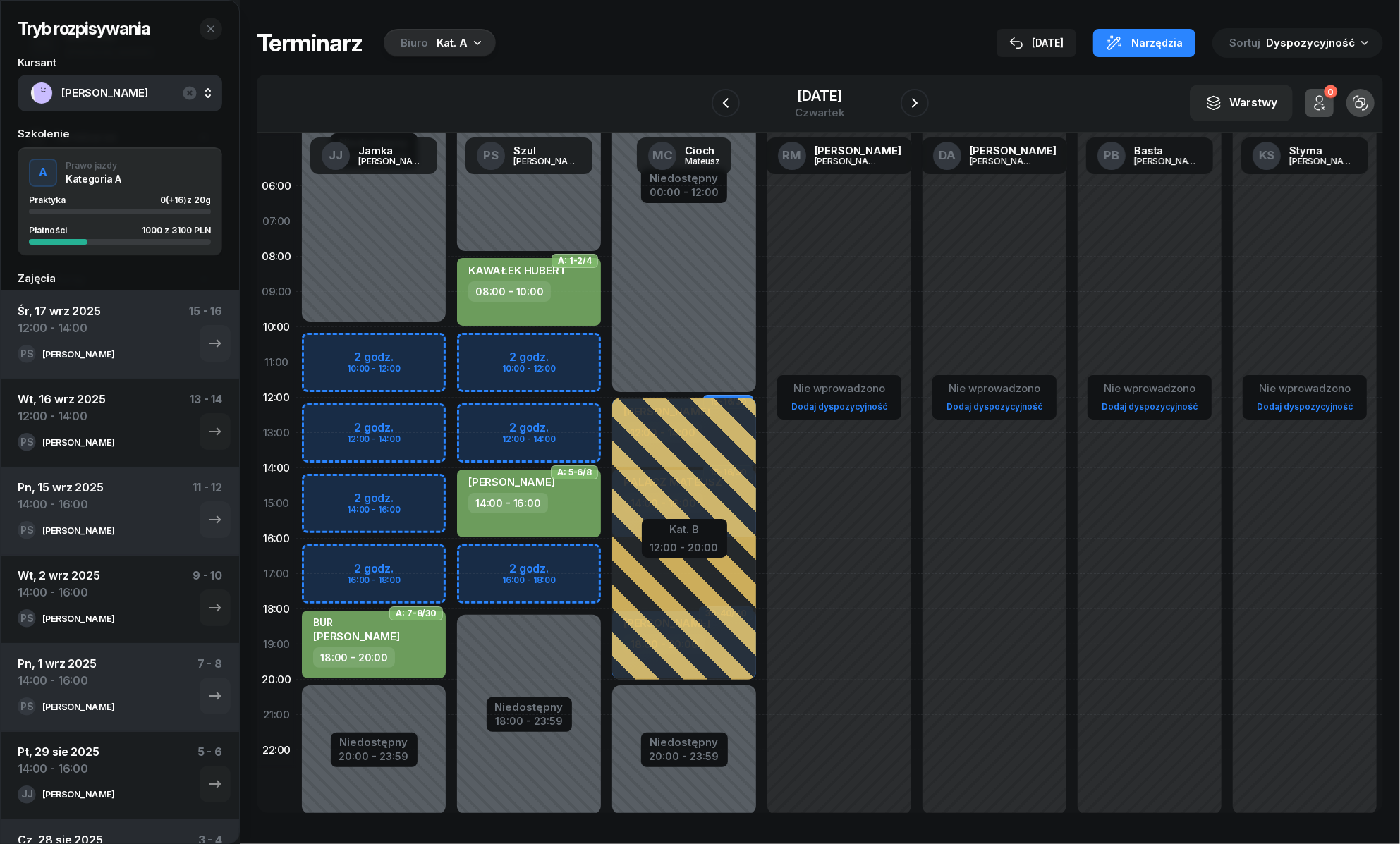
click at [607, 419] on div "Niedostępny 00:00 - 08:00 Niedostępny 18:00 - 23:59 2 godz. 10:00 - 12:00 2 god…" at bounding box center [684, 503] width 155 height 670
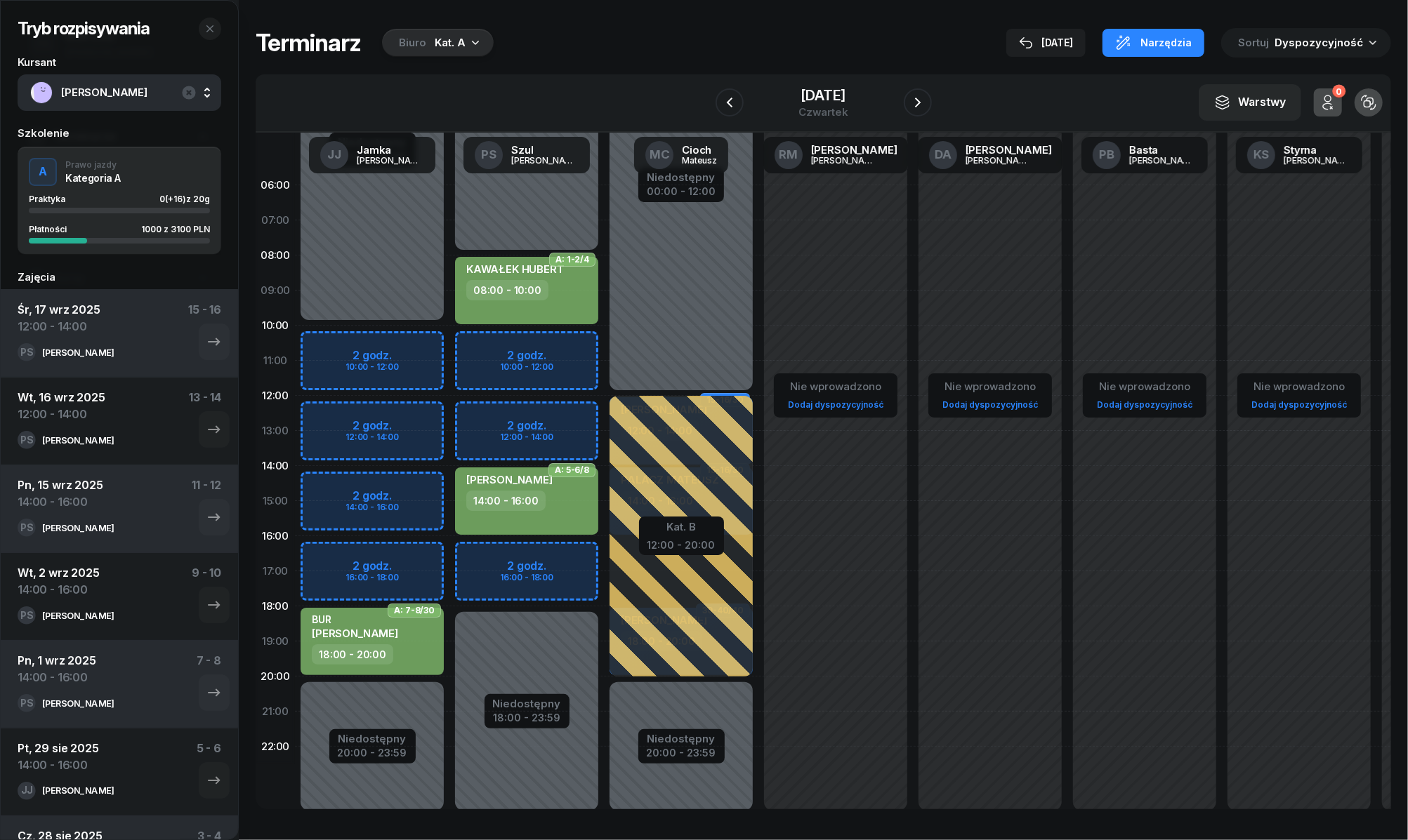
select select "12"
select select "14"
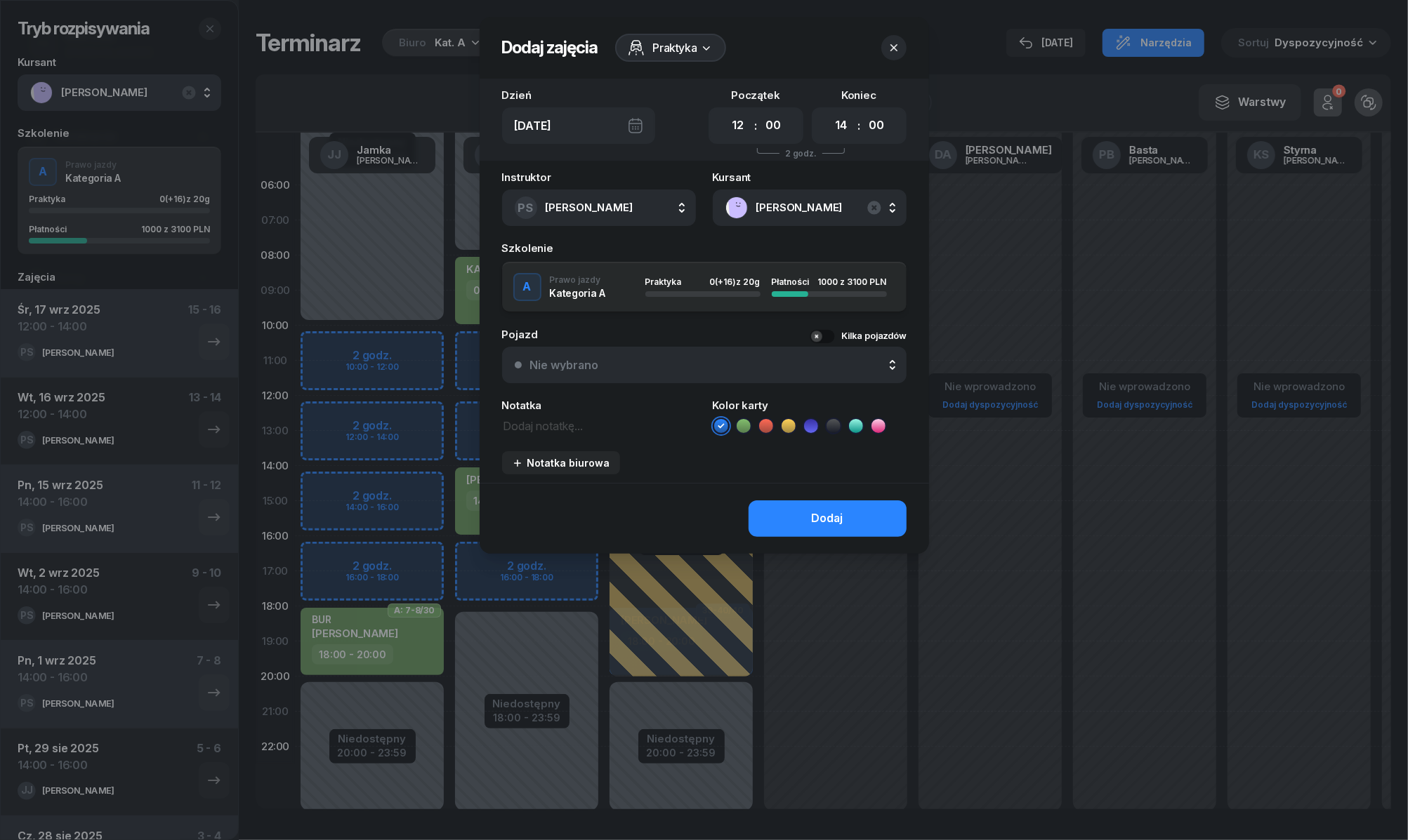
click at [741, 425] on icon at bounding box center [743, 425] width 14 height 14
click at [885, 509] on button "Dodaj" at bounding box center [828, 518] width 158 height 36
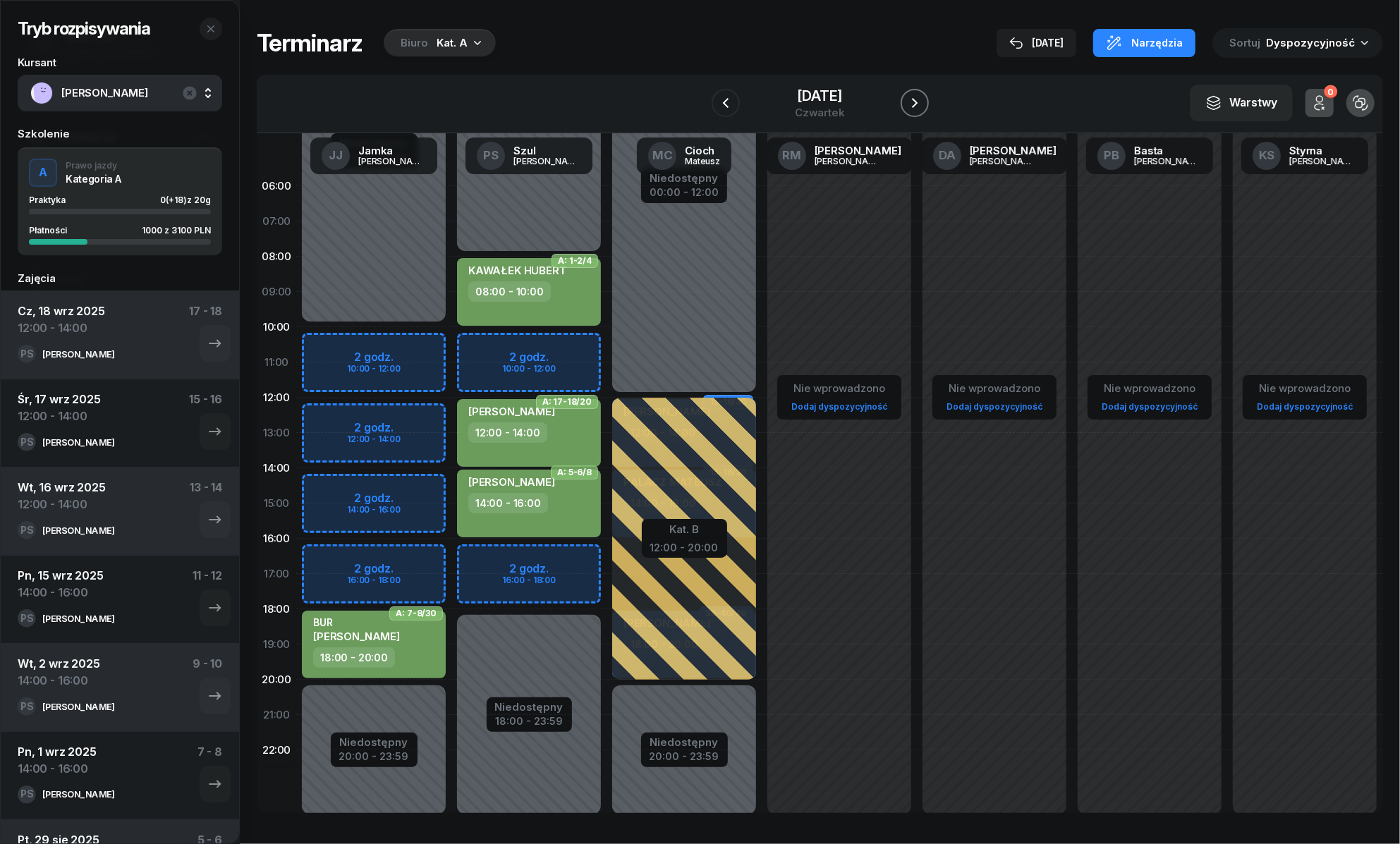
click at [915, 98] on icon "button" at bounding box center [915, 103] width 6 height 10
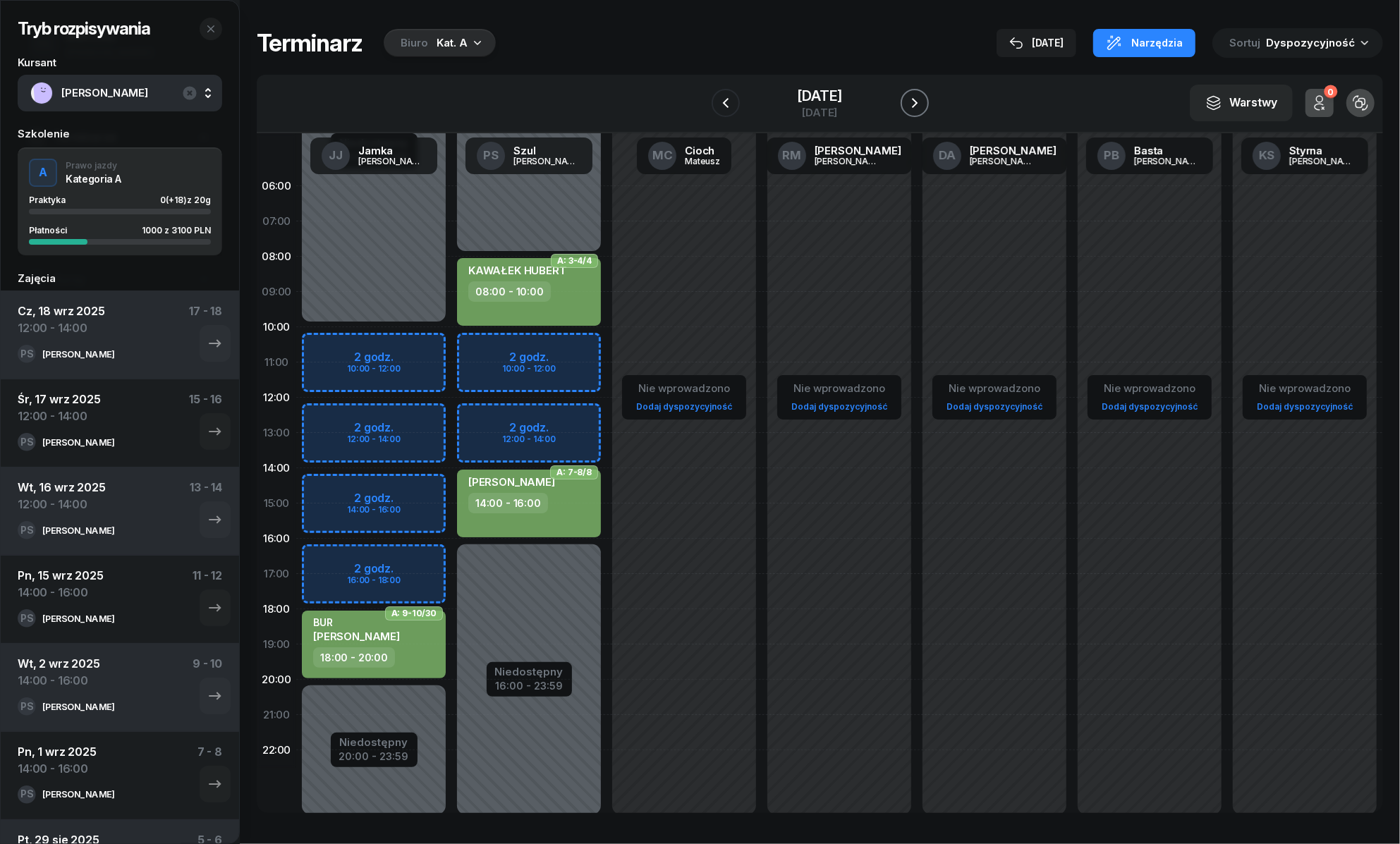
click at [920, 99] on icon "button" at bounding box center [914, 103] width 17 height 17
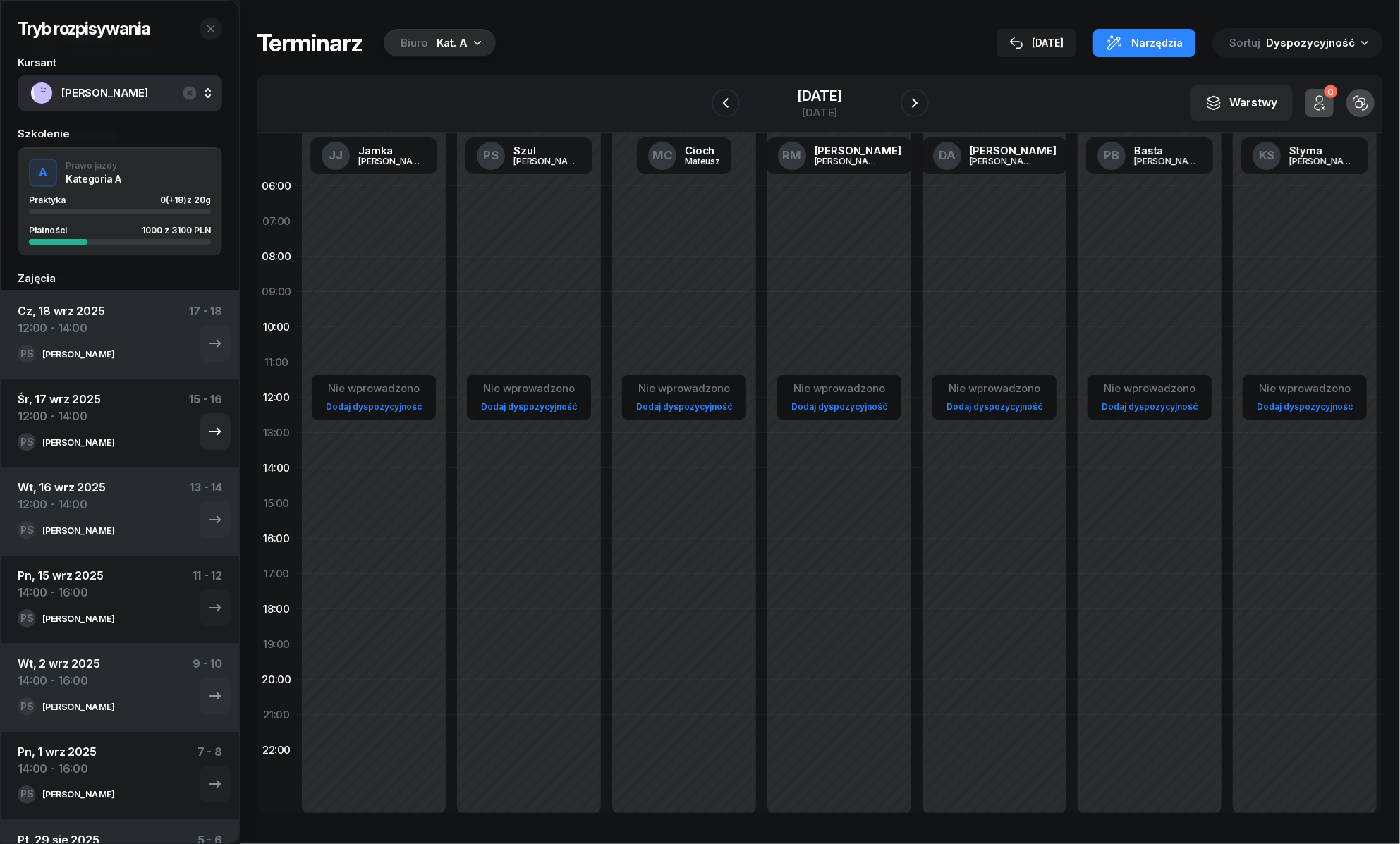
click at [139, 441] on div "PS [PERSON_NAME]" at bounding box center [99, 442] width 163 height 18
click at [206, 436] on icon "button" at bounding box center [214, 431] width 17 height 17
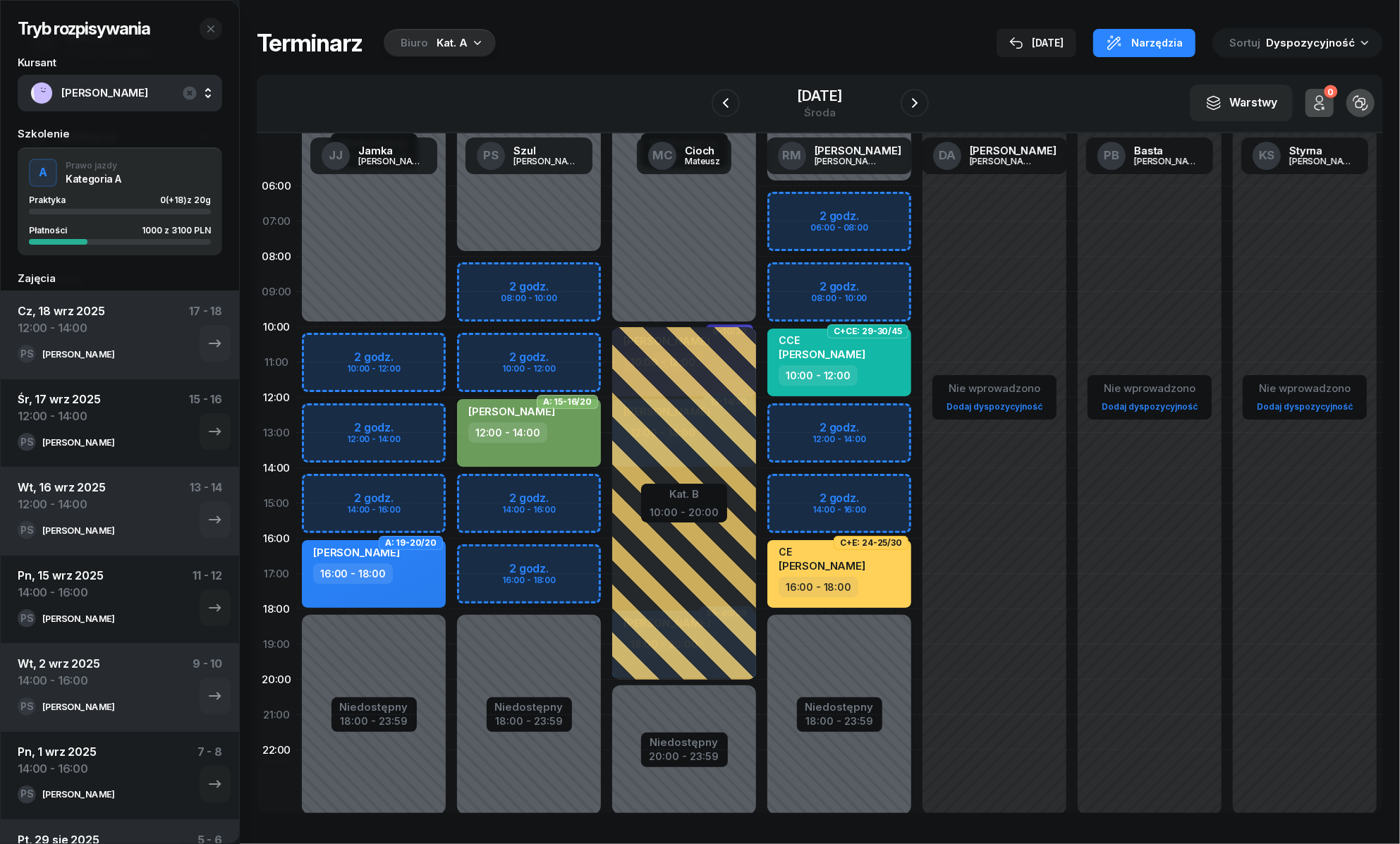
click at [542, 427] on div "12:00 - 14:00" at bounding box center [508, 433] width 79 height 20
select select "12"
select select "14"
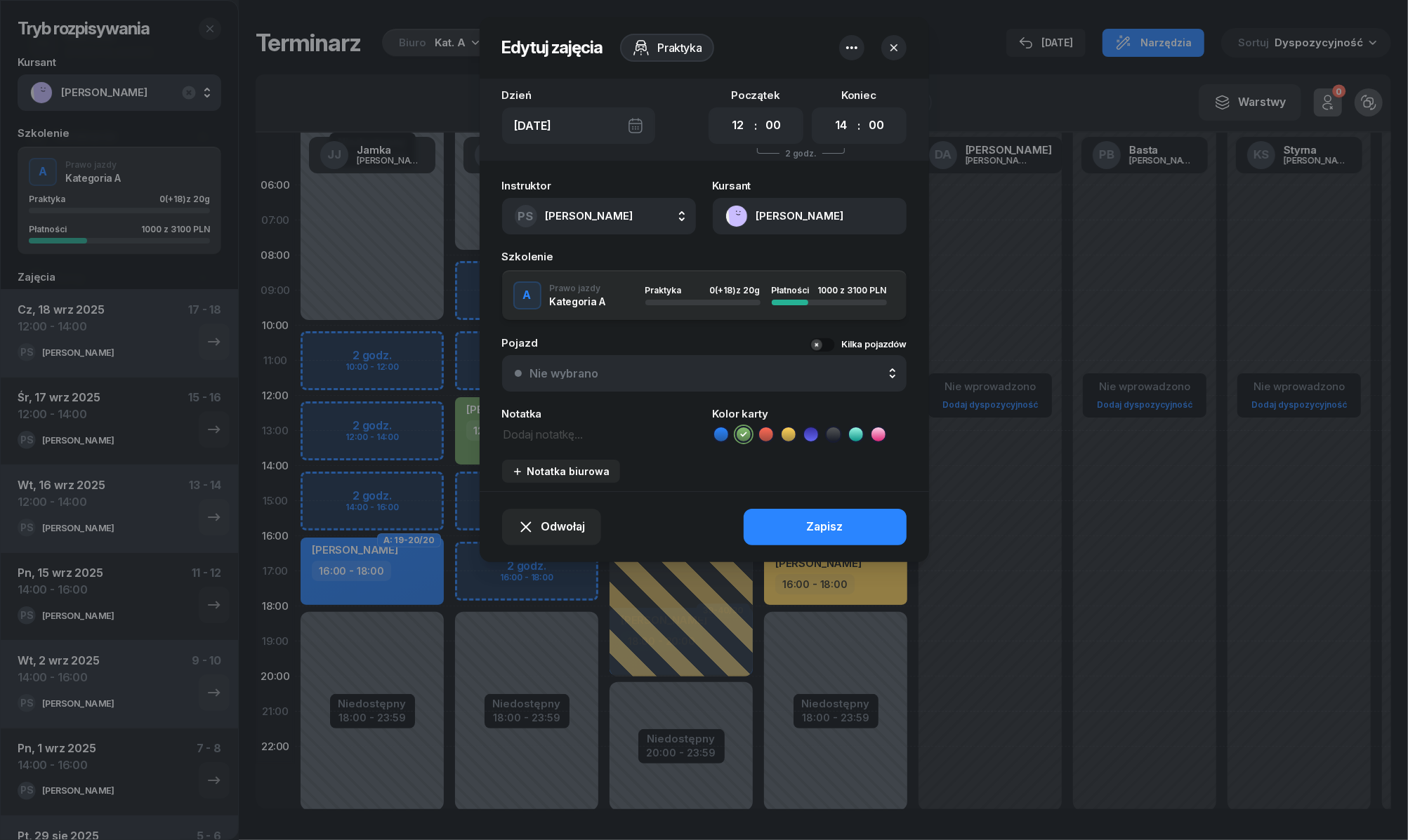
click at [848, 53] on icon "button" at bounding box center [851, 47] width 17 height 17
click at [812, 85] on div "Usuń" at bounding box center [799, 91] width 26 height 18
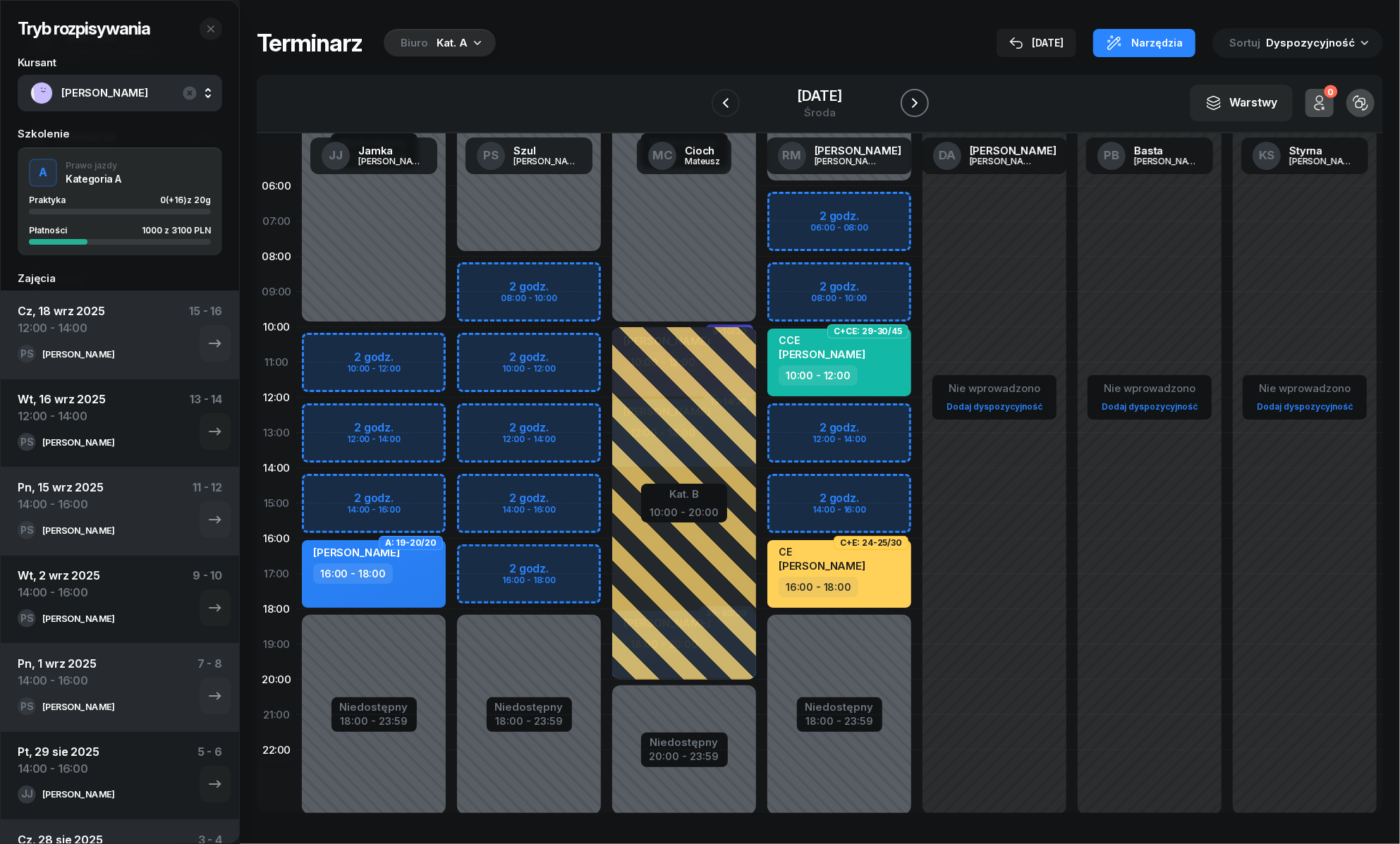
click at [923, 99] on icon "button" at bounding box center [914, 103] width 17 height 17
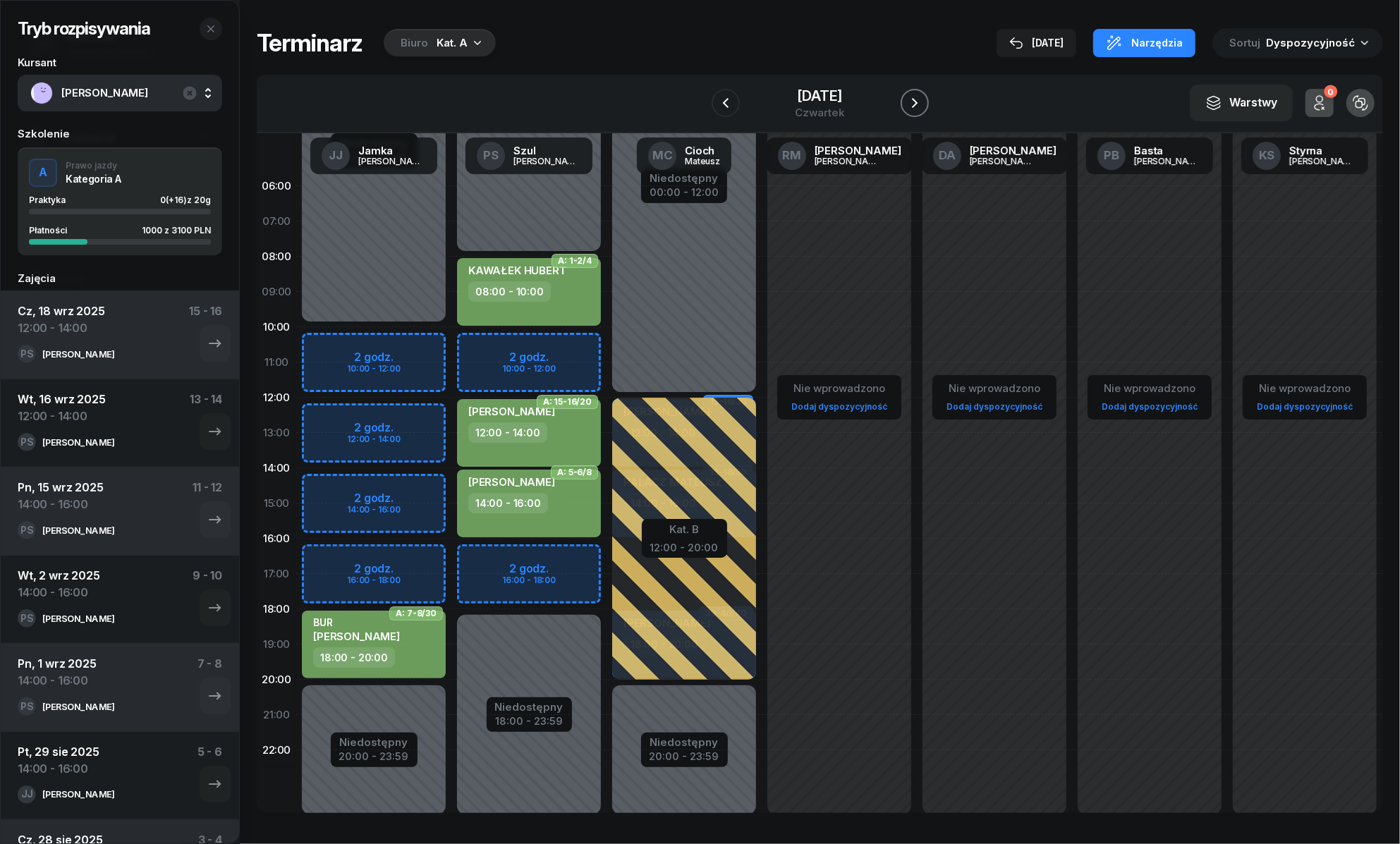
click at [923, 99] on icon "button" at bounding box center [914, 103] width 17 height 17
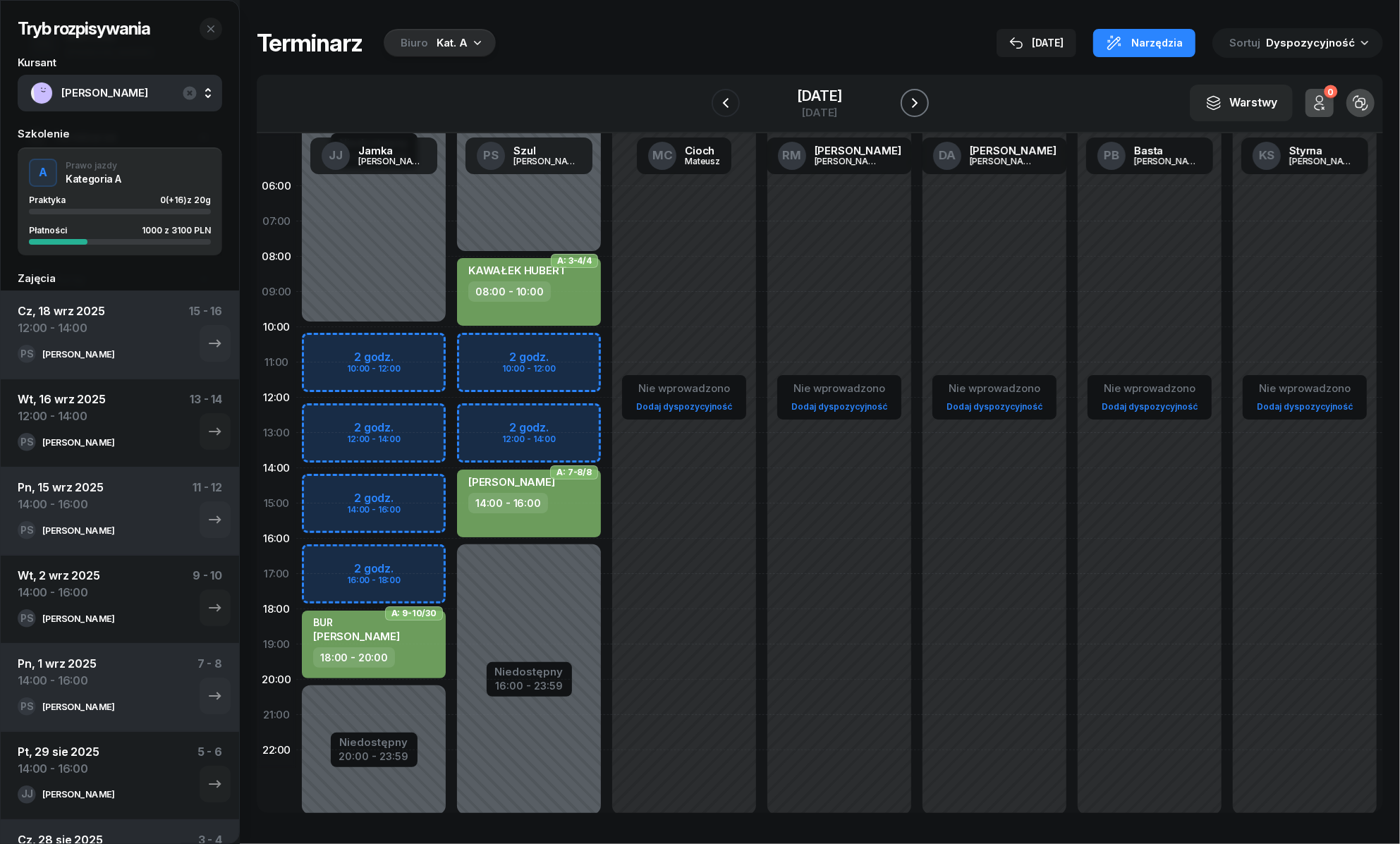
click at [915, 97] on icon "button" at bounding box center [914, 103] width 17 height 17
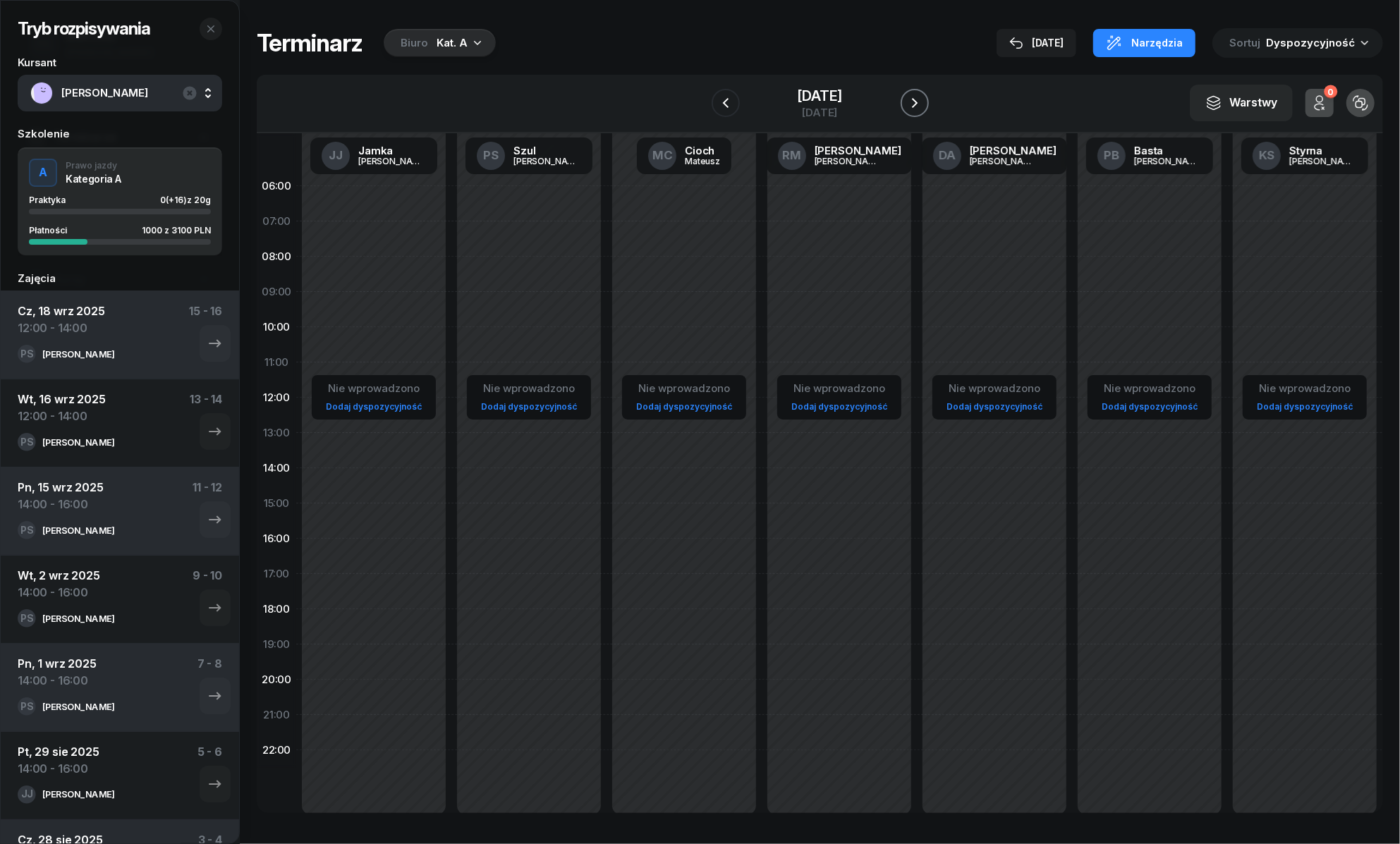
click at [915, 97] on icon "button" at bounding box center [914, 103] width 17 height 17
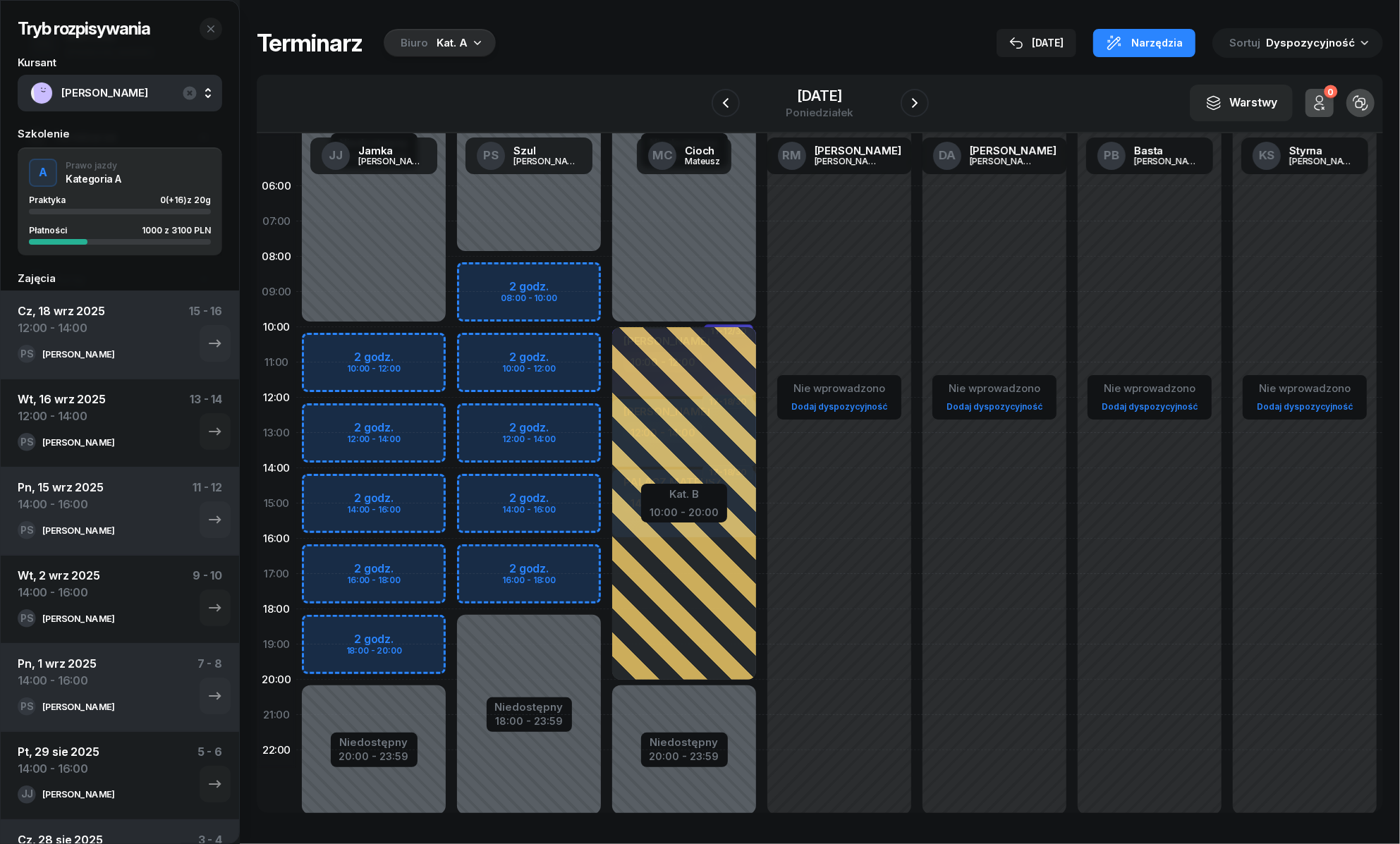
click at [607, 412] on div "Niedostępny 00:00 - 08:00 Niedostępny 18:00 - 23:59 2 godz. 08:00 - 10:00 2 god…" at bounding box center [684, 503] width 155 height 670
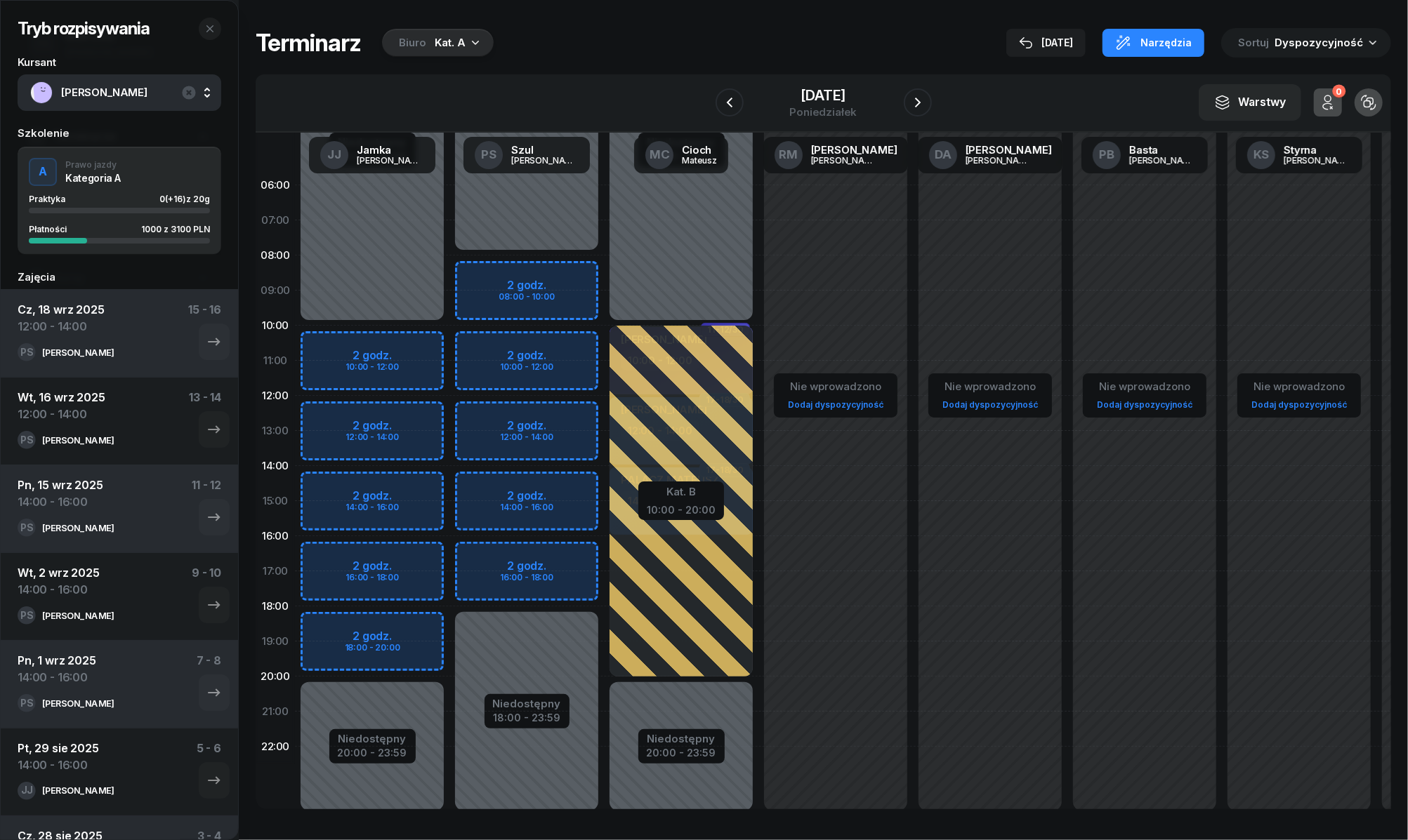
select select "12"
select select "14"
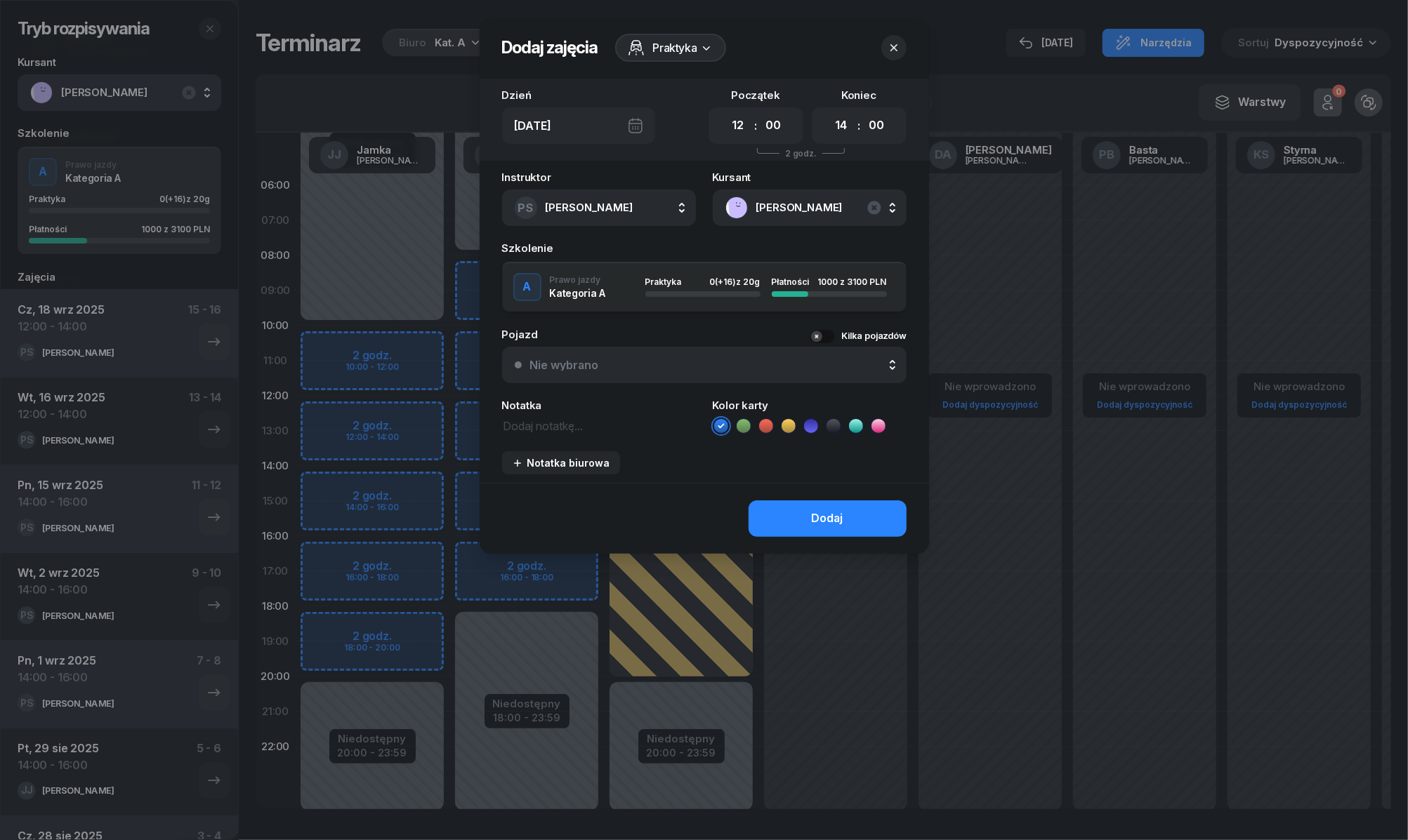
click at [747, 422] on icon at bounding box center [743, 425] width 14 height 14
click at [762, 507] on button "Dodaj" at bounding box center [828, 518] width 158 height 36
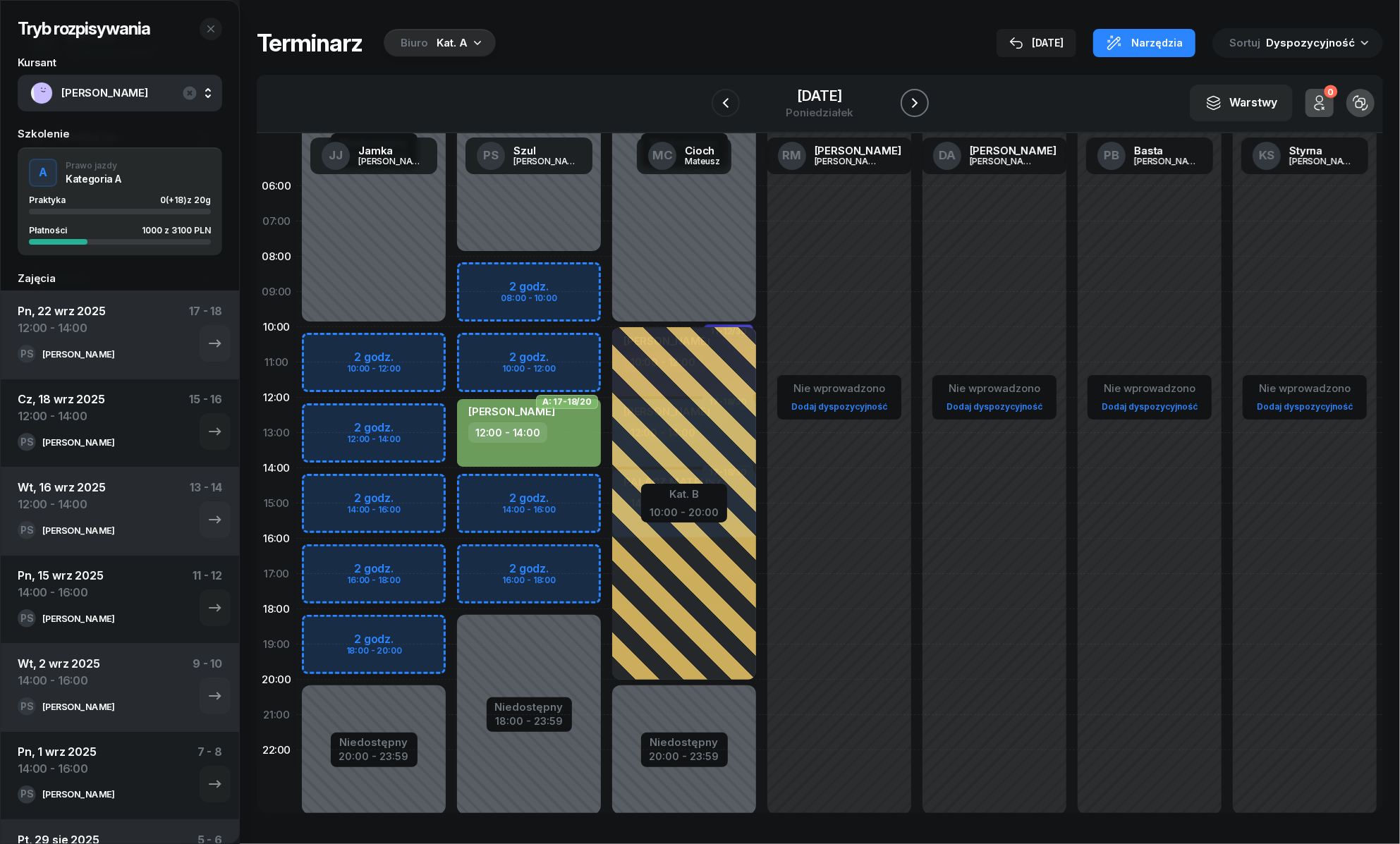
click at [921, 97] on icon "button" at bounding box center [914, 103] width 17 height 17
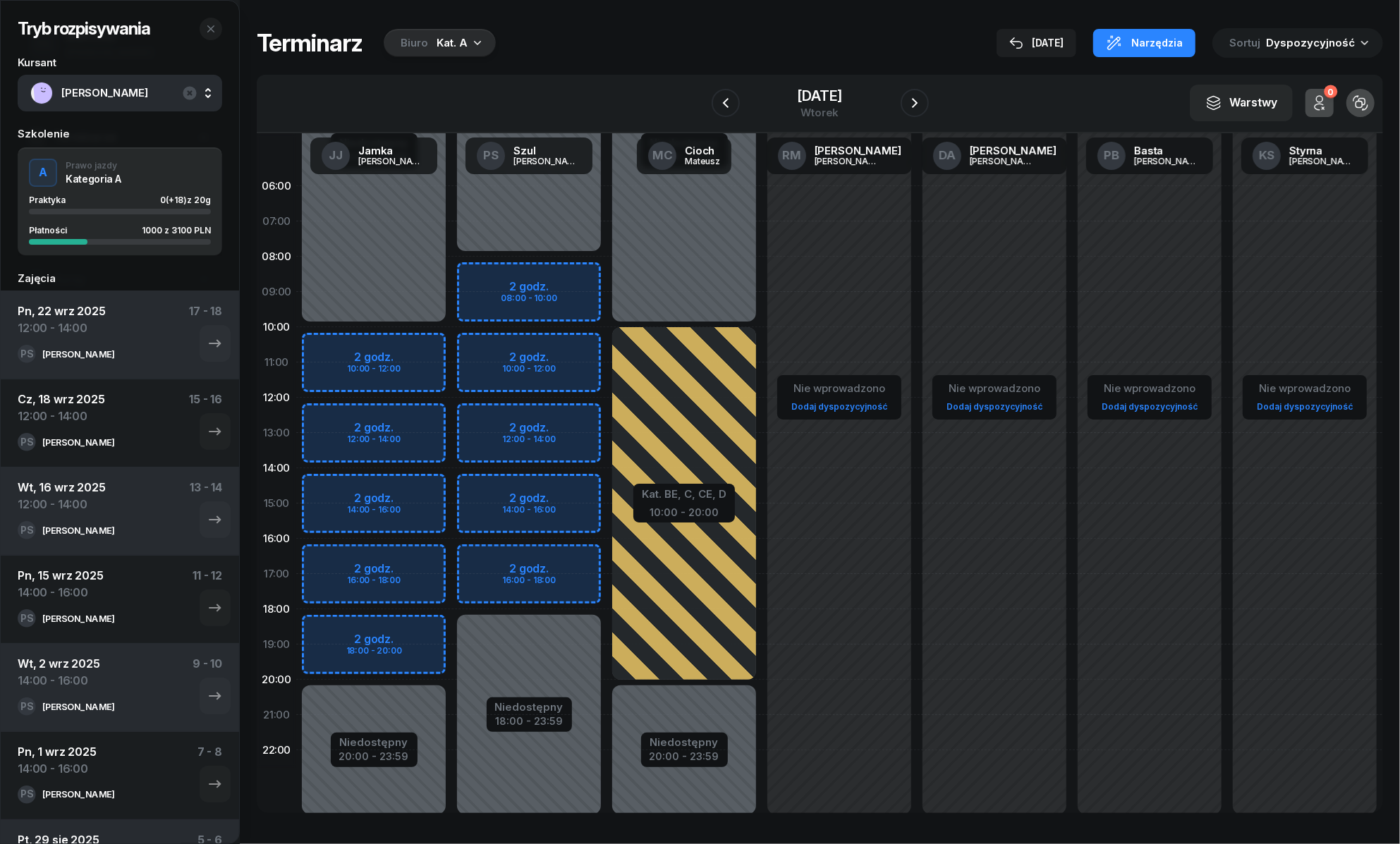
click at [607, 416] on div "Niedostępny 00:00 - 08:00 Niedostępny 18:00 - 23:59 2 godz. 08:00 - 10:00 2 god…" at bounding box center [684, 503] width 155 height 670
select select "12"
select select "14"
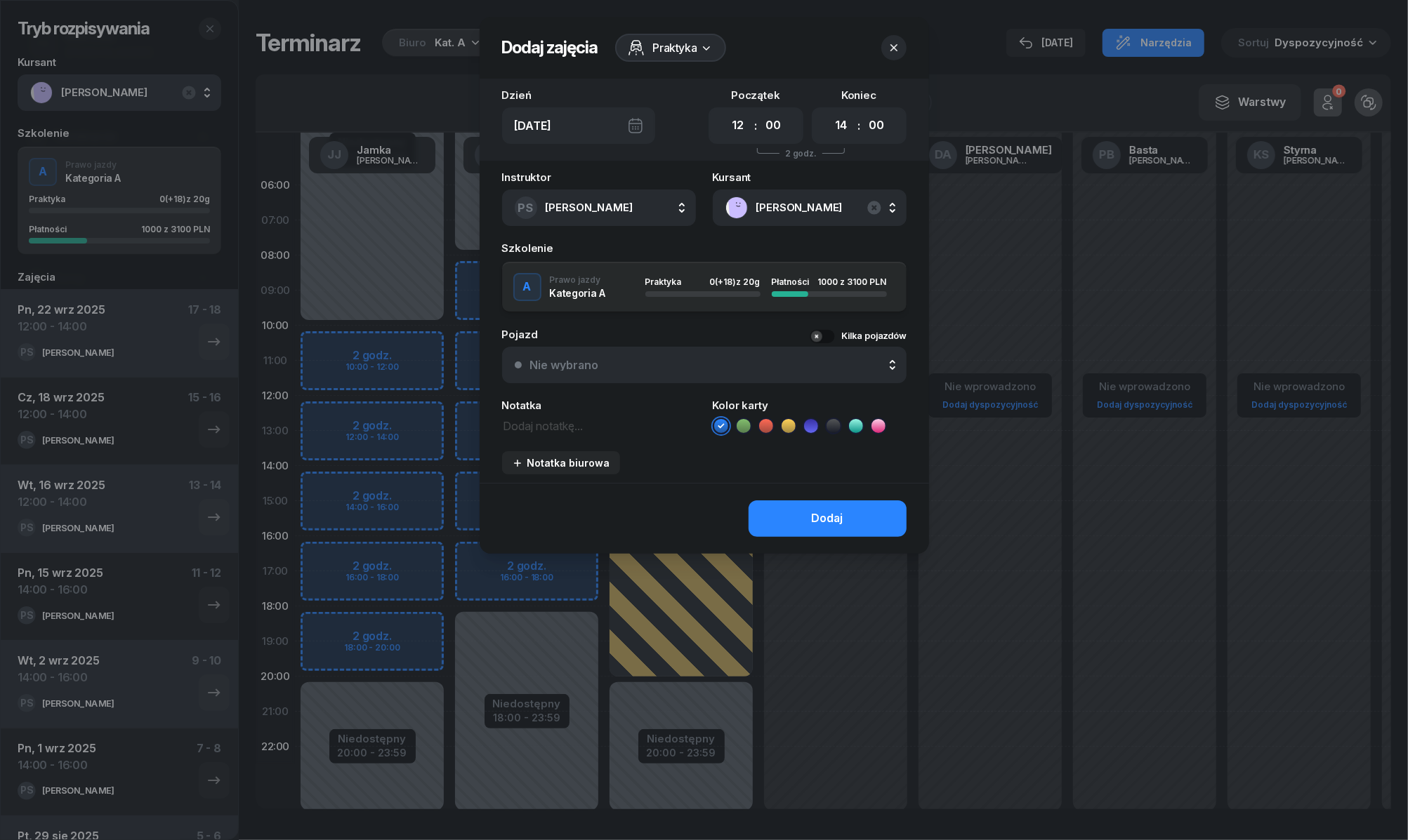
click at [736, 430] on icon at bounding box center [743, 425] width 14 height 14
click at [899, 510] on button "Dodaj" at bounding box center [828, 518] width 158 height 36
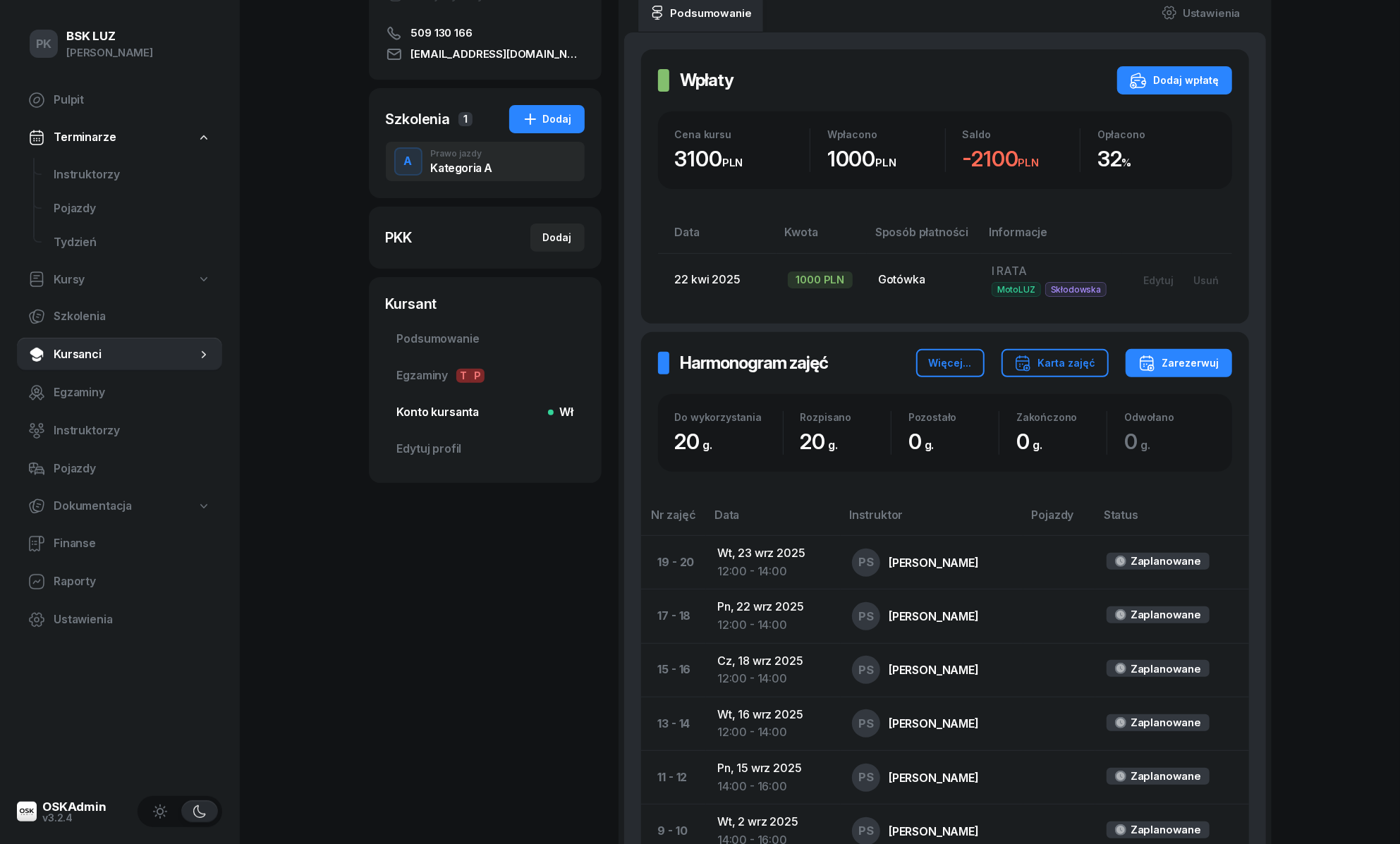
scroll to position [187, 0]
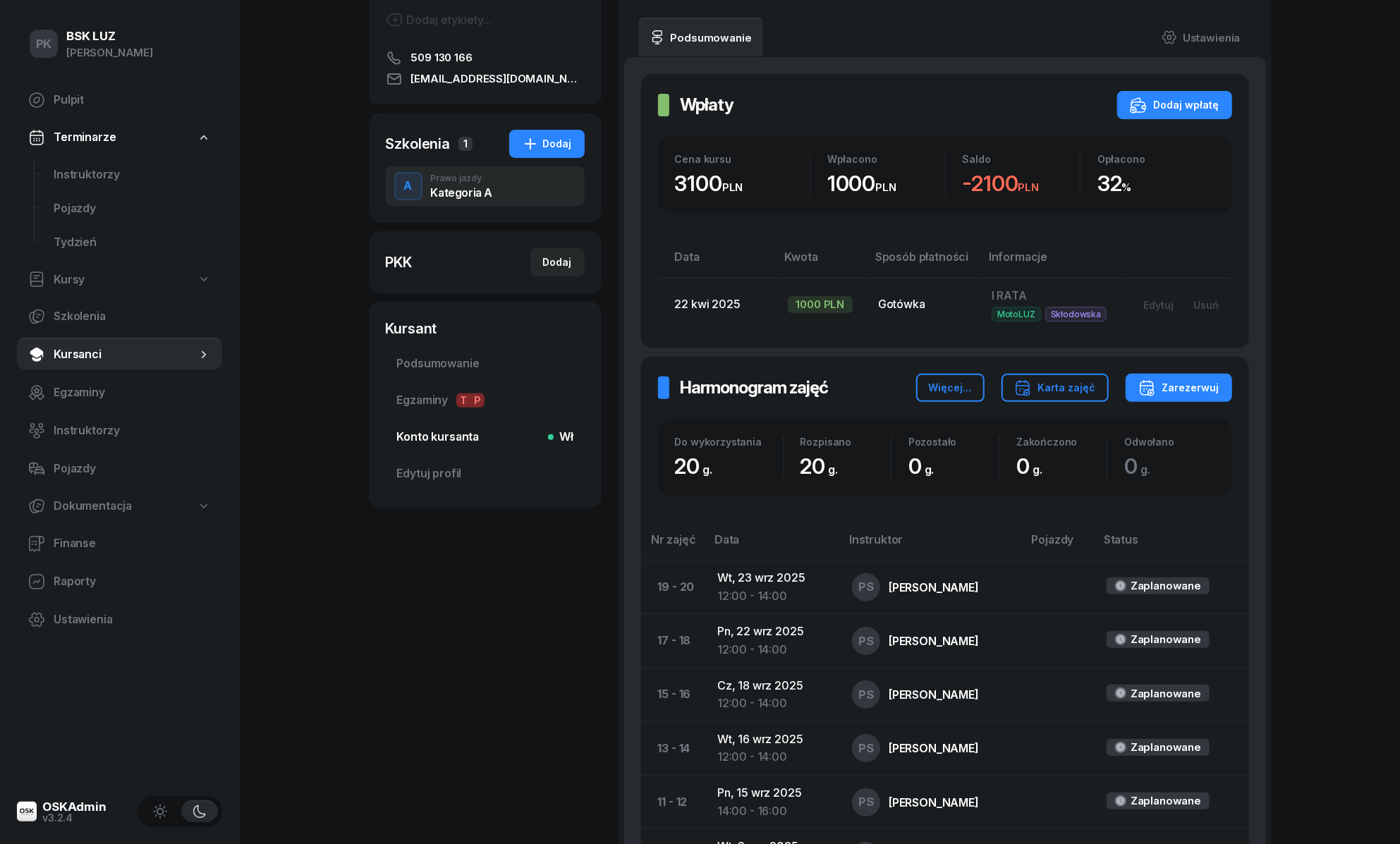
click at [440, 430] on span "Konto kursanta Wł" at bounding box center [485, 437] width 177 height 18
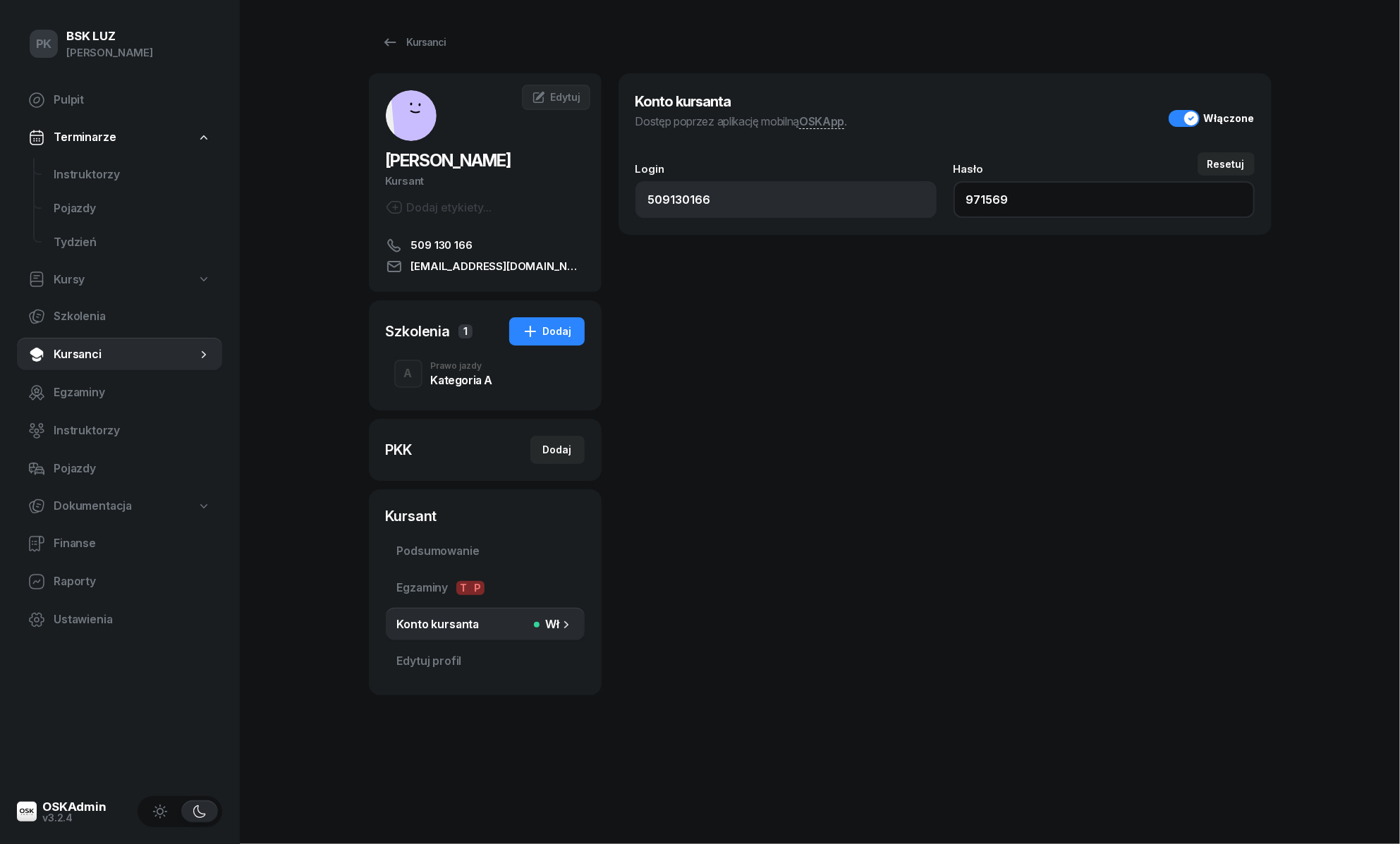
click at [982, 198] on input "971569" at bounding box center [1104, 199] width 301 height 36
click at [585, 28] on div "Kursanci" at bounding box center [821, 42] width 903 height 28
click at [478, 375] on div "Kategoria A" at bounding box center [462, 379] width 62 height 11
